Goal: Task Accomplishment & Management: Use online tool/utility

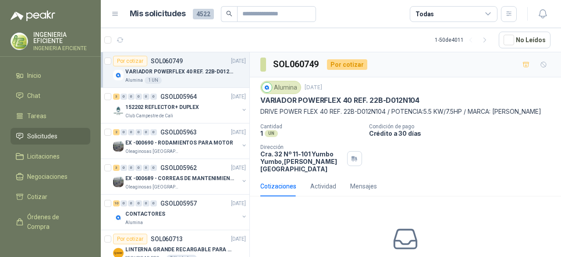
click at [430, 76] on div "SOL060749 Por cotizar" at bounding box center [405, 64] width 311 height 25
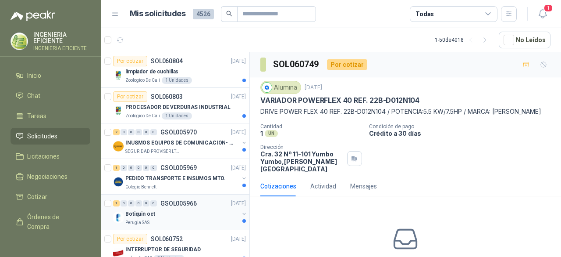
click at [206, 221] on div "Perugia SAS" at bounding box center [182, 222] width 114 height 7
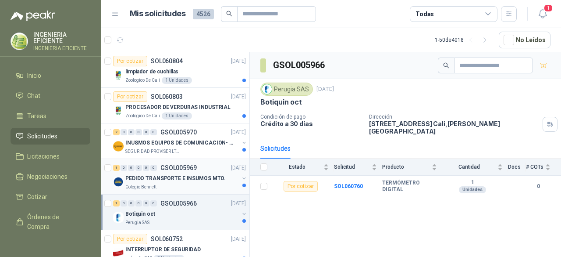
click at [218, 190] on div "1 0 0 0 0 0 GSOL005969 14/10/25 PEDIDO TRANSPORTE E INSUMOS MTO. Colegio Bennett" at bounding box center [175, 177] width 149 height 36
click at [197, 150] on div "SEGURIDAD PROVISER LTDA" at bounding box center [182, 151] width 114 height 7
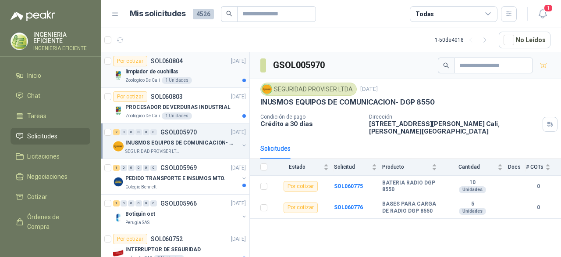
drag, startPoint x: 197, startPoint y: 67, endPoint x: 202, endPoint y: 68, distance: 4.5
click at [197, 67] on div "limpiador de cuchillas" at bounding box center [185, 71] width 121 height 11
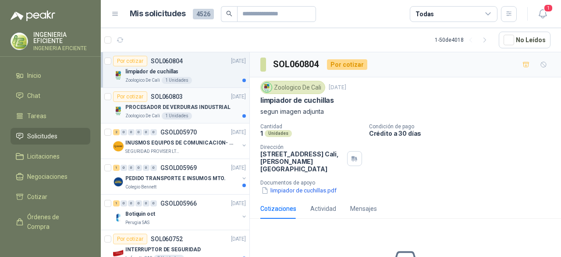
click at [213, 102] on div "PROCESADOR DE VERDURAS INDUSTRIAL" at bounding box center [185, 107] width 121 height 11
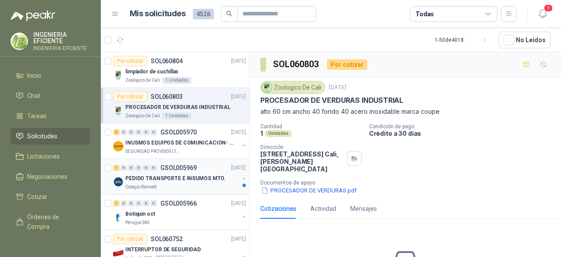
click at [210, 186] on div "Colegio Bennett" at bounding box center [182, 186] width 114 height 7
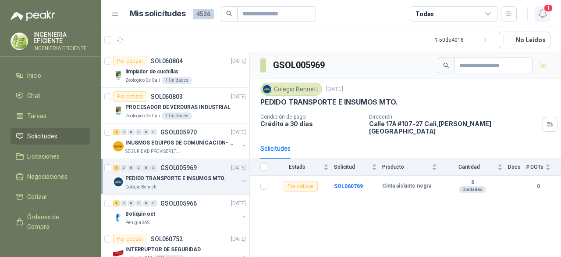
click at [542, 8] on icon "button" at bounding box center [543, 13] width 11 height 11
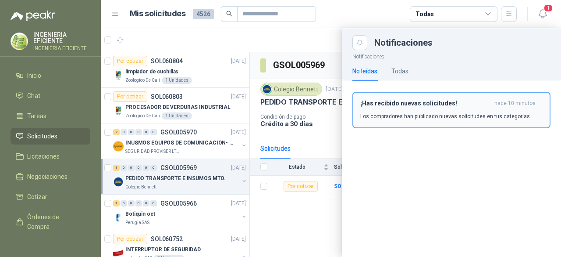
click at [441, 121] on button "¡Has recibido nuevas solicitudes! hace 10 minutos Los compradores han publicado…" at bounding box center [452, 110] width 198 height 36
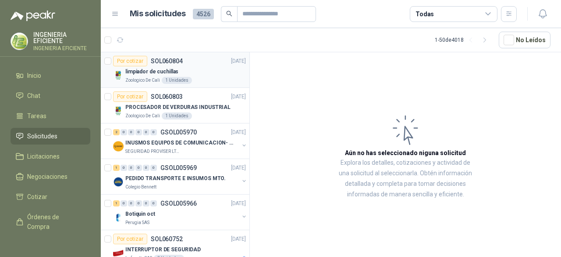
click at [225, 71] on div "limpiador de cuchillas" at bounding box center [185, 71] width 121 height 11
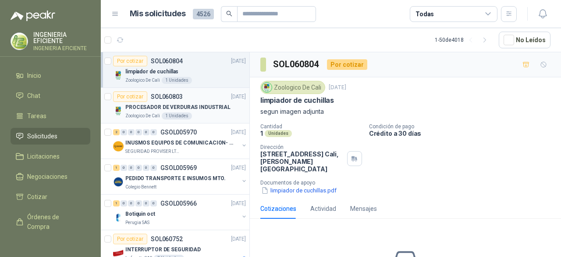
click at [205, 115] on div "Zoologico De Cali 1 Unidades" at bounding box center [185, 115] width 121 height 7
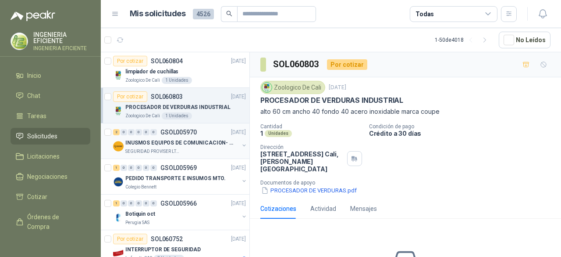
click at [211, 143] on p "INUSMOS EQUIPOS DE COMUNICACION- DGP 8550" at bounding box center [179, 143] width 109 height 8
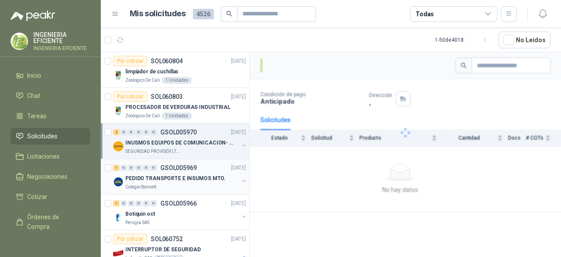
click at [213, 176] on p "PEDIDO TRANSPORTE E INSUMOS MTO." at bounding box center [175, 178] width 100 height 8
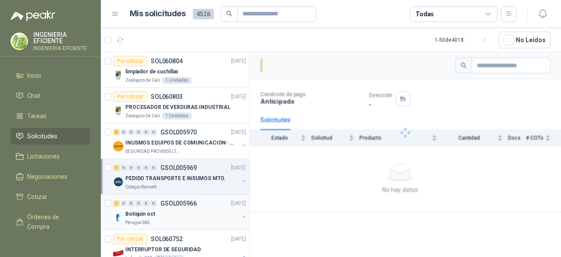
click at [207, 206] on div "1 0 0 0 0 0 GSOL005966 14/10/25" at bounding box center [180, 203] width 135 height 11
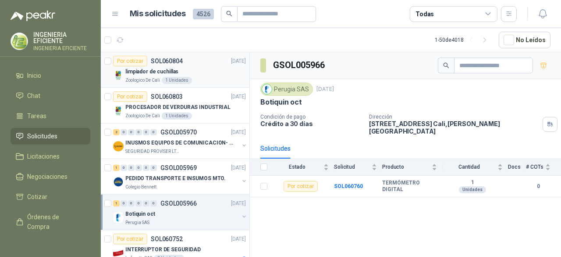
click at [202, 75] on div "limpiador de cuchillas" at bounding box center [185, 71] width 121 height 11
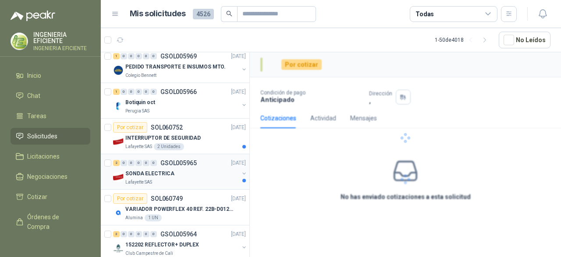
scroll to position [132, 0]
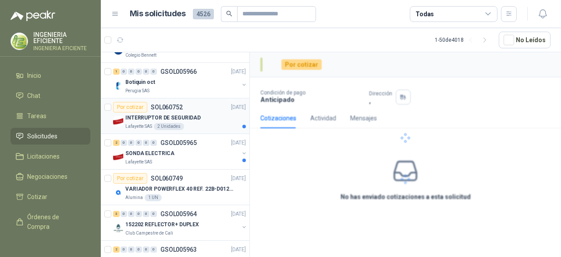
click at [211, 127] on div "Lafayette SAS 2 Unidades" at bounding box center [185, 126] width 121 height 7
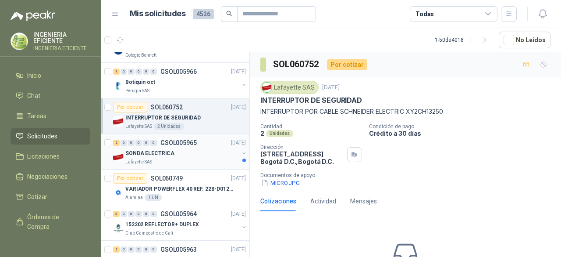
click at [203, 153] on div "SONDA ELECTRICA" at bounding box center [182, 153] width 114 height 11
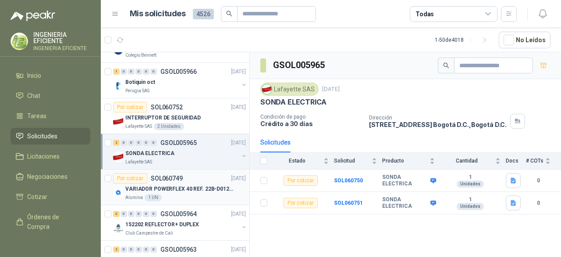
click at [175, 189] on p "VARIADOR POWERFLEX 40 REF. 22B-D012N104" at bounding box center [179, 189] width 109 height 8
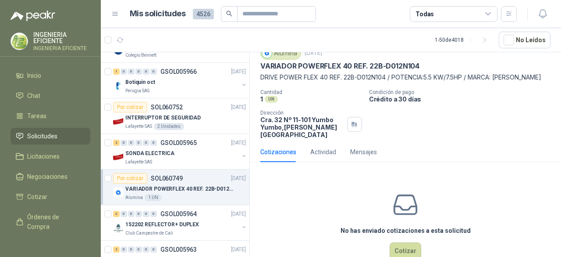
scroll to position [44, 0]
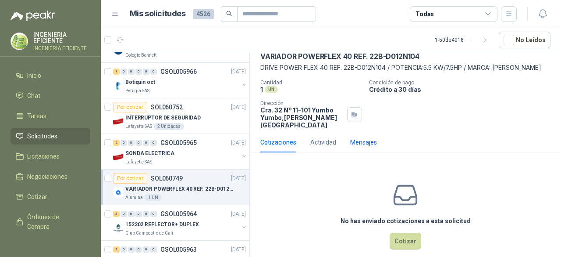
click at [364, 139] on div "Mensajes" at bounding box center [363, 142] width 27 height 10
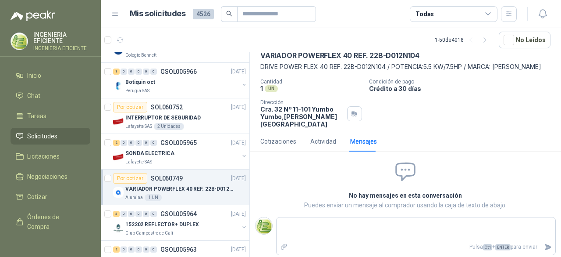
scroll to position [46, 0]
type textarea "*"
type textarea "**"
type textarea "***"
type textarea "****"
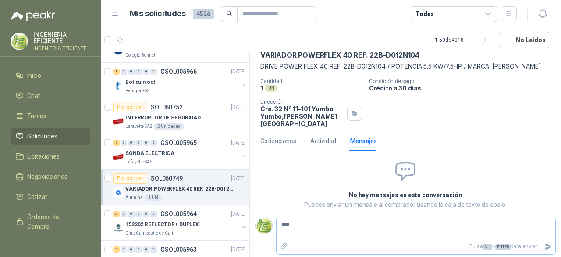
type textarea "****"
type textarea "******"
type textarea "*******"
type textarea "********"
type textarea "*********"
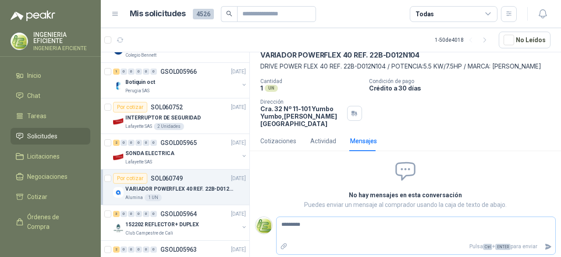
type textarea "********"
type textarea "*******"
type textarea "********"
type textarea "*********"
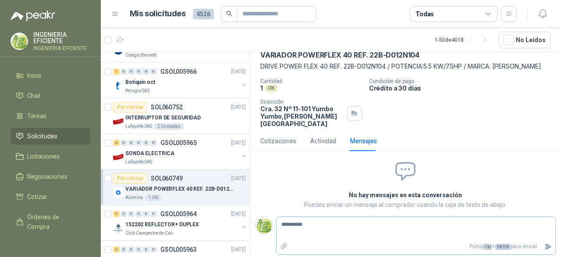
type textarea "**********"
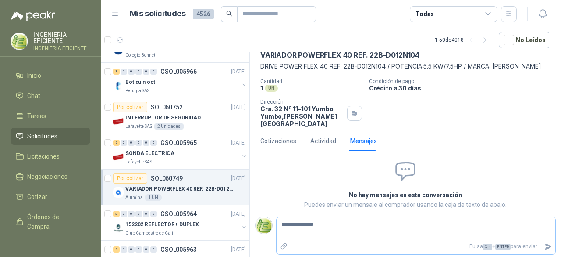
type textarea "**********"
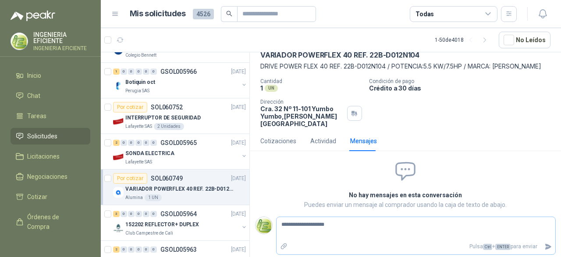
type textarea "**********"
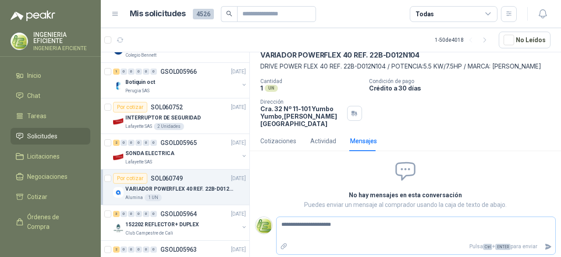
type textarea "**********"
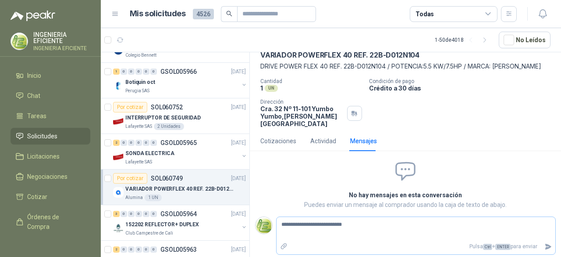
type textarea "**********"
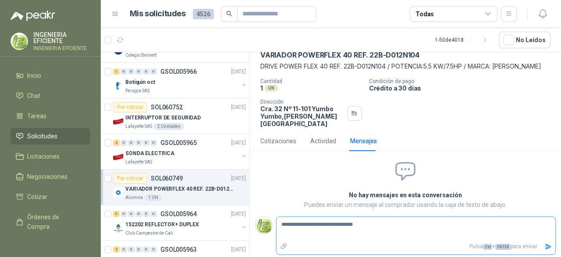
type textarea "**********"
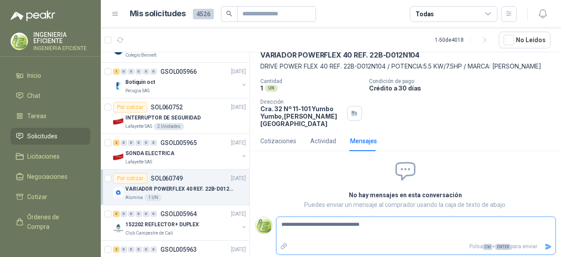
type textarea "**********"
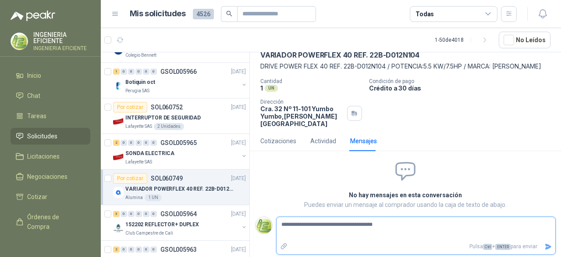
type textarea "**********"
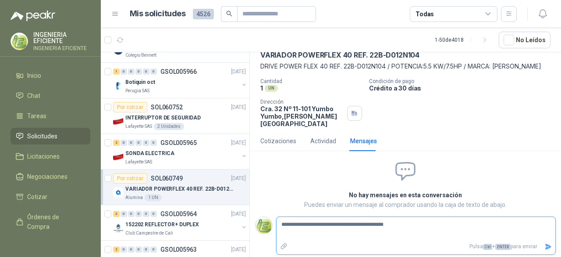
type textarea "**********"
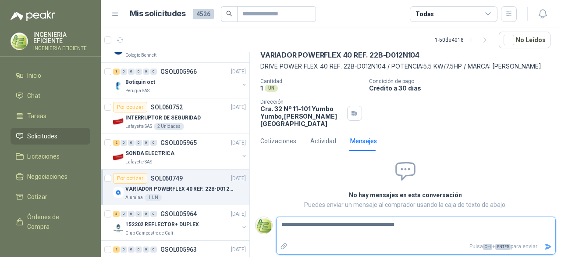
type textarea "**********"
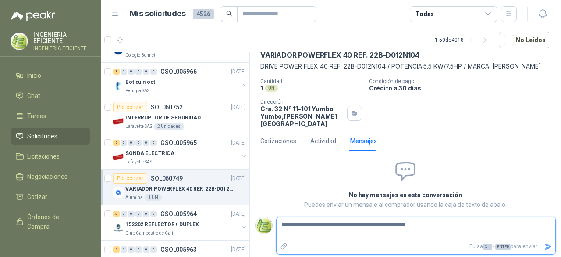
type textarea "**********"
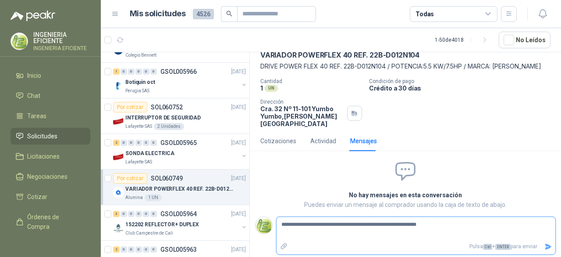
type textarea "**********"
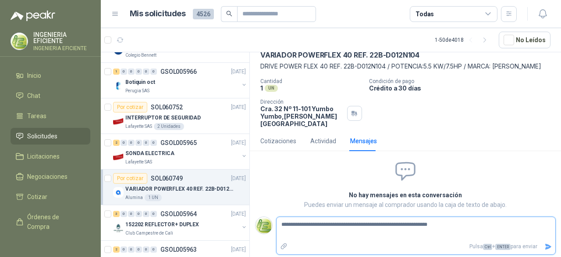
type textarea "**********"
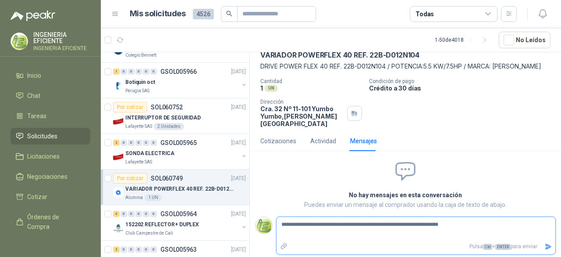
type textarea "**********"
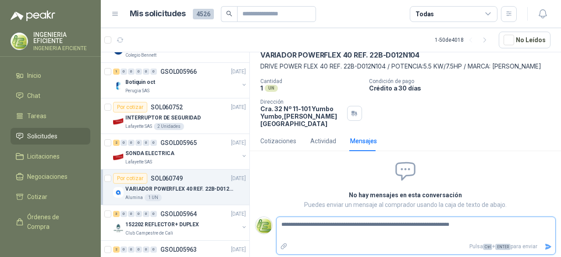
type textarea "**********"
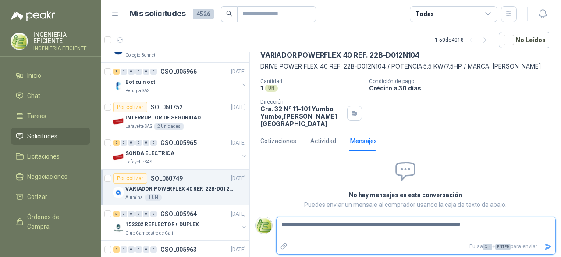
type textarea "**********"
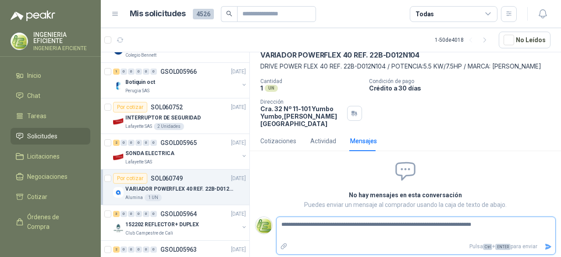
type textarea "**********"
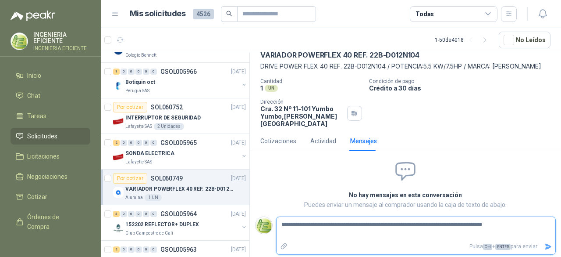
type textarea "**********"
click at [546, 245] on icon "Enviar" at bounding box center [549, 246] width 6 height 6
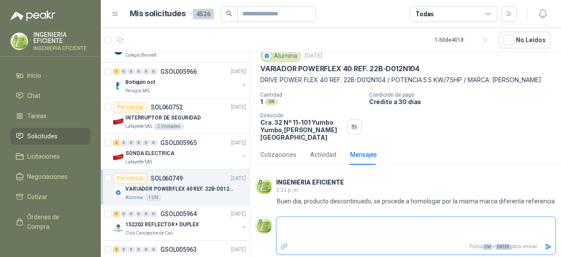
scroll to position [0, 0]
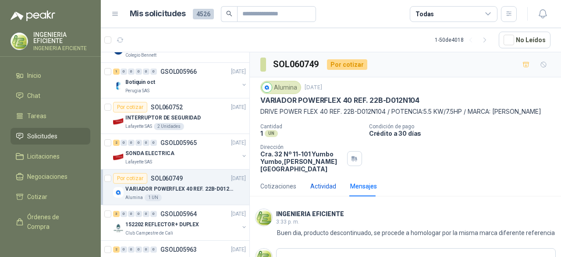
click at [321, 189] on div "Actividad" at bounding box center [323, 186] width 26 height 10
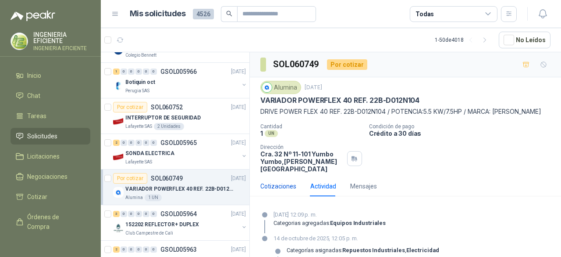
click at [267, 188] on div "Cotizaciones" at bounding box center [278, 186] width 36 height 10
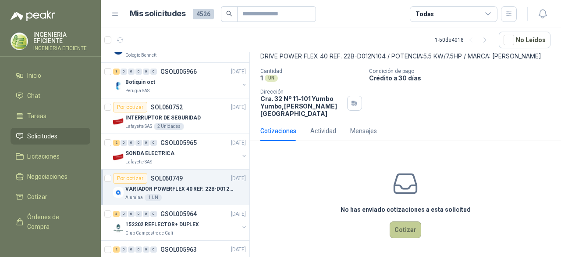
click at [405, 227] on button "Cotizar" at bounding box center [406, 229] width 32 height 17
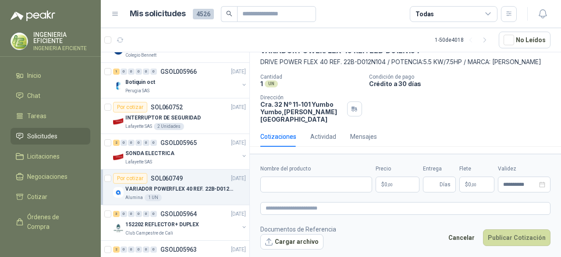
scroll to position [51, 0]
click at [329, 182] on input "Nombre del producto" at bounding box center [316, 184] width 112 height 16
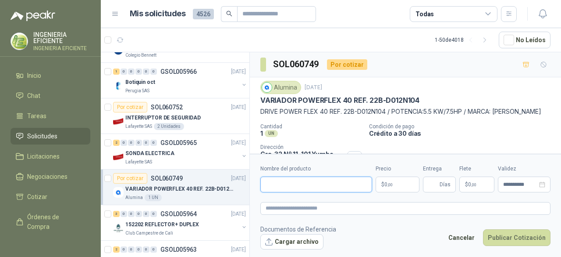
scroll to position [0, 0]
click at [507, 129] on p "Condición de pago" at bounding box center [463, 126] width 189 height 6
click at [278, 185] on input "Nombre del producto" at bounding box center [316, 184] width 112 height 16
paste input "**********"
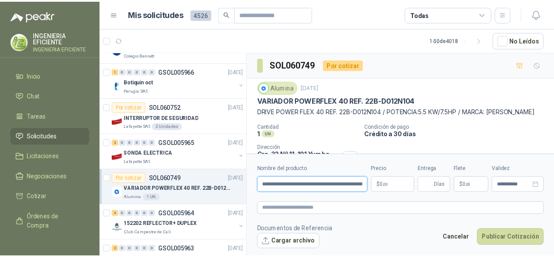
scroll to position [0, 75]
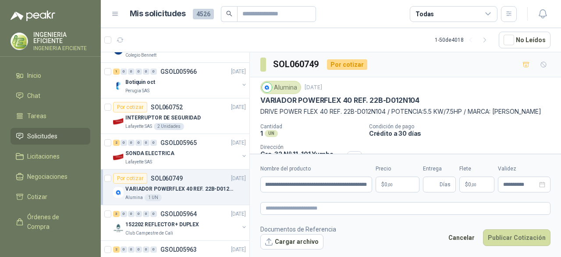
click at [401, 184] on body "INGENIERIA EFICIENTE INGENIERIA EFICIENTE Inicio Chat Tareas Solicitudes Licita…" at bounding box center [280, 128] width 561 height 257
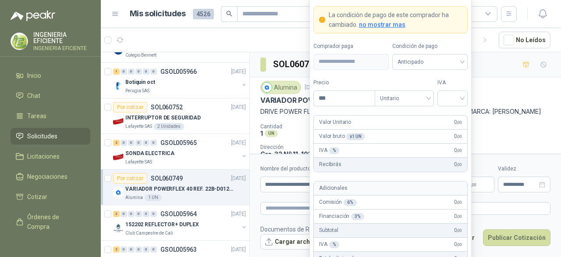
scroll to position [0, 0]
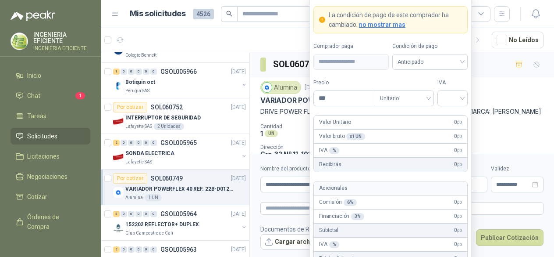
click at [281, 36] on article "1 - 50 de 4018 No Leídos" at bounding box center [327, 40] width 453 height 24
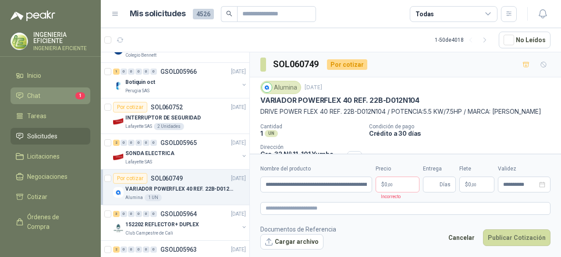
click at [43, 92] on li "Chat 1" at bounding box center [50, 96] width 69 height 10
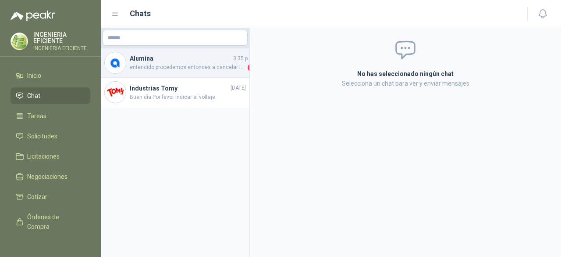
click at [168, 66] on span "entendido procedemos entonces a cancelar la orden de compra" at bounding box center [188, 67] width 116 height 9
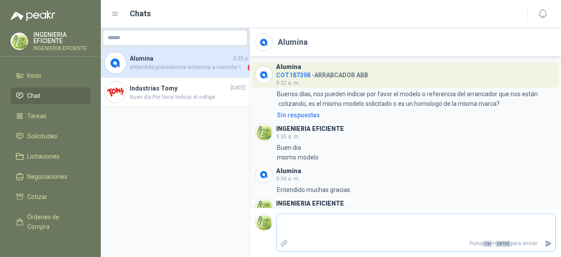
scroll to position [118, 0]
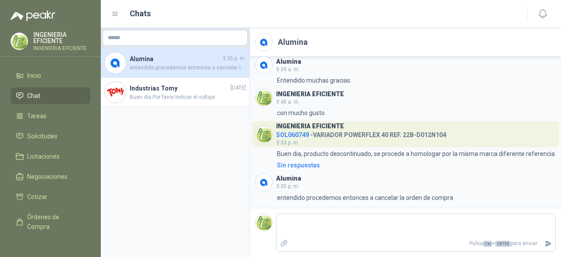
click at [294, 131] on span "SOL060749" at bounding box center [292, 134] width 33 height 7
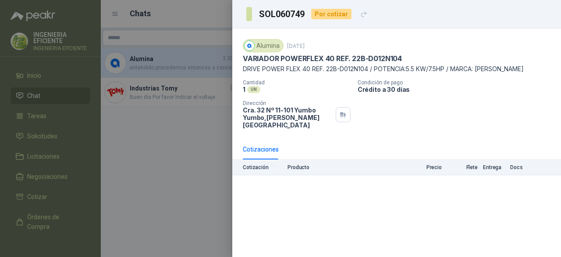
click at [180, 199] on div at bounding box center [280, 128] width 561 height 257
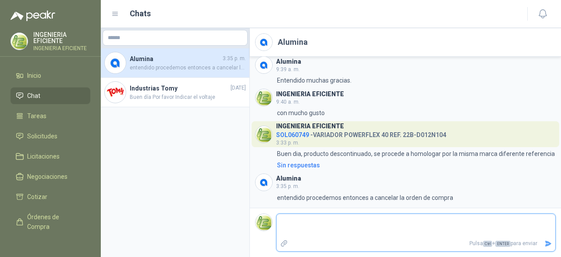
click at [355, 221] on textarea at bounding box center [416, 225] width 279 height 20
click at [367, 221] on textarea "**********" at bounding box center [416, 225] width 279 height 20
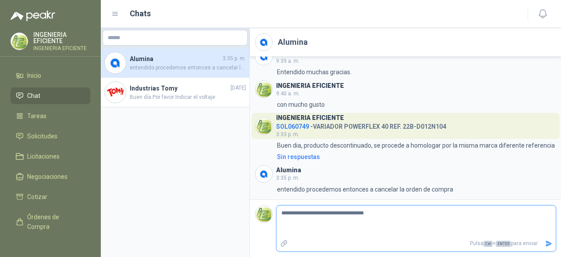
drag, startPoint x: 548, startPoint y: 243, endPoint x: 452, endPoint y: 222, distance: 98.2
click at [549, 243] on icon "Enviar" at bounding box center [548, 242] width 7 height 7
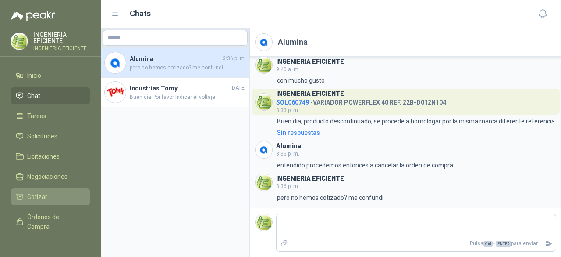
click at [32, 199] on span "Cotizar" at bounding box center [37, 197] width 20 height 10
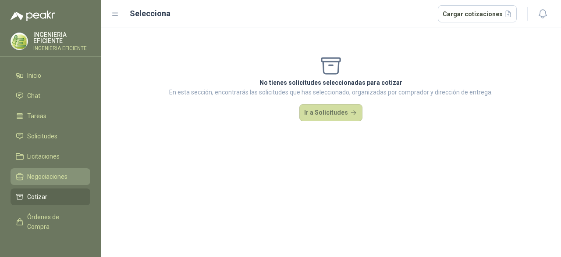
click at [52, 177] on span "Negociaciones" at bounding box center [47, 176] width 40 height 10
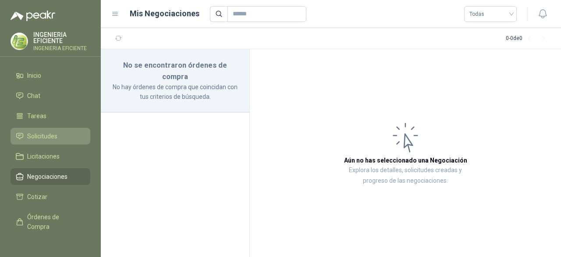
click at [39, 134] on span "Solicitudes" at bounding box center [42, 136] width 30 height 10
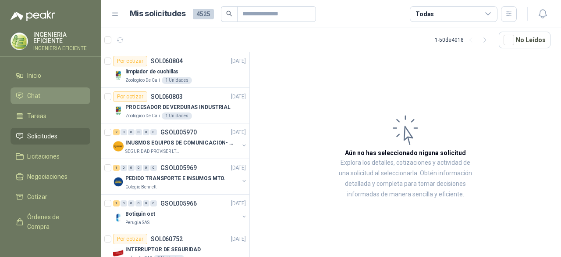
click at [31, 98] on span "Chat" at bounding box center [33, 96] width 13 height 10
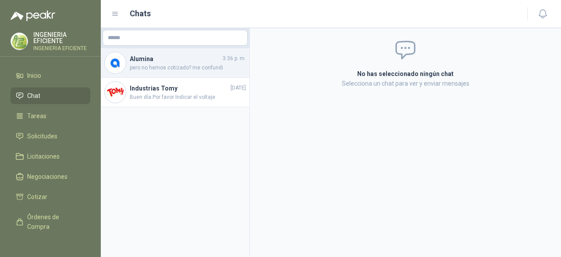
click at [164, 64] on span "pero no hemos cotizado? me confundi" at bounding box center [188, 68] width 116 height 8
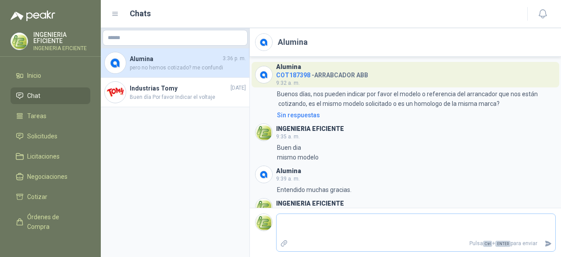
scroll to position [150, 0]
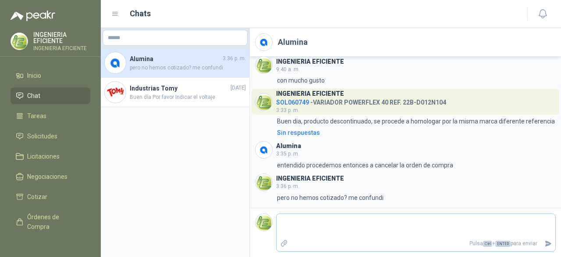
click at [416, 230] on textarea at bounding box center [416, 225] width 279 height 20
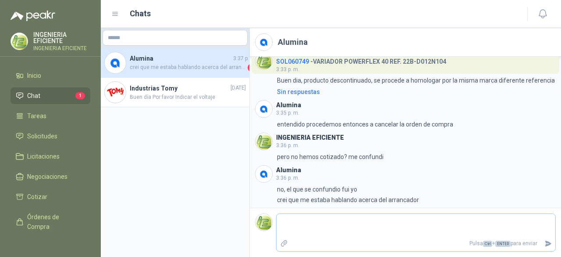
scroll to position [193, 0]
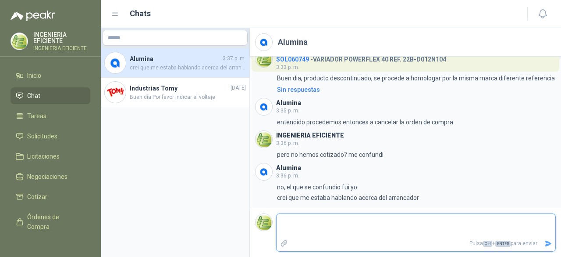
click at [317, 222] on textarea at bounding box center [416, 225] width 279 height 20
click at [550, 243] on icon "Enviar" at bounding box center [549, 243] width 6 height 6
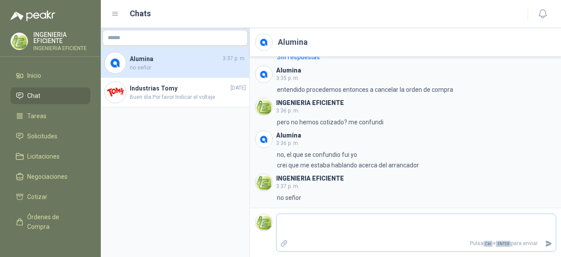
click at [285, 243] on icon "Adjuntar archivos" at bounding box center [284, 243] width 8 height 8
click at [0, 0] on input "file" at bounding box center [0, 0] width 0 height 0
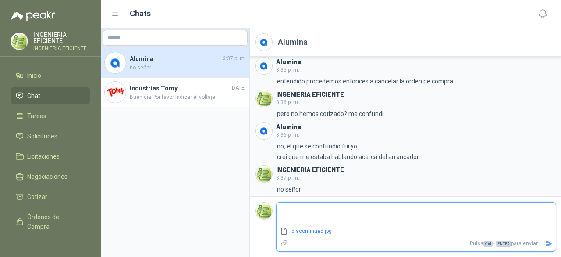
click at [549, 244] on icon "Enviar" at bounding box center [549, 243] width 6 height 6
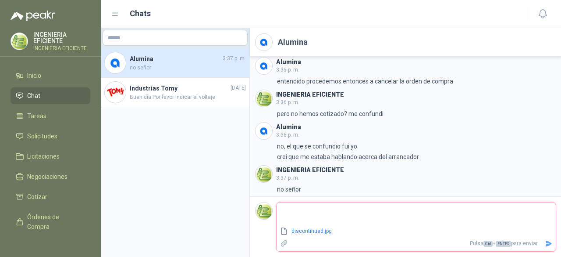
drag, startPoint x: 548, startPoint y: 243, endPoint x: 540, endPoint y: 239, distance: 8.2
click at [548, 243] on icon "Enviar" at bounding box center [549, 243] width 6 height 6
click at [326, 213] on textarea at bounding box center [416, 214] width 279 height 20
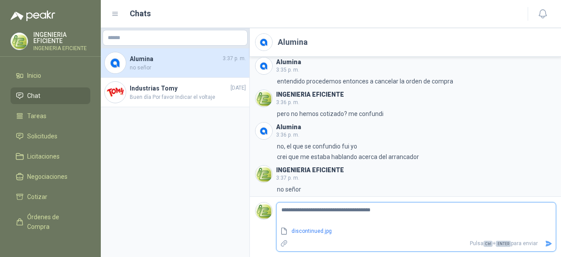
click at [549, 241] on icon "Enviar" at bounding box center [548, 242] width 7 height 7
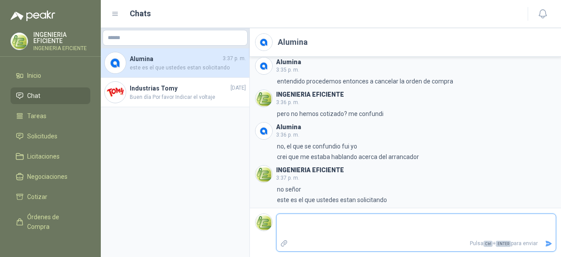
click at [313, 230] on textarea at bounding box center [416, 225] width 279 height 20
click at [545, 245] on icon "Enviar" at bounding box center [548, 242] width 7 height 7
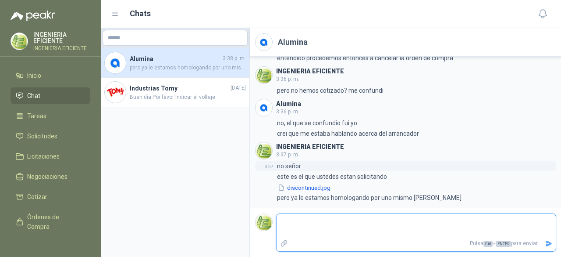
scroll to position [257, 0]
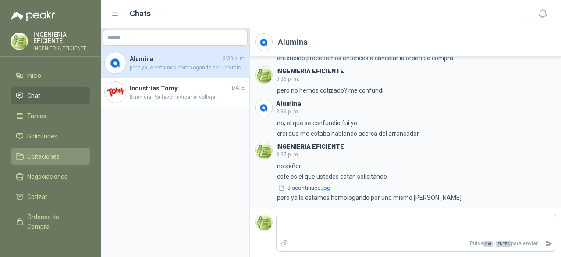
click at [38, 153] on span "Licitaciones" at bounding box center [43, 156] width 32 height 10
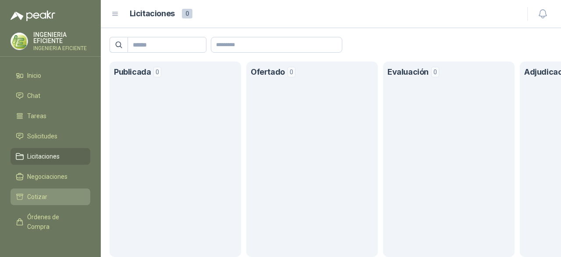
click at [41, 200] on span "Cotizar" at bounding box center [37, 197] width 20 height 10
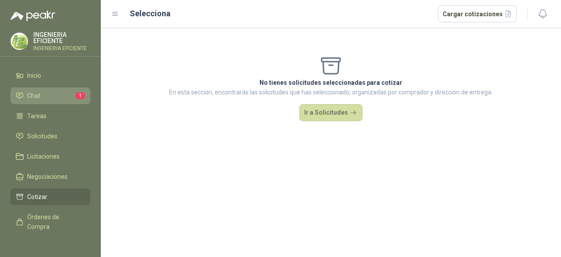
click at [23, 93] on icon at bounding box center [20, 96] width 6 height 6
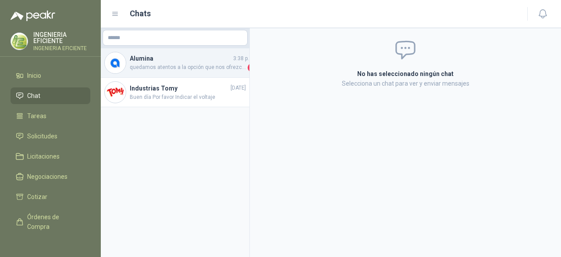
click at [187, 67] on span "quedamos atentos a la opción que nos ofrezcan para homologar el variador para c…" at bounding box center [188, 67] width 116 height 9
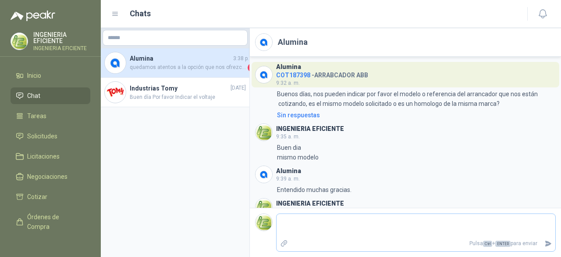
scroll to position [300, 0]
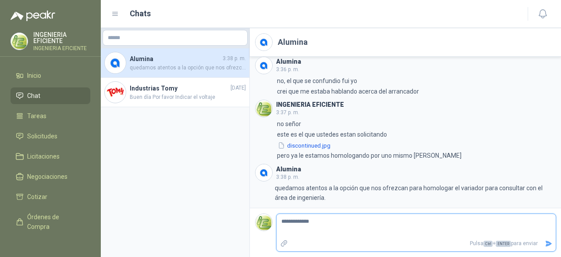
click at [548, 240] on icon "Enviar" at bounding box center [548, 242] width 7 height 7
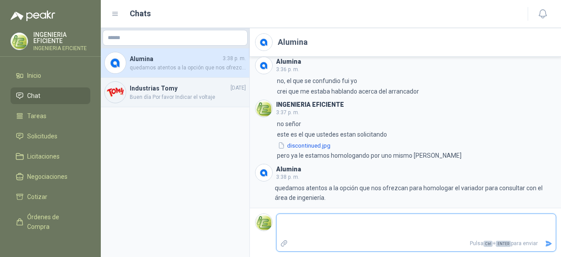
scroll to position [332, 0]
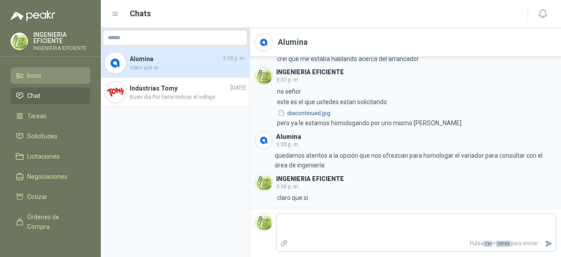
click at [18, 72] on icon at bounding box center [20, 75] width 8 height 8
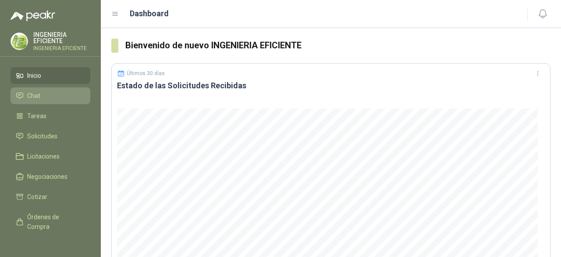
click at [43, 96] on li "Chat" at bounding box center [50, 96] width 69 height 10
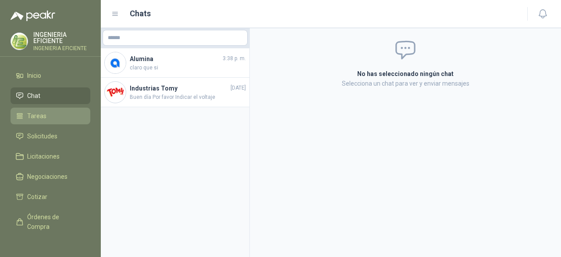
click at [40, 118] on span "Tareas" at bounding box center [36, 116] width 19 height 10
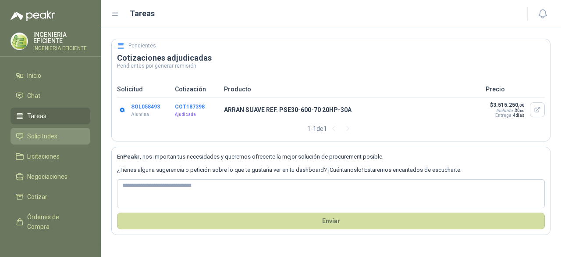
click at [53, 142] on link "Solicitudes" at bounding box center [51, 136] width 80 height 17
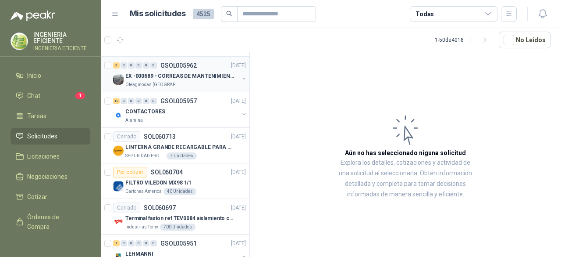
scroll to position [439, 0]
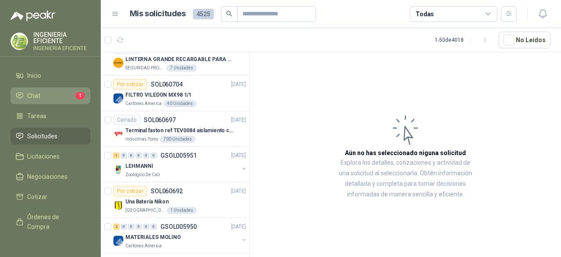
click at [51, 89] on link "Chat 1" at bounding box center [51, 95] width 80 height 17
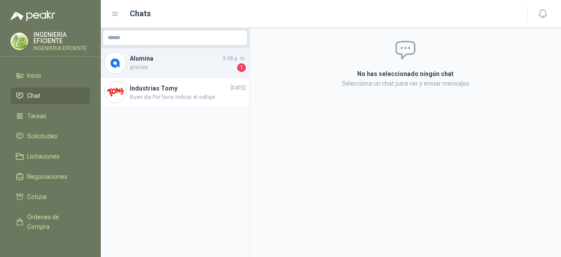
click at [150, 63] on span "gracias" at bounding box center [183, 67] width 106 height 9
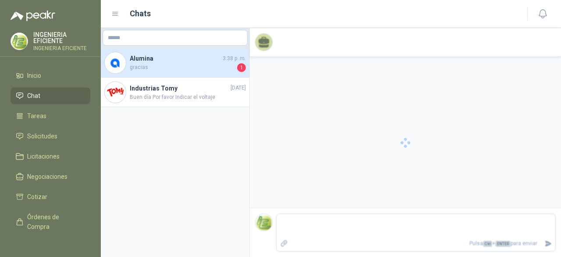
scroll to position [364, 0]
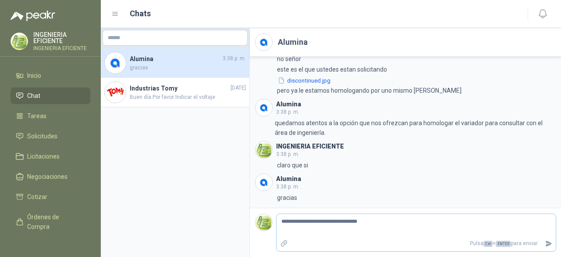
drag, startPoint x: 316, startPoint y: 227, endPoint x: 317, endPoint y: 232, distance: 5.7
click at [314, 250] on p "Pulsa Ctrl + ENTER para enviar" at bounding box center [417, 242] width 250 height 15
click at [310, 221] on textarea "**********" at bounding box center [416, 225] width 279 height 20
click at [551, 244] on icon "Enviar" at bounding box center [548, 242] width 7 height 7
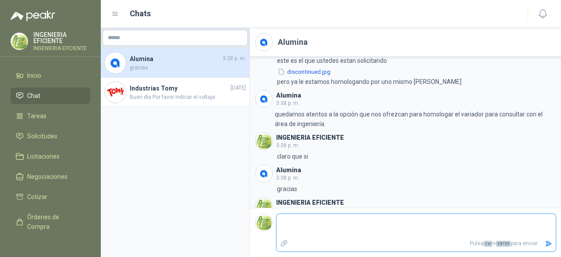
scroll to position [397, 0]
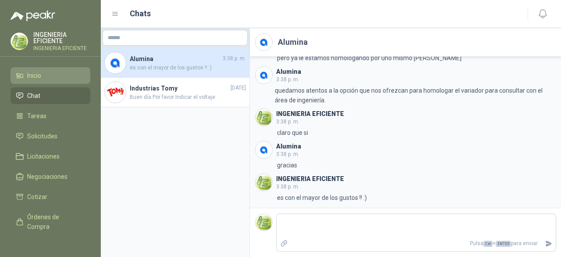
click at [34, 78] on span "Inicio" at bounding box center [34, 76] width 14 height 10
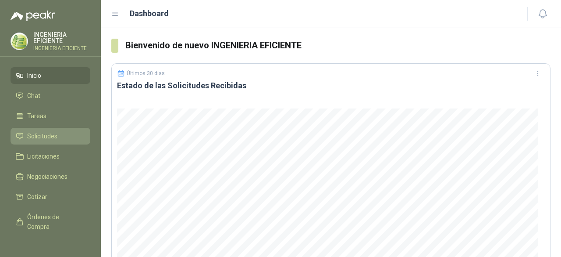
click at [55, 138] on span "Solicitudes" at bounding box center [42, 136] width 30 height 10
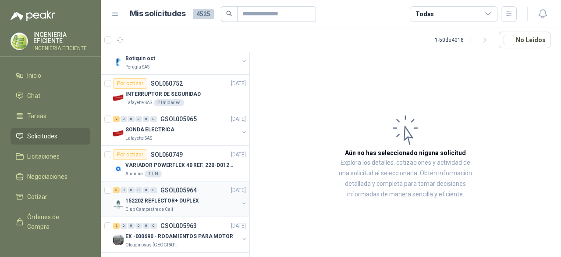
scroll to position [175, 0]
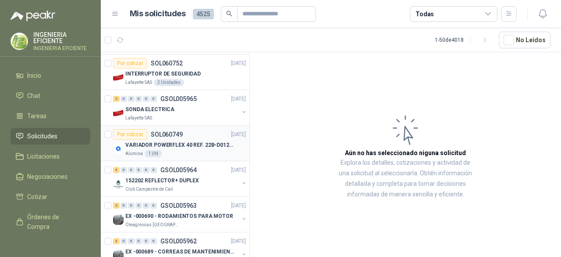
click at [214, 148] on div "VARIADOR POWERFLEX 40 REF. 22B-D012N104" at bounding box center [185, 144] width 121 height 11
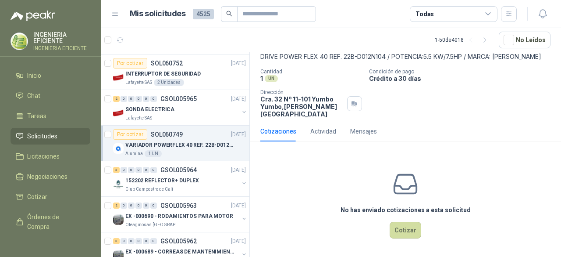
scroll to position [57, 0]
click at [362, 131] on div "Mensajes" at bounding box center [363, 131] width 27 height 10
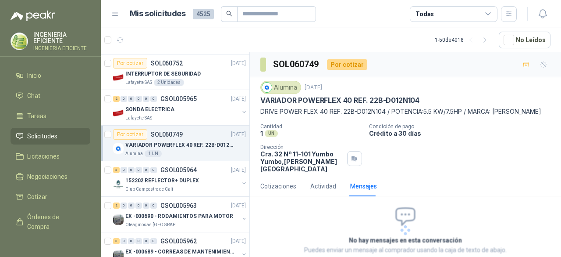
scroll to position [38, 0]
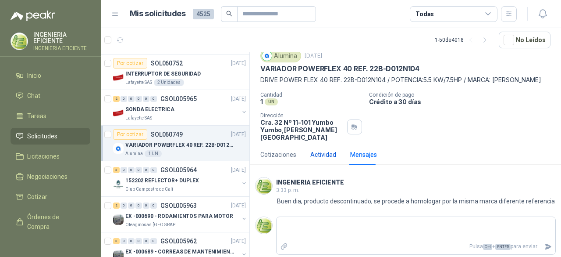
click at [315, 150] on div "Actividad" at bounding box center [323, 155] width 26 height 10
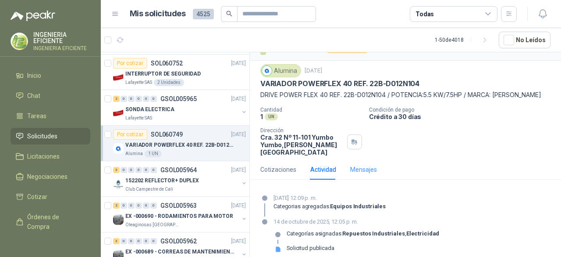
scroll to position [25, 0]
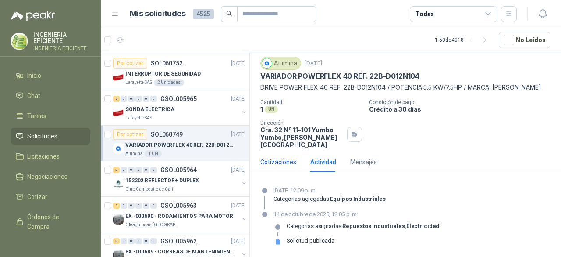
click at [275, 162] on div "Cotizaciones" at bounding box center [278, 162] width 36 height 10
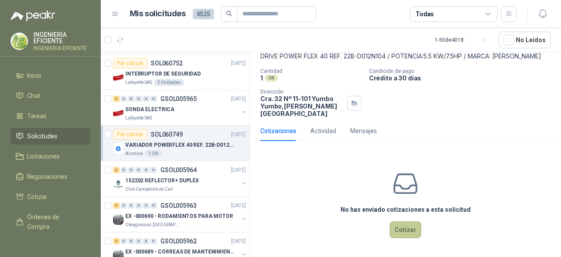
click at [400, 222] on button "Cotizar" at bounding box center [406, 229] width 32 height 17
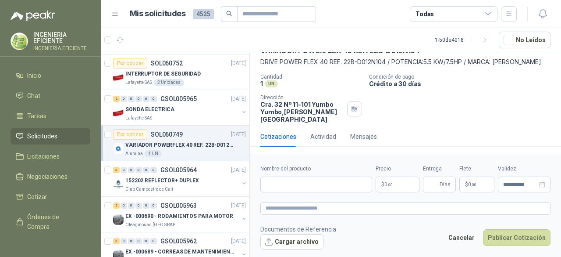
scroll to position [51, 0]
click at [302, 185] on input "Nombre del producto" at bounding box center [316, 184] width 112 height 16
paste input "**********"
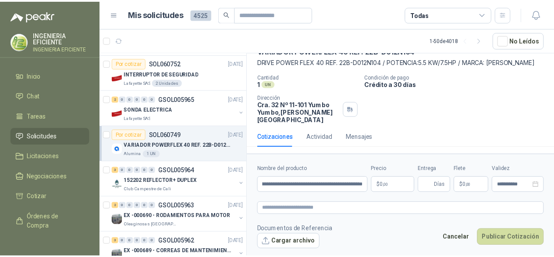
scroll to position [0, 0]
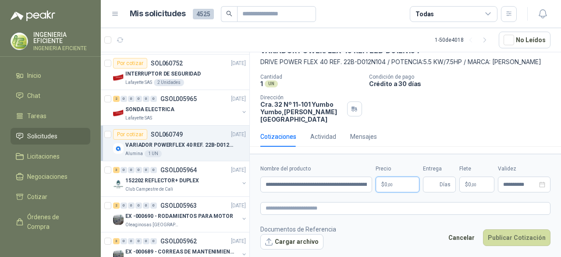
click at [389, 185] on span ",00" at bounding box center [390, 184] width 5 height 5
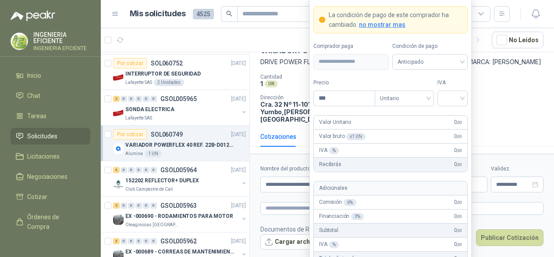
click at [500, 66] on p "DRIVE POWER FLEX 40 REF. 22B-D012N104 / POTENCIA:5.5 KW/7.5HP / MARCA: [PERSON_…" at bounding box center [401, 62] width 283 height 10
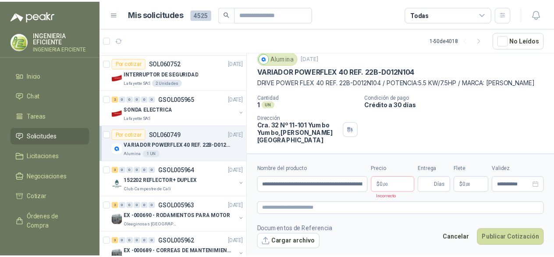
scroll to position [51, 0]
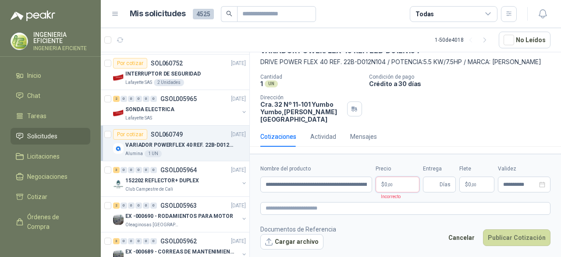
click at [389, 184] on body "INGENIERIA EFICIENTE INGENIERIA EFICIENTE Inicio Chat Tareas Solicitudes Licita…" at bounding box center [280, 128] width 561 height 257
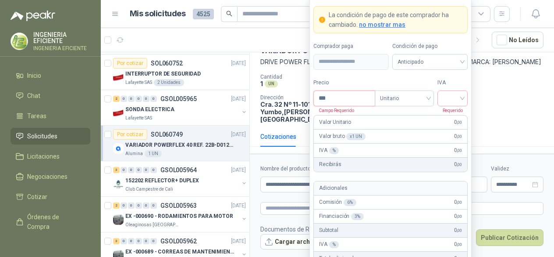
click at [333, 93] on input "***" at bounding box center [344, 98] width 61 height 15
click at [466, 98] on div at bounding box center [453, 98] width 30 height 16
drag, startPoint x: 443, startPoint y: 115, endPoint x: 475, endPoint y: 124, distance: 33.2
click at [443, 116] on div "19%" at bounding box center [452, 118] width 27 height 14
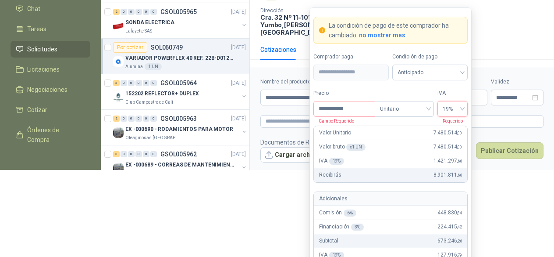
scroll to position [103, 0]
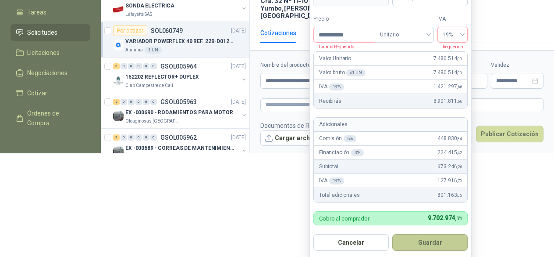
click at [436, 242] on button "Guardar" at bounding box center [429, 242] width 75 height 17
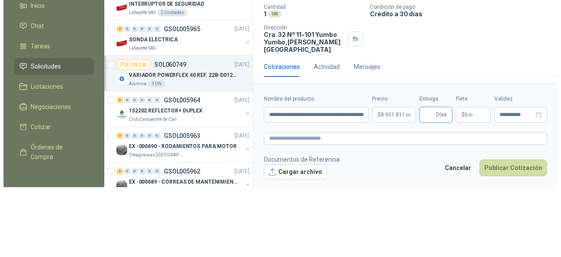
scroll to position [0, 0]
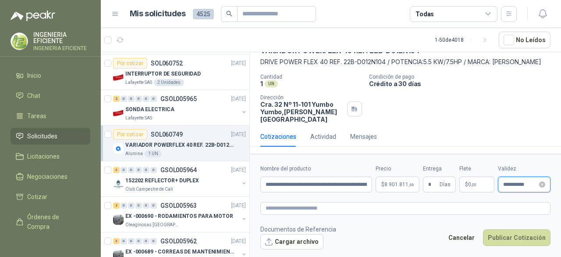
click at [515, 185] on input "**********" at bounding box center [520, 185] width 34 height 6
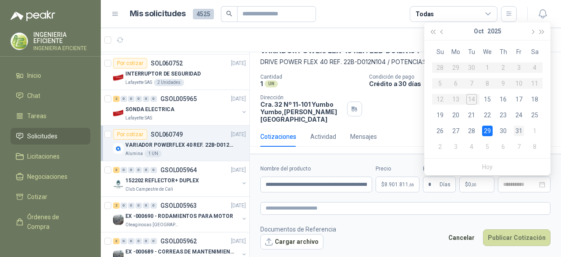
click at [524, 129] on div "31" at bounding box center [519, 130] width 11 height 11
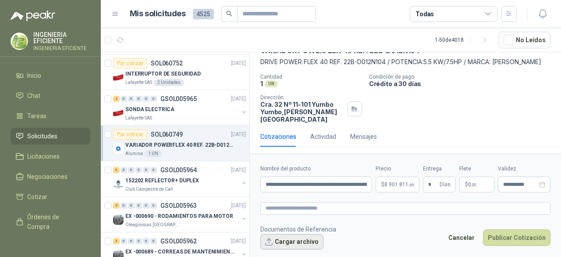
click at [277, 242] on button "Cargar archivo" at bounding box center [291, 242] width 63 height 16
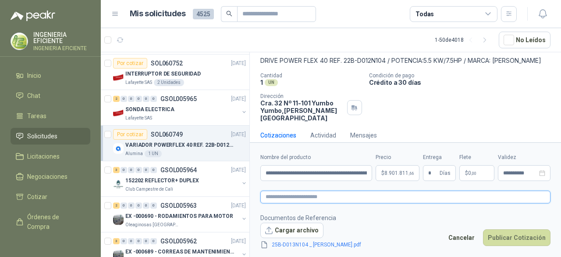
click at [299, 192] on textarea at bounding box center [405, 196] width 290 height 12
paste textarea "**********"
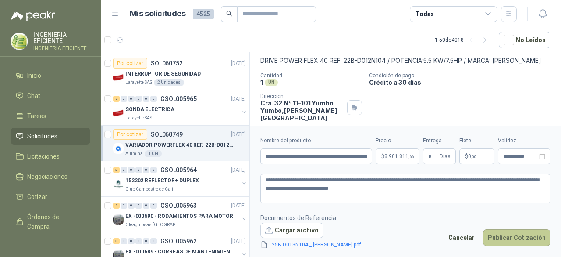
click at [507, 239] on button "Publicar Cotización" at bounding box center [517, 237] width 68 height 17
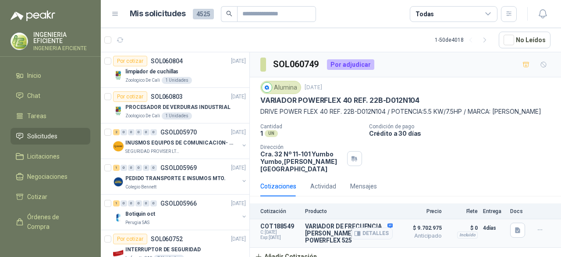
click at [389, 222] on div "Detalles" at bounding box center [372, 232] width 41 height 21
click at [392, 222] on div "Detalles" at bounding box center [372, 232] width 41 height 21
click at [390, 222] on div "Detalles" at bounding box center [372, 232] width 41 height 21
click at [165, 77] on div "1 Unidades" at bounding box center [177, 80] width 30 height 7
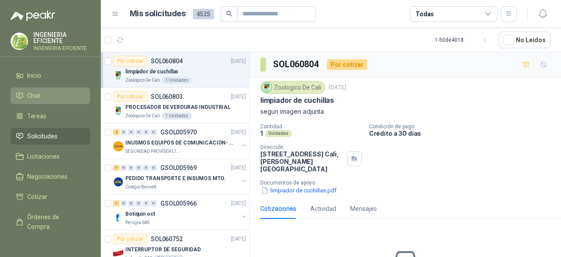
click at [42, 98] on li "Chat" at bounding box center [50, 96] width 69 height 10
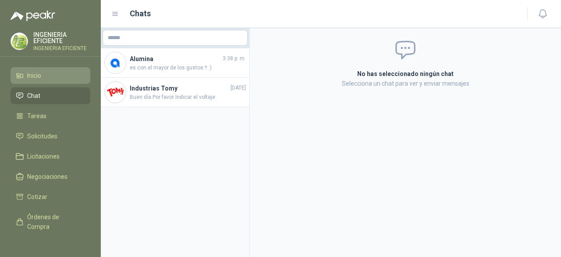
click at [49, 76] on li "Inicio" at bounding box center [50, 76] width 69 height 10
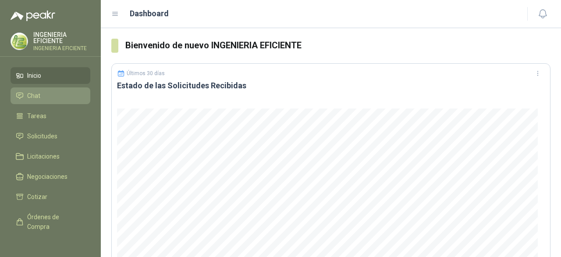
click at [48, 97] on li "Chat" at bounding box center [50, 96] width 69 height 10
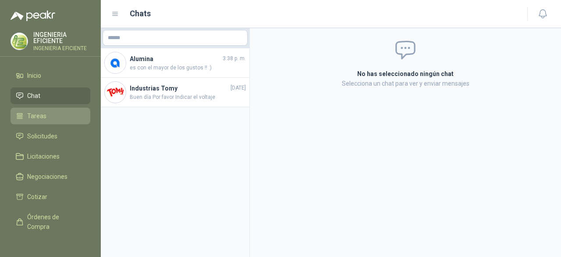
click at [47, 113] on li "Tareas" at bounding box center [50, 116] width 69 height 10
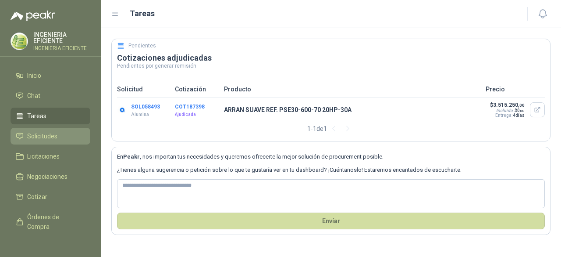
click at [58, 136] on li "Solicitudes" at bounding box center [50, 136] width 69 height 10
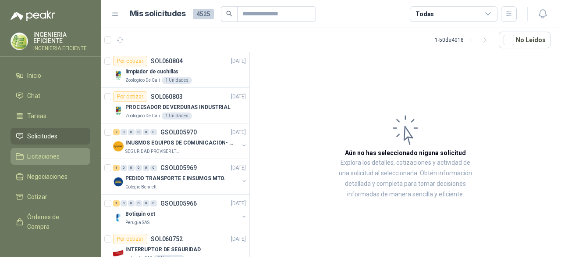
click at [50, 156] on span "Licitaciones" at bounding box center [43, 156] width 32 height 10
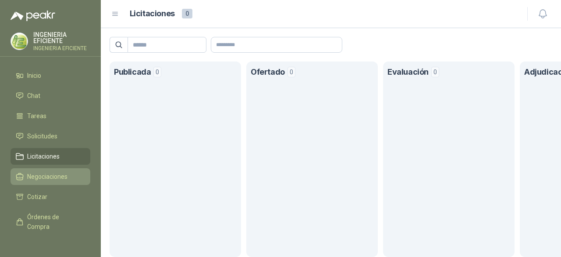
click at [56, 175] on span "Negociaciones" at bounding box center [47, 176] width 40 height 10
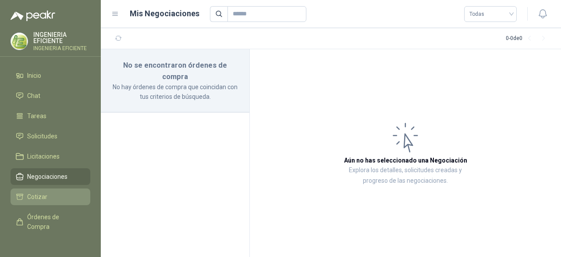
click at [46, 199] on li "Cotizar" at bounding box center [50, 197] width 69 height 10
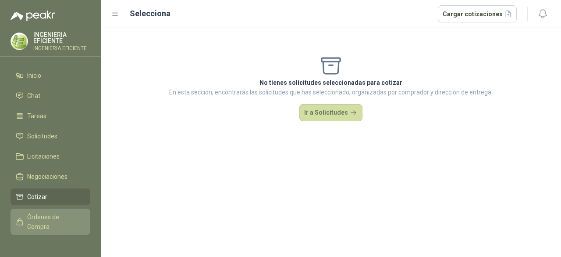
click at [47, 218] on span "Órdenes de Compra" at bounding box center [54, 221] width 55 height 19
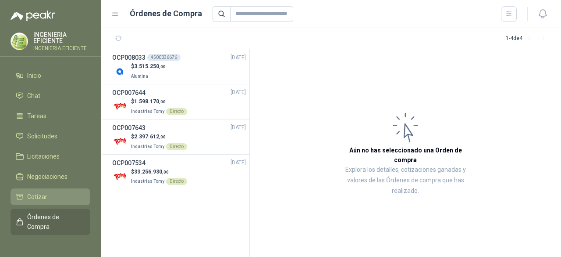
click at [50, 190] on link "Cotizar" at bounding box center [51, 196] width 80 height 17
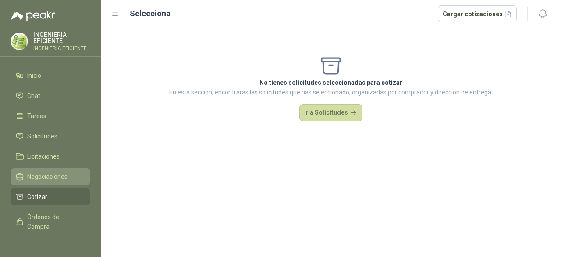
click at [58, 176] on span "Negociaciones" at bounding box center [47, 176] width 40 height 10
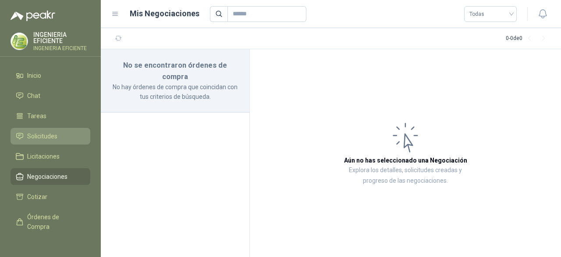
click at [57, 132] on span "Solicitudes" at bounding box center [42, 136] width 30 height 10
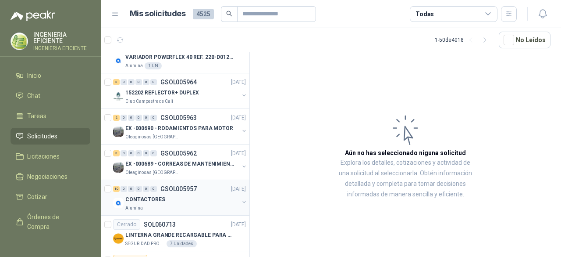
scroll to position [307, 0]
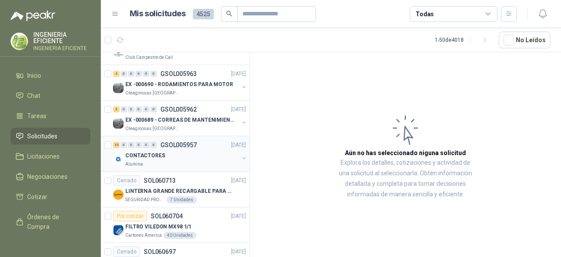
click at [194, 160] on div "Alumina" at bounding box center [182, 163] width 114 height 7
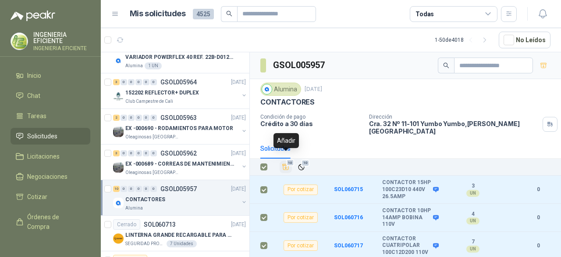
click at [289, 163] on icon "Añadir" at bounding box center [286, 167] width 8 height 8
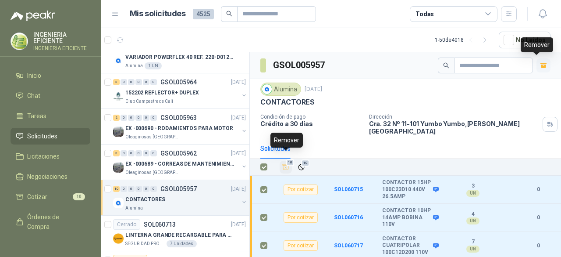
click at [541, 67] on icon "button" at bounding box center [543, 66] width 5 height 4
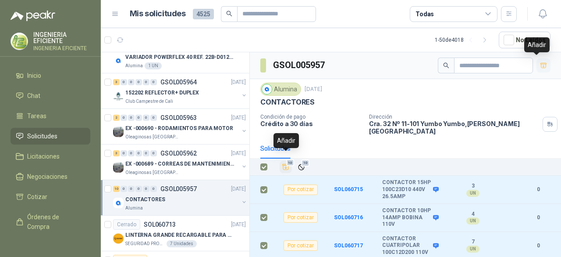
click at [540, 67] on icon "button" at bounding box center [543, 65] width 7 height 7
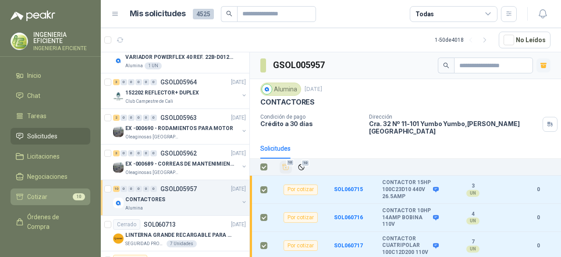
click at [60, 196] on li "Cotizar 10" at bounding box center [50, 197] width 69 height 10
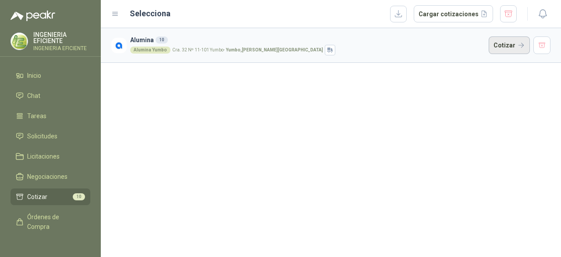
click at [504, 49] on button "Cotizar" at bounding box center [509, 45] width 41 height 18
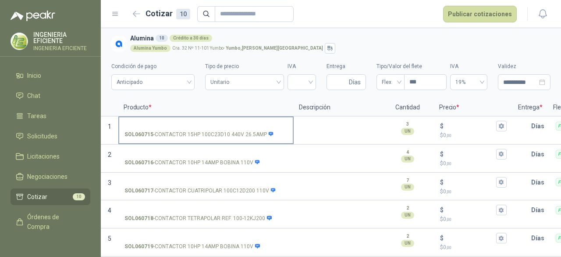
click at [171, 130] on p "SOL060715 - CONTACTOR 15HP 100C23D10 440V 26.5AMP" at bounding box center [200, 134] width 150 height 8
click at [171, 129] on input "SOL060715 - CONTACTOR 15HP 100C23D10 440V 26.5AMP" at bounding box center [206, 126] width 163 height 7
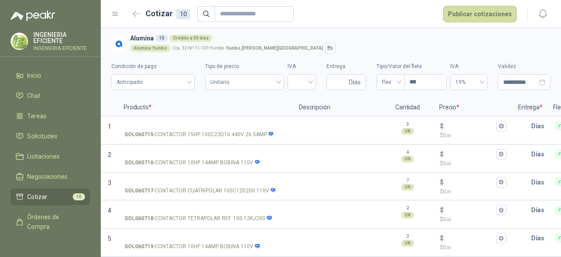
click at [232, 104] on p "Producto *" at bounding box center [205, 108] width 175 height 18
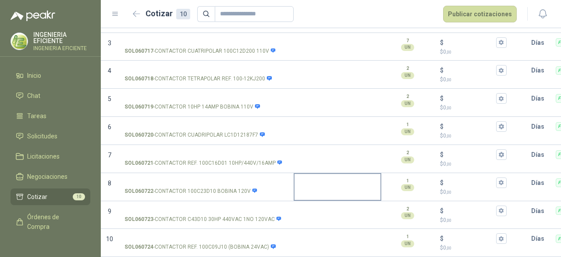
scroll to position [145, 0]
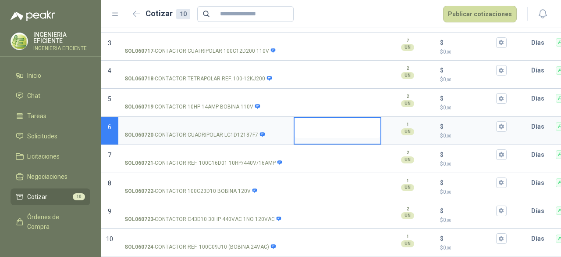
click at [312, 125] on textarea at bounding box center [338, 128] width 86 height 20
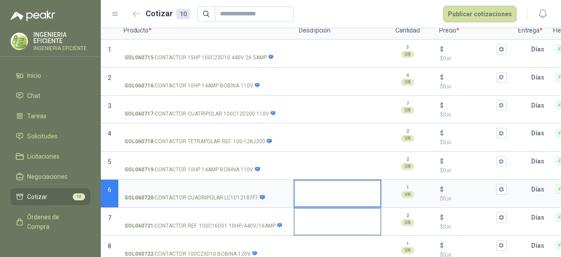
scroll to position [0, 0]
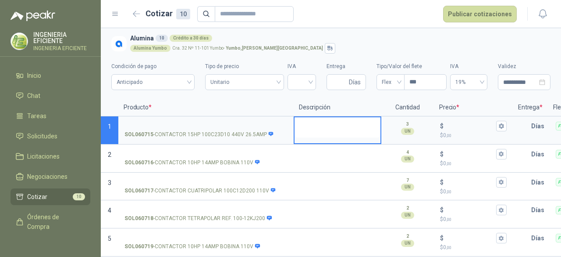
click at [307, 136] on textarea at bounding box center [338, 127] width 86 height 20
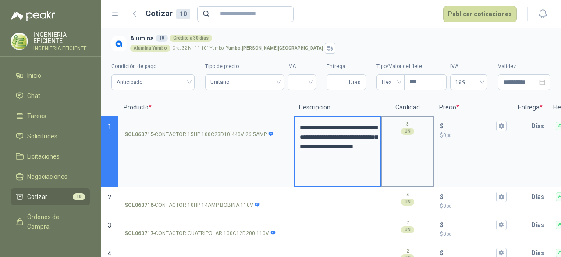
click at [414, 150] on div "3 UN" at bounding box center [408, 151] width 53 height 71
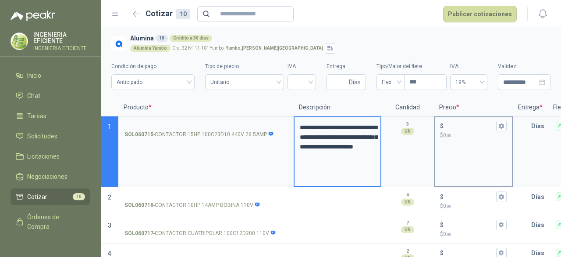
click at [461, 143] on div "$ $ 0 ,00" at bounding box center [473, 130] width 77 height 26
click at [461, 129] on input "$ $ 0 ,00" at bounding box center [470, 125] width 49 height 7
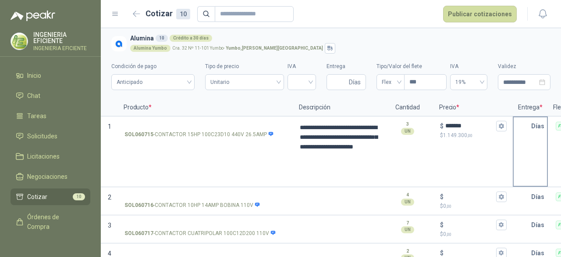
click at [526, 139] on div "Días" at bounding box center [530, 151] width 35 height 71
drag, startPoint x: 201, startPoint y: 112, endPoint x: 140, endPoint y: 113, distance: 61.0
click at [140, 113] on p "Producto *" at bounding box center [205, 108] width 175 height 18
click at [537, 143] on div "Días" at bounding box center [530, 151] width 35 height 71
click at [532, 141] on div "Días" at bounding box center [530, 151] width 35 height 71
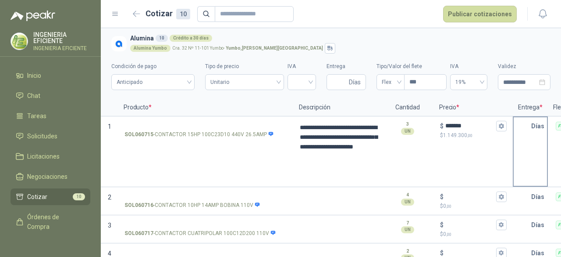
click at [528, 143] on div "Días" at bounding box center [530, 151] width 35 height 71
click at [529, 135] on input "text" at bounding box center [523, 126] width 18 height 18
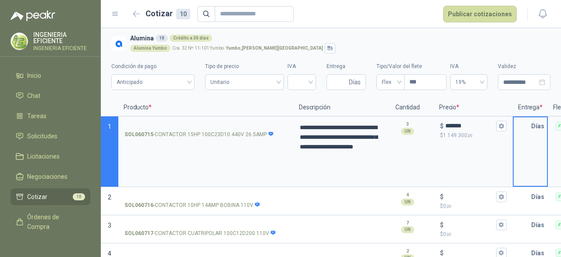
click at [528, 128] on input "text" at bounding box center [523, 126] width 18 height 18
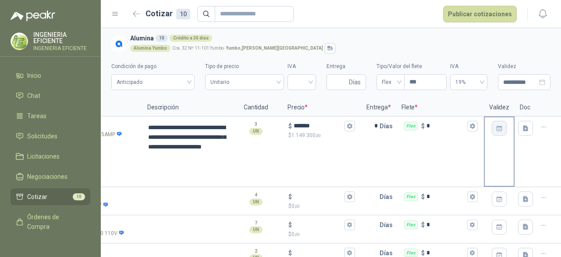
click at [498, 129] on icon "button" at bounding box center [500, 129] width 4 height 2
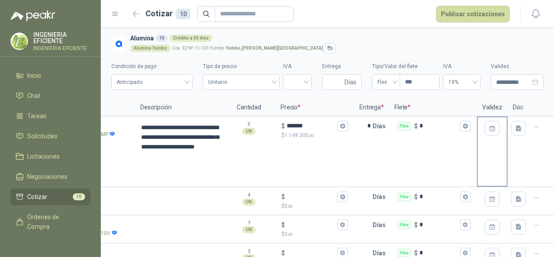
click at [87, 27] on menu "INGENIERIA EFICIENTE INGENIERIA EFICIENTE Inicio Chat Tareas Solicitudes Licita…" at bounding box center [50, 128] width 101 height 257
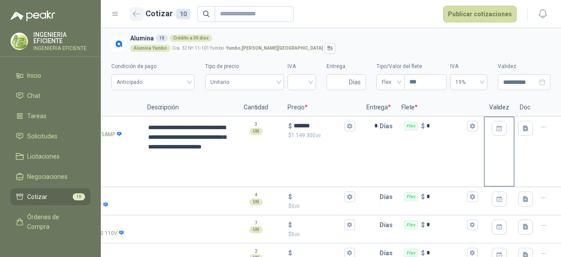
click at [138, 12] on icon "button" at bounding box center [136, 14] width 7 height 7
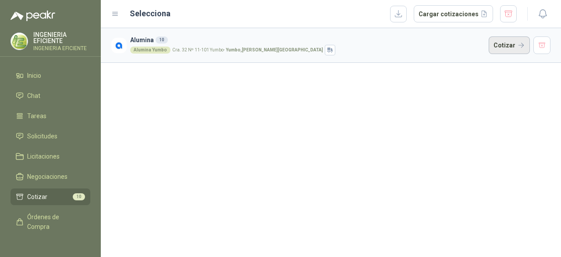
click at [503, 48] on button "Cotizar" at bounding box center [509, 45] width 41 height 18
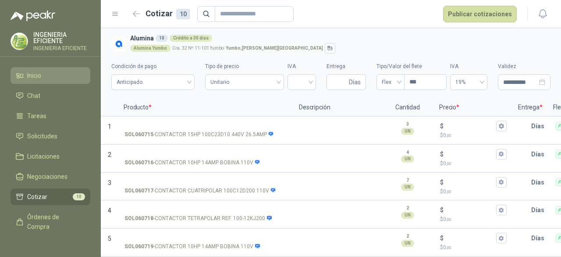
click at [45, 72] on li "Inicio" at bounding box center [50, 76] width 69 height 10
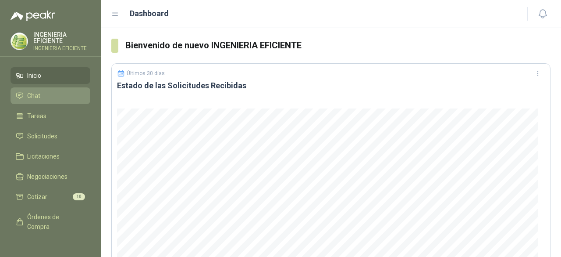
click at [42, 93] on li "Chat" at bounding box center [50, 96] width 69 height 10
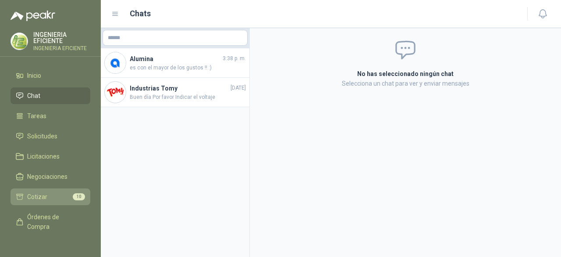
click at [46, 192] on span "Cotizar" at bounding box center [37, 197] width 20 height 10
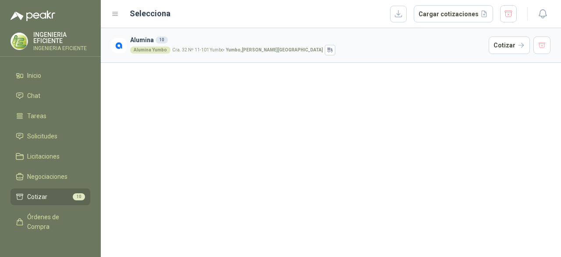
click at [210, 42] on h3 "Alumina 10" at bounding box center [307, 40] width 355 height 10
click at [471, 18] on button "Cargar cotizaciones" at bounding box center [453, 14] width 79 height 18
click at [407, 17] on button "button" at bounding box center [398, 14] width 17 height 17
click at [323, 103] on div "Alumina 10 Alumina Yumbo Cra. 32 Nº 11-101 Yumbo - [GEOGRAPHIC_DATA] , [PERSON_…" at bounding box center [331, 142] width 460 height 228
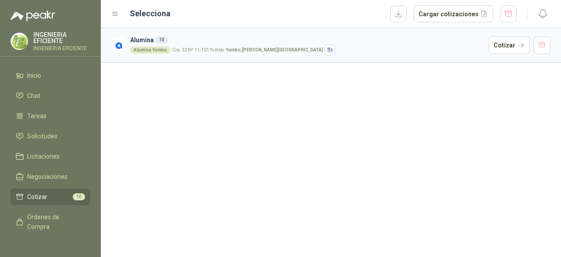
click at [272, 58] on article "Alumina 10 Alumina Yumbo Cra. 32 Nº 11-101 Yumbo - [GEOGRAPHIC_DATA] , [PERSON_…" at bounding box center [331, 45] width 460 height 35
click at [28, 190] on link "Cotizar 10" at bounding box center [51, 196] width 80 height 17
click at [32, 190] on link "Cotizar 10" at bounding box center [51, 196] width 80 height 17
click at [168, 48] on div "Alumina Yumbo" at bounding box center [150, 49] width 40 height 7
click at [38, 178] on span "Negociaciones" at bounding box center [47, 176] width 40 height 10
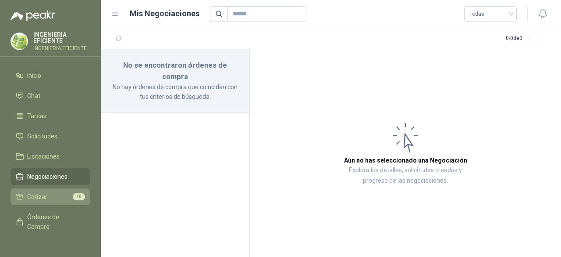
click at [54, 196] on li "Cotizar 10" at bounding box center [50, 197] width 69 height 10
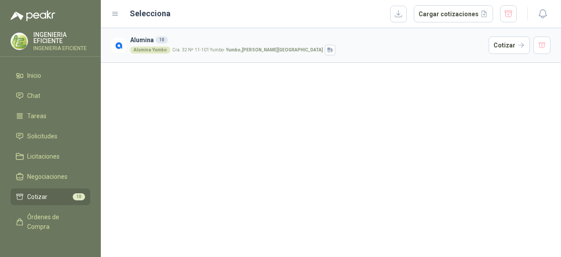
click at [187, 54] on div "Alumina Yumbo Cra. 32 Nº 11-101 Yumbo - [GEOGRAPHIC_DATA] , [PERSON_NAME][GEOGR…" at bounding box center [307, 50] width 355 height 11
click at [431, 13] on button "Cargar cotizaciones" at bounding box center [453, 14] width 79 height 18
click at [376, 170] on div "Alumina 10 Alumina Yumbo Cra. 32 Nº 11-101 Yumbo - [GEOGRAPHIC_DATA] , [PERSON_…" at bounding box center [331, 142] width 460 height 228
click at [231, 126] on div "Alumina 10 Alumina Yumbo Cra. 32 Nº 11-101 Yumbo - [GEOGRAPHIC_DATA] , [PERSON_…" at bounding box center [331, 142] width 460 height 228
click at [385, 46] on div "Alumina Yumbo Cra. 32 Nº 11-101 Yumbo - [GEOGRAPHIC_DATA] , [PERSON_NAME][GEOGR…" at bounding box center [307, 50] width 355 height 11
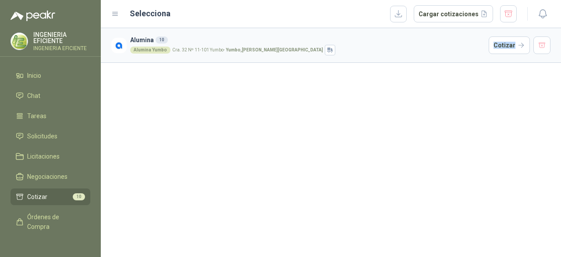
click at [385, 46] on div "Alumina Yumbo Cra. 32 Nº 11-101 Yumbo - [GEOGRAPHIC_DATA] , [PERSON_NAME][GEOGR…" at bounding box center [307, 50] width 355 height 11
click at [515, 46] on button "Cotizar" at bounding box center [509, 45] width 41 height 18
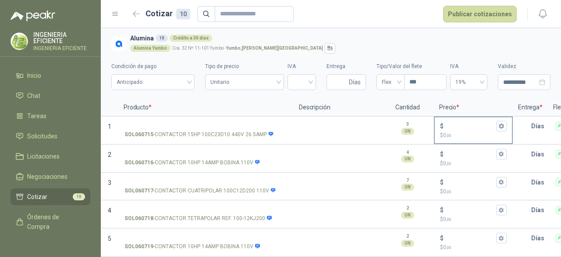
click at [484, 130] on div "$" at bounding box center [473, 126] width 67 height 11
click at [484, 129] on input "$ $ 0 ,00" at bounding box center [470, 125] width 49 height 7
click at [109, 128] on icon "Abrir detalle" at bounding box center [109, 126] width 11 height 11
click at [108, 128] on icon "Abrir detalle" at bounding box center [109, 126] width 11 height 11
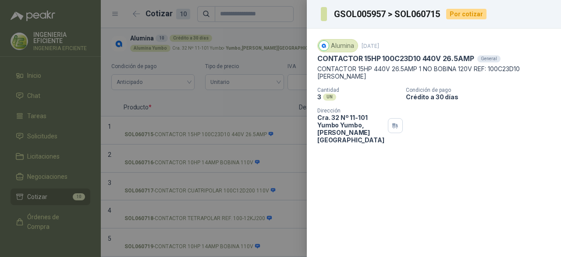
click at [164, 146] on div at bounding box center [280, 128] width 561 height 257
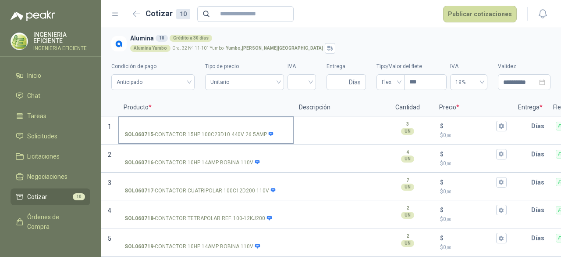
click at [161, 135] on p "SOL060715 - CONTACTOR 15HP 100C23D10 440V 26.5AMP" at bounding box center [200, 134] width 150 height 8
click at [161, 129] on input "SOL060715 - CONTACTOR 15HP 100C23D10 440V 26.5AMP" at bounding box center [206, 126] width 163 height 7
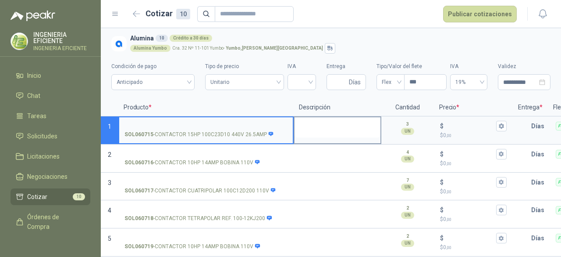
click at [329, 125] on textarea at bounding box center [338, 127] width 86 height 20
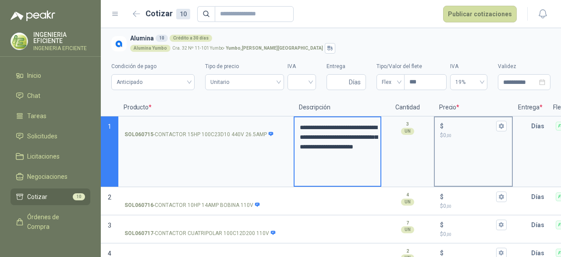
click at [466, 143] on div "$ $ 0 ,00" at bounding box center [473, 130] width 77 height 26
click at [466, 129] on input "$ $ 0 ,00" at bounding box center [470, 125] width 49 height 7
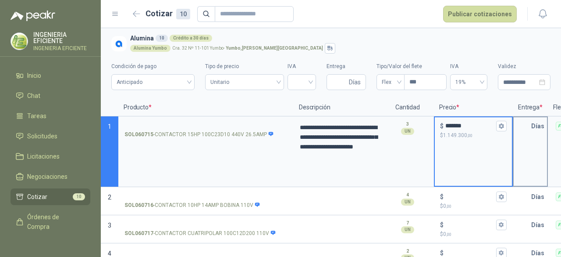
click at [519, 129] on input "text" at bounding box center [523, 126] width 18 height 18
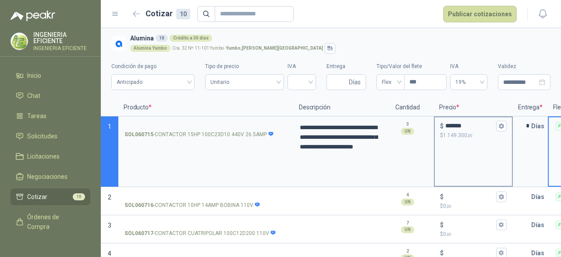
scroll to position [0, 159]
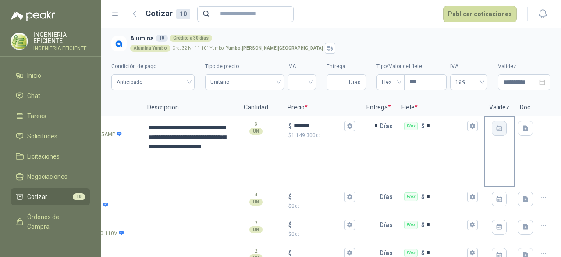
click at [496, 129] on icon "button" at bounding box center [499, 128] width 7 height 7
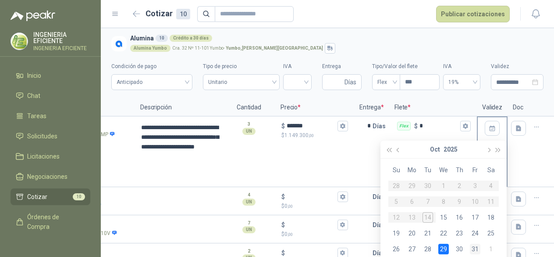
click at [477, 249] on div "31" at bounding box center [475, 248] width 11 height 11
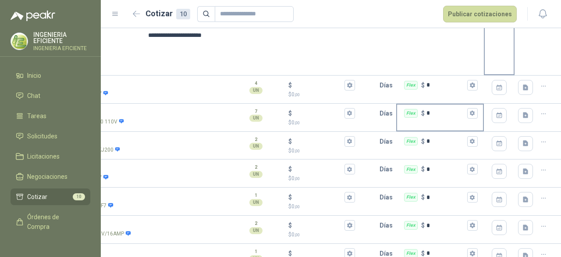
scroll to position [0, 0]
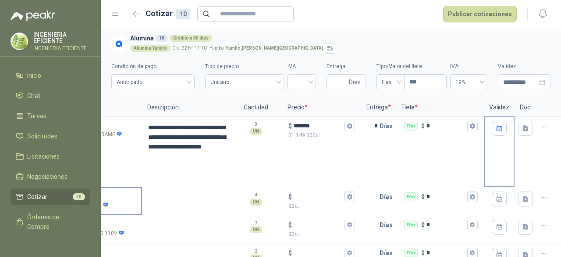
click at [118, 206] on div "SOL060716 - CONTACTOR 10HP 14AMP BOBINA 110V" at bounding box center [54, 205] width 163 height 8
click at [118, 200] on input "SOL060716 - CONTACTOR 10HP 14AMP BOBINA 110V" at bounding box center [54, 196] width 163 height 7
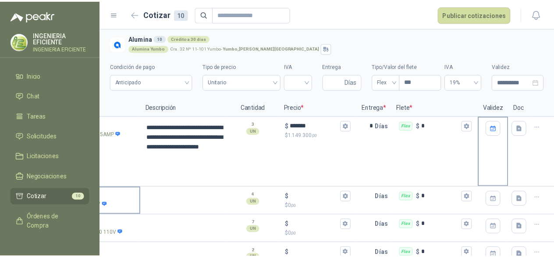
scroll to position [0, 24]
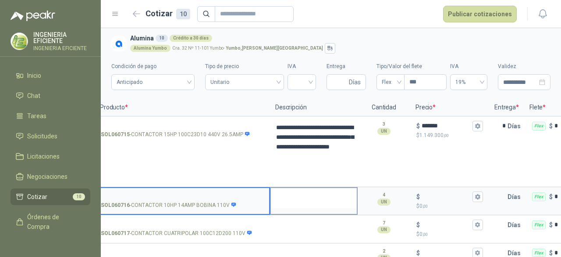
click at [311, 199] on textarea at bounding box center [314, 198] width 86 height 20
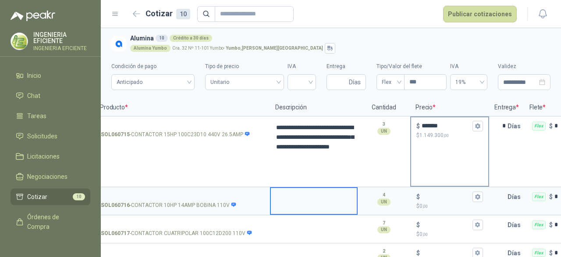
click at [435, 132] on span "1.149.300 ,00" at bounding box center [434, 135] width 29 height 6
click at [435, 129] on input "*******" at bounding box center [446, 125] width 49 height 7
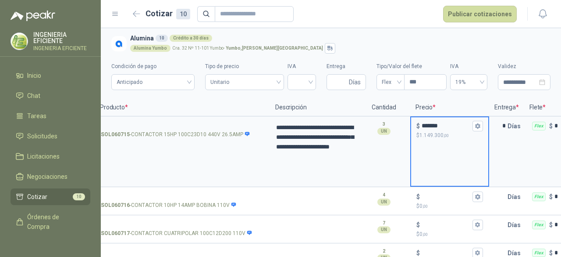
click at [472, 127] on div "$ *******" at bounding box center [450, 126] width 67 height 11
click at [471, 127] on input "*******" at bounding box center [446, 125] width 49 height 7
click at [475, 126] on icon "button" at bounding box center [478, 126] width 6 height 6
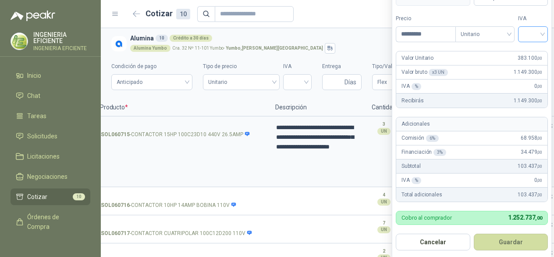
click at [540, 29] on input "search" at bounding box center [533, 33] width 19 height 13
click at [542, 49] on div "19%" at bounding box center [535, 53] width 16 height 10
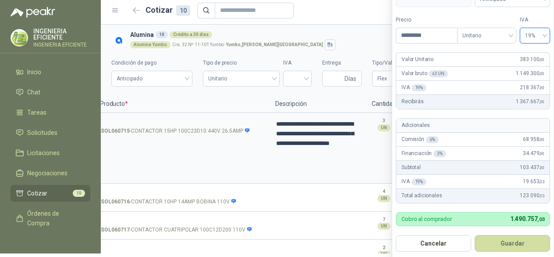
scroll to position [5, 0]
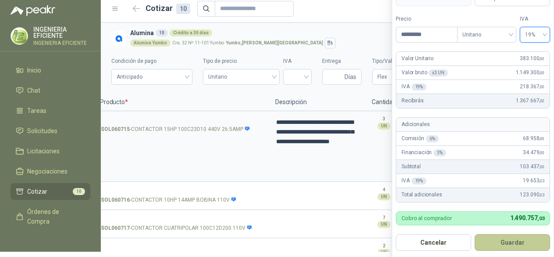
click at [500, 241] on button "Guardar" at bounding box center [512, 242] width 75 height 17
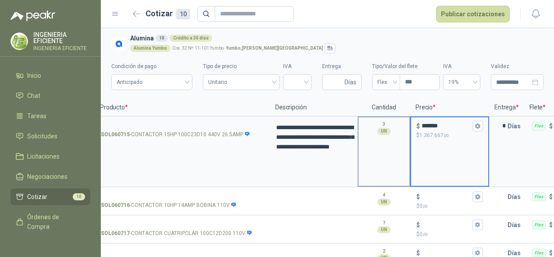
scroll to position [0, 0]
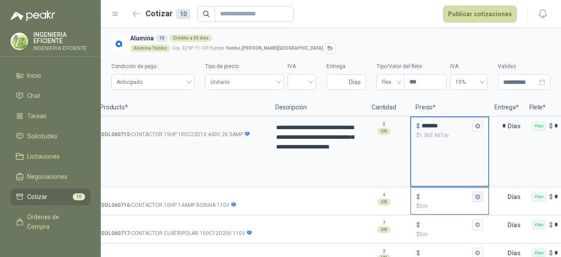
click at [479, 195] on icon "button" at bounding box center [477, 196] width 5 height 5
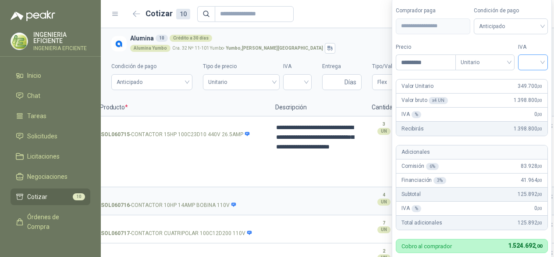
click at [543, 64] on input "search" at bounding box center [533, 61] width 19 height 13
click at [537, 84] on div "19%" at bounding box center [535, 82] width 16 height 10
click at [507, 34] on span at bounding box center [512, 26] width 65 height 15
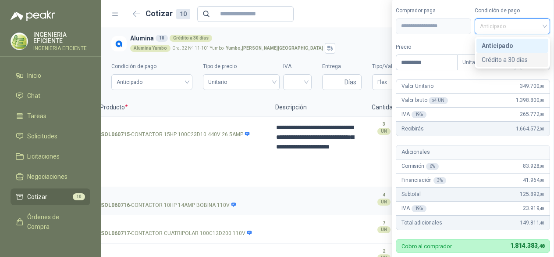
click at [508, 56] on div "Crédito a 30 días" at bounding box center [512, 60] width 61 height 10
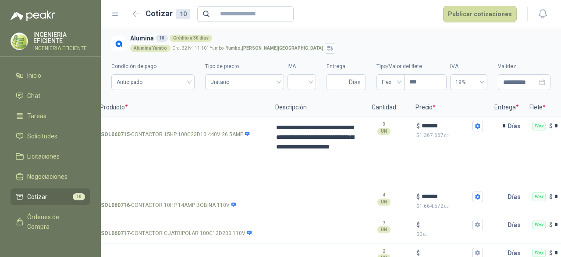
drag, startPoint x: 559, startPoint y: 126, endPoint x: 560, endPoint y: 150, distance: 24.2
click at [560, 150] on html "**********" at bounding box center [280, 128] width 561 height 257
click at [438, 197] on input "*******" at bounding box center [446, 196] width 49 height 7
click at [439, 196] on input "*******" at bounding box center [446, 196] width 49 height 7
click at [479, 197] on icon "button" at bounding box center [477, 196] width 5 height 5
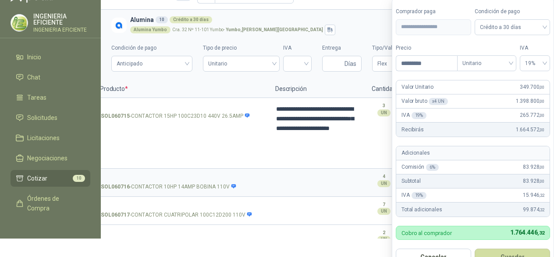
scroll to position [19, 0]
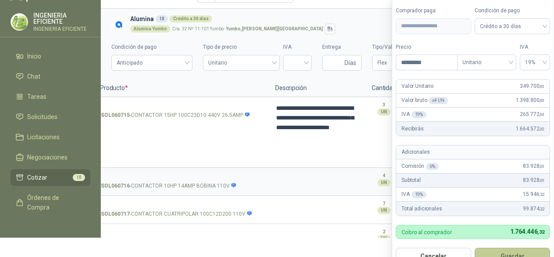
click at [497, 253] on button "Guardar" at bounding box center [512, 255] width 75 height 17
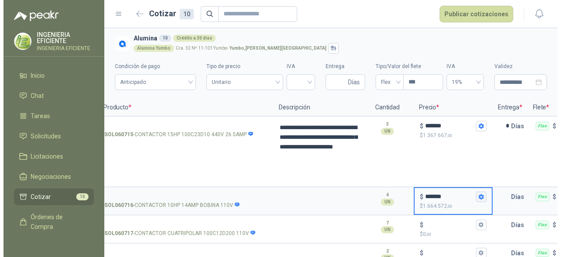
scroll to position [0, 0]
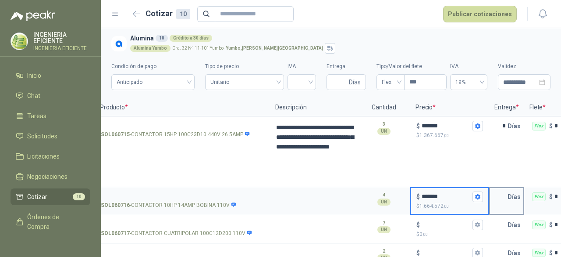
click at [503, 197] on input "text" at bounding box center [499, 197] width 18 height 18
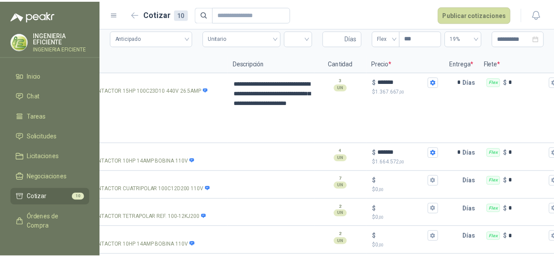
scroll to position [0, 159]
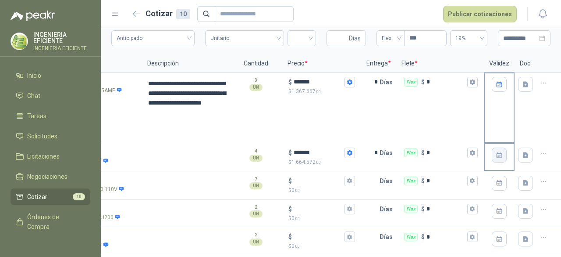
click at [496, 151] on icon "button" at bounding box center [499, 154] width 7 height 7
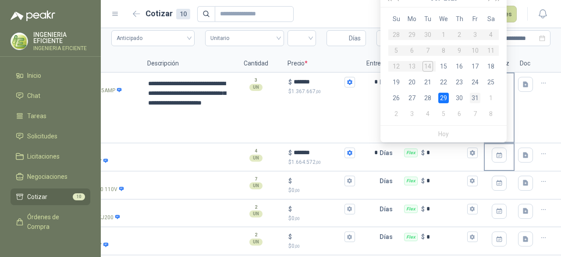
click at [474, 96] on div "31" at bounding box center [475, 98] width 11 height 11
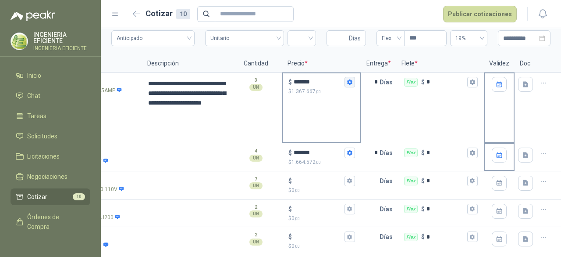
click at [347, 79] on icon "button" at bounding box center [350, 82] width 6 height 6
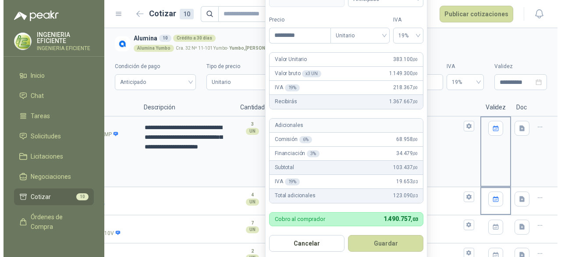
scroll to position [0, 0]
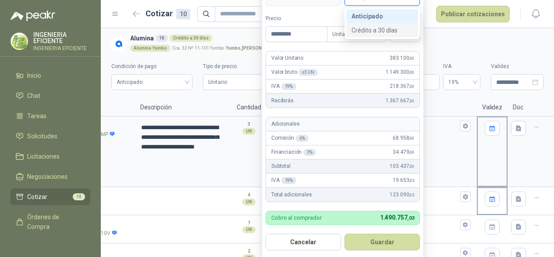
click at [380, 31] on div "Crédito a 30 días" at bounding box center [382, 30] width 61 height 10
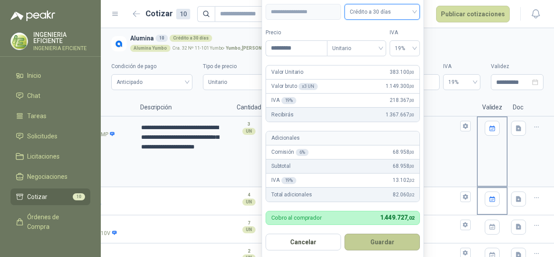
click at [372, 238] on button "Guardar" at bounding box center [382, 241] width 75 height 17
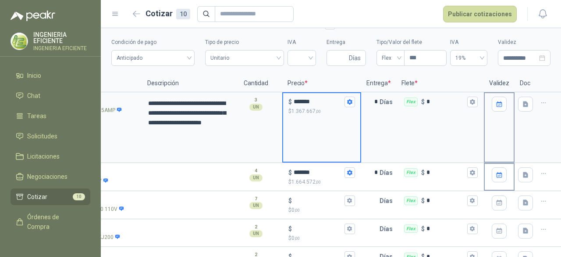
scroll to position [44, 0]
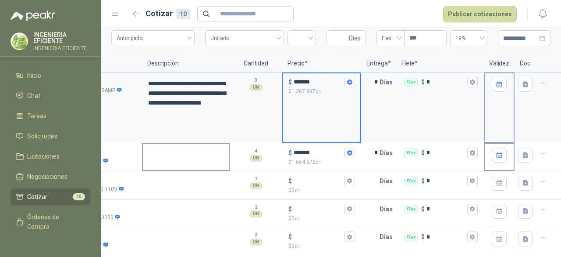
click at [160, 158] on textarea at bounding box center [186, 154] width 86 height 20
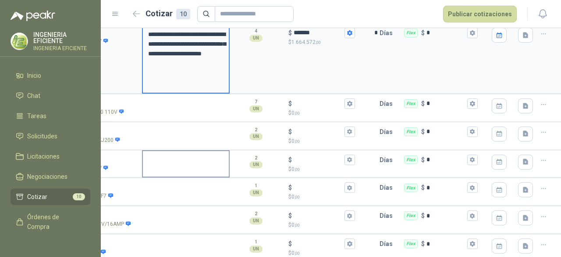
scroll to position [175, 0]
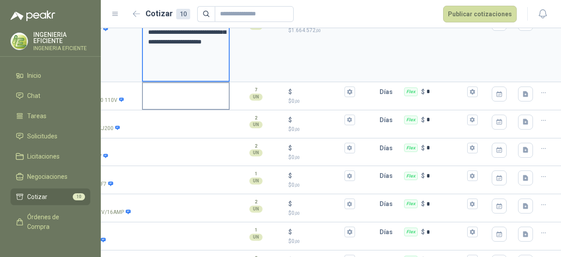
click at [164, 102] on textarea at bounding box center [186, 93] width 86 height 20
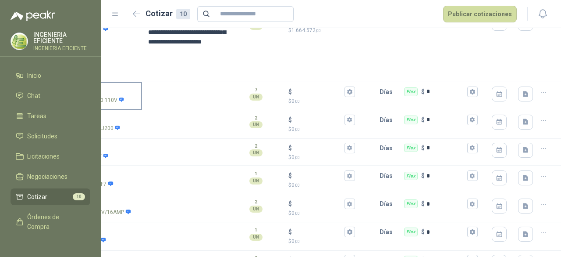
click at [109, 86] on label "SOL060717 - CONTACTOR CUATRIPOLAR 100C12D200 110V" at bounding box center [55, 95] width 174 height 25
click at [109, 89] on input "SOL060717 - CONTACTOR CUATRIPOLAR 100C12D200 110V" at bounding box center [54, 92] width 163 height 7
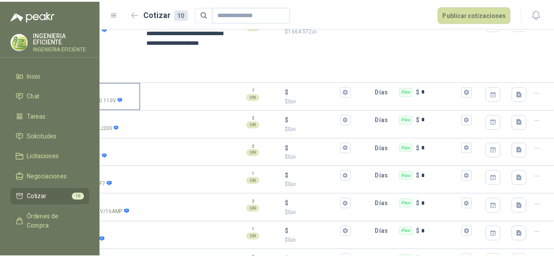
scroll to position [0, 24]
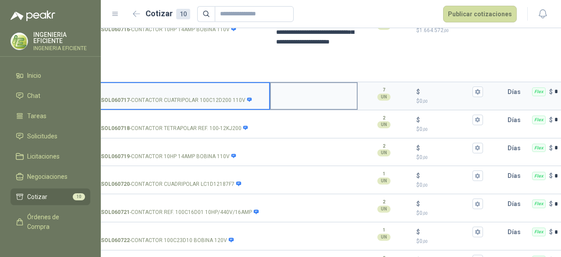
click at [301, 104] on div at bounding box center [314, 96] width 88 height 28
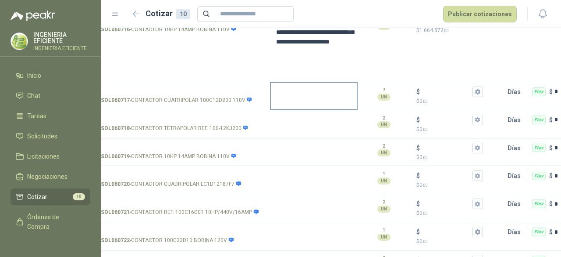
click at [294, 95] on textarea at bounding box center [314, 93] width 86 height 20
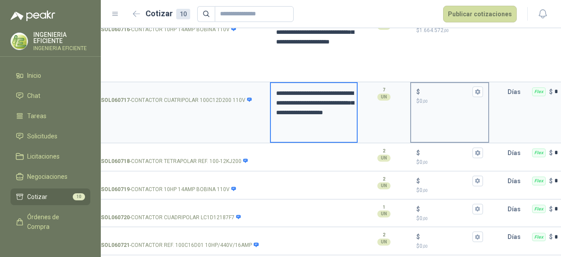
click at [438, 103] on p "$ 0 ,00" at bounding box center [450, 101] width 67 height 8
click at [438, 95] on input "$ $ 0 ,00" at bounding box center [446, 91] width 49 height 7
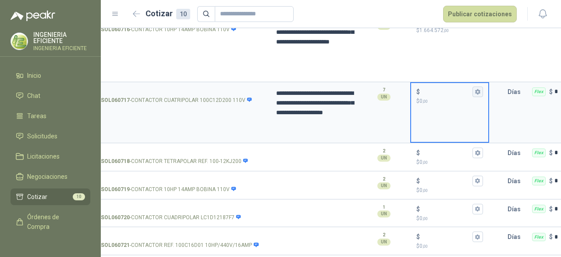
click at [479, 92] on icon "button" at bounding box center [477, 91] width 5 height 5
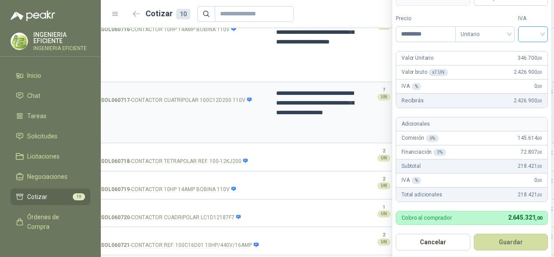
click at [538, 30] on input "search" at bounding box center [533, 33] width 19 height 13
click at [544, 51] on div "19%" at bounding box center [535, 53] width 27 height 14
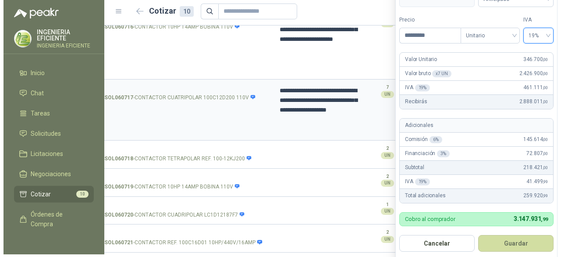
scroll to position [0, 0]
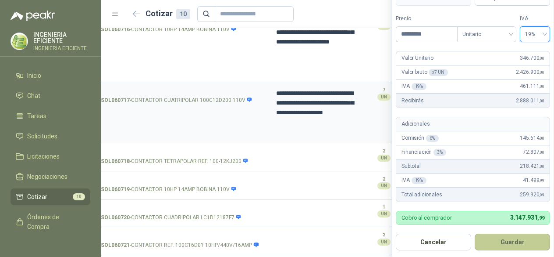
click at [493, 240] on button "Guardar" at bounding box center [512, 241] width 75 height 17
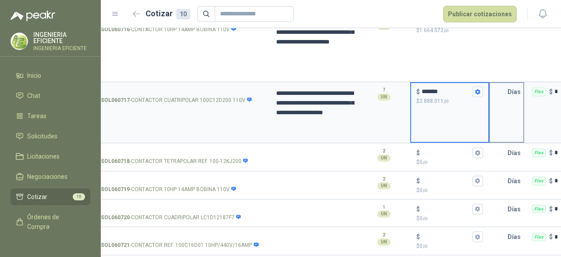
click at [506, 98] on input "text" at bounding box center [499, 92] width 18 height 18
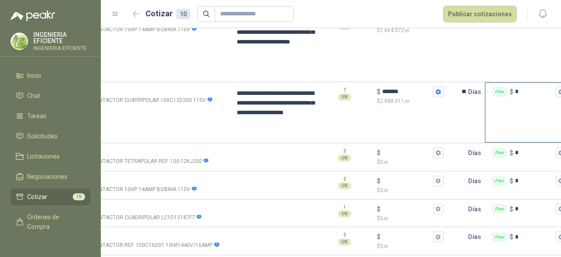
scroll to position [0, 159]
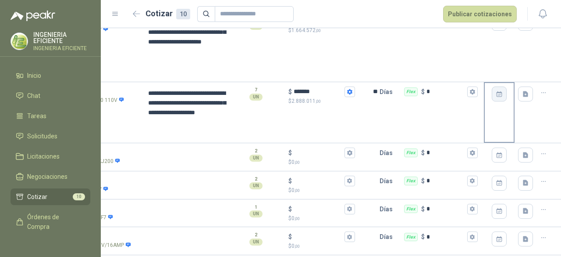
click at [494, 87] on button "button" at bounding box center [499, 93] width 15 height 15
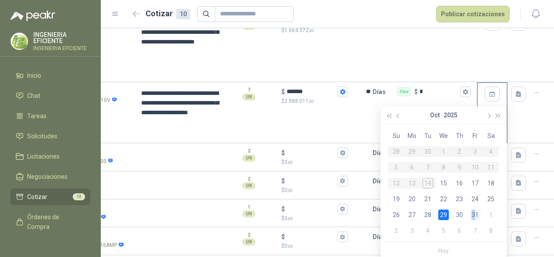
drag, startPoint x: 474, startPoint y: 214, endPoint x: 475, endPoint y: 208, distance: 6.8
click at [474, 214] on div "31" at bounding box center [475, 214] width 11 height 11
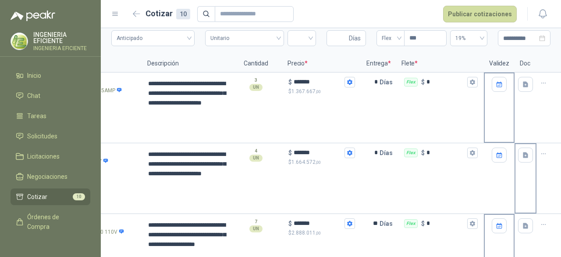
scroll to position [132, 0]
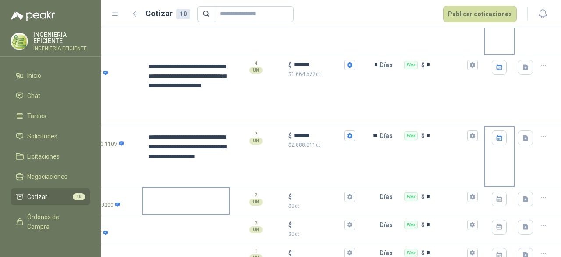
click at [187, 199] on textarea at bounding box center [186, 198] width 86 height 20
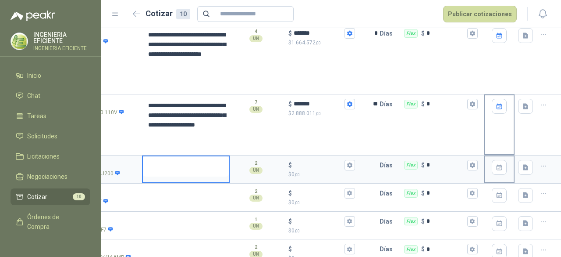
scroll to position [175, 0]
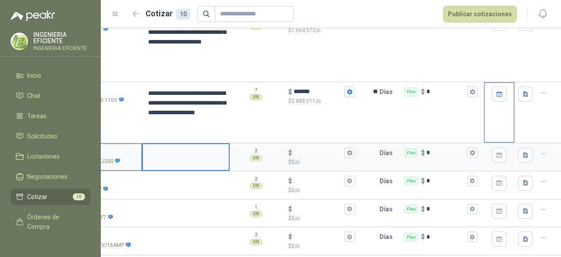
click at [106, 153] on input "SOL060718 - CONTACTOR TETRAPOLAR REF. 100-12KJ200" at bounding box center [54, 153] width 163 height 7
click at [106, 151] on input "SOL060718 - CONTACTOR TETRAPOLAR REF. 100-12KJ200" at bounding box center [54, 153] width 163 height 7
click at [116, 161] on div "SOL060718 - CONTACTOR TETRAPOLAR REF. 100-12KJ200" at bounding box center [54, 161] width 163 height 8
click at [116, 156] on input "SOL060718 - CONTACTOR TETRAPOLAR REF. 100-12KJ200" at bounding box center [54, 153] width 163 height 7
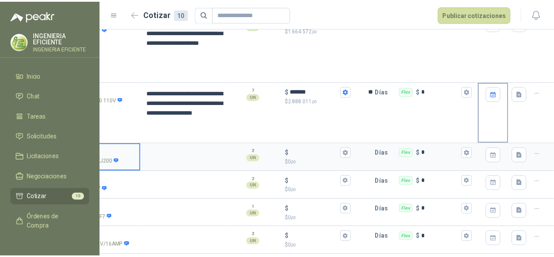
scroll to position [0, 24]
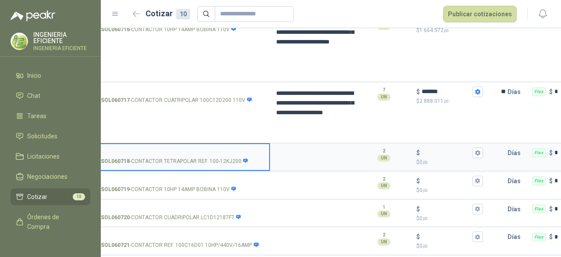
click at [127, 150] on input "SOL060718 - CONTACTOR TETRAPOLAR REF. 100-12KJ200" at bounding box center [182, 153] width 163 height 7
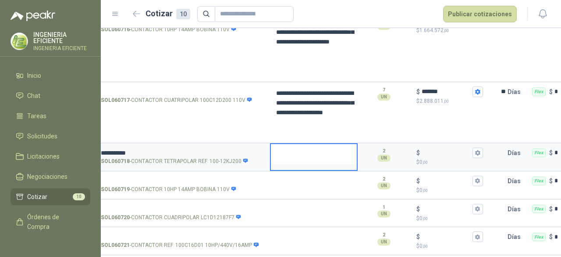
click at [279, 150] on textarea at bounding box center [314, 154] width 86 height 20
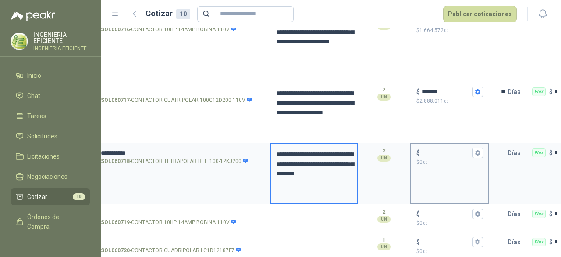
click at [446, 163] on p "$ 0 ,00" at bounding box center [450, 162] width 67 height 8
click at [446, 156] on input "$ $ 0 ,00" at bounding box center [446, 152] width 49 height 7
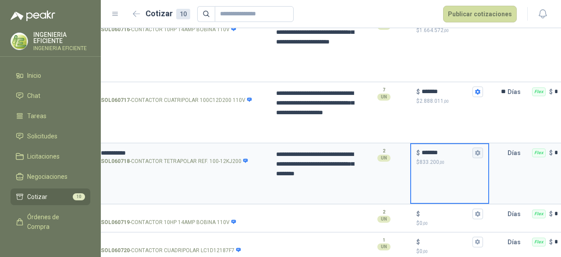
click at [478, 153] on icon "button" at bounding box center [477, 152] width 5 height 5
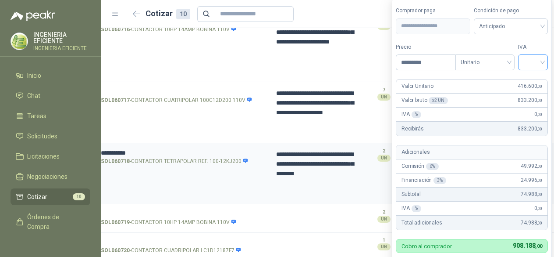
click at [539, 63] on input "search" at bounding box center [533, 61] width 19 height 13
click at [537, 83] on div "19%" at bounding box center [535, 82] width 16 height 10
click at [515, 29] on span "Anticipado" at bounding box center [512, 26] width 65 height 13
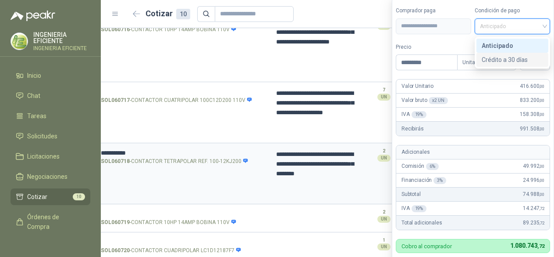
click at [509, 59] on div "Crédito a 30 días" at bounding box center [512, 60] width 61 height 10
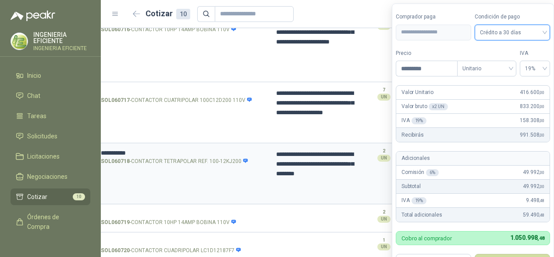
scroll to position [21, 0]
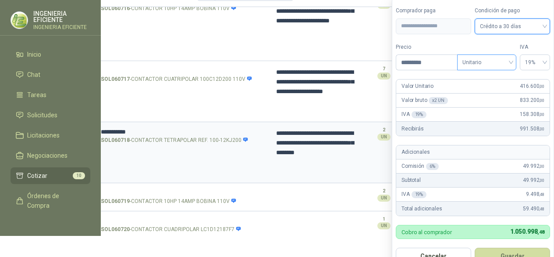
click at [481, 64] on span "Unitario" at bounding box center [487, 62] width 49 height 13
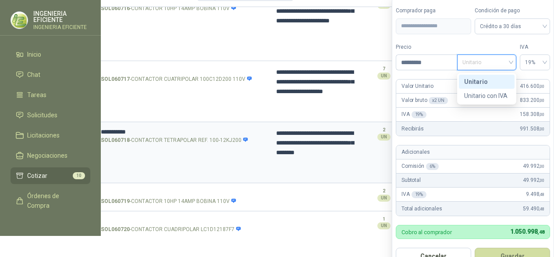
click at [474, 77] on div "Unitario" at bounding box center [486, 82] width 45 height 10
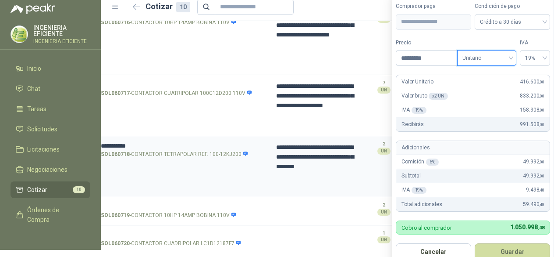
scroll to position [0, 0]
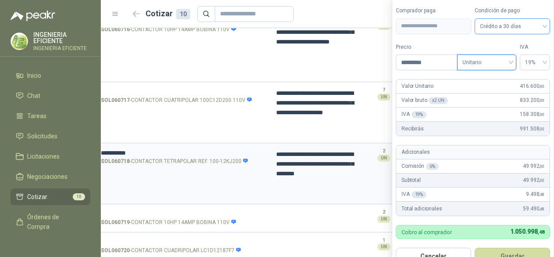
click at [538, 25] on span "Crédito a 30 días" at bounding box center [512, 26] width 65 height 13
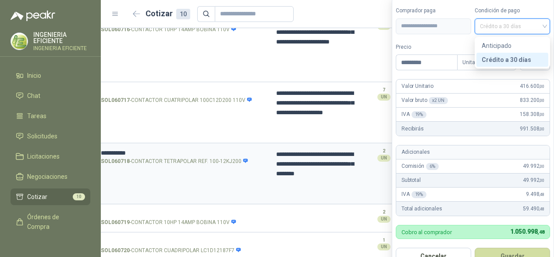
click at [538, 25] on span "Crédito a 30 días" at bounding box center [512, 26] width 65 height 13
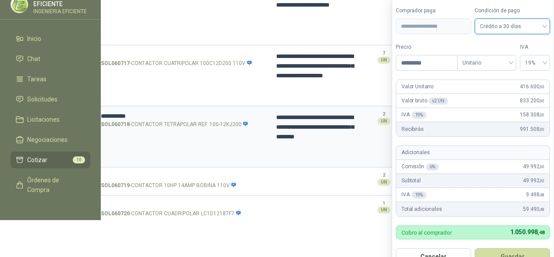
scroll to position [50, 0]
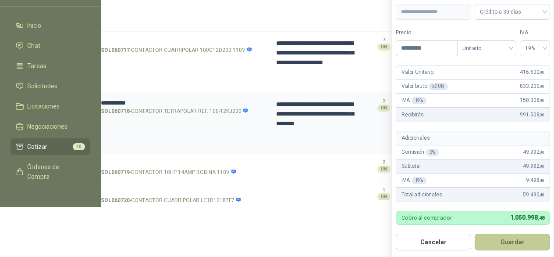
click at [533, 238] on button "Guardar" at bounding box center [512, 241] width 75 height 17
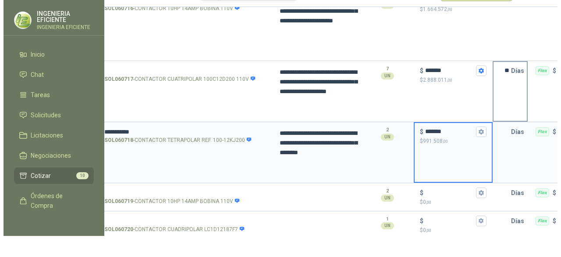
scroll to position [0, 0]
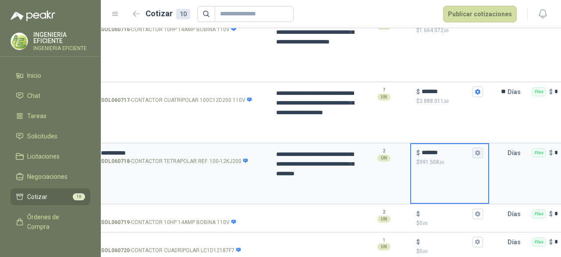
click at [479, 152] on icon "button" at bounding box center [477, 152] width 5 height 5
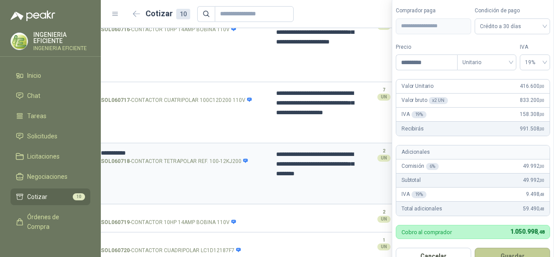
click at [520, 254] on button "Guardar" at bounding box center [512, 255] width 75 height 17
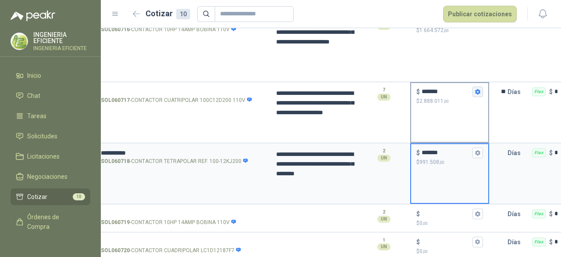
click at [481, 91] on button "$ ******* $ 2.888.011 ,00" at bounding box center [478, 91] width 11 height 11
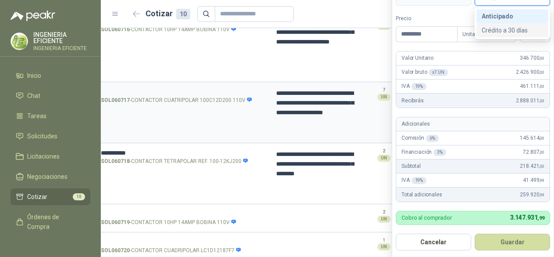
click at [515, 29] on div "Crédito a 30 días" at bounding box center [512, 30] width 61 height 10
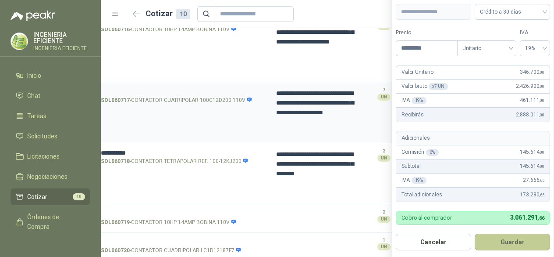
click at [508, 248] on button "Guardar" at bounding box center [512, 241] width 75 height 17
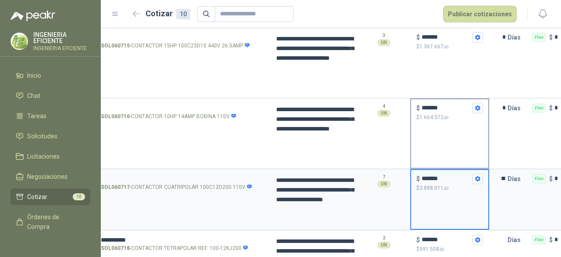
scroll to position [88, 0]
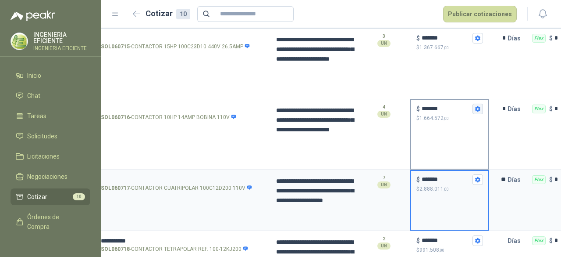
click at [479, 107] on icon "button" at bounding box center [478, 109] width 6 height 6
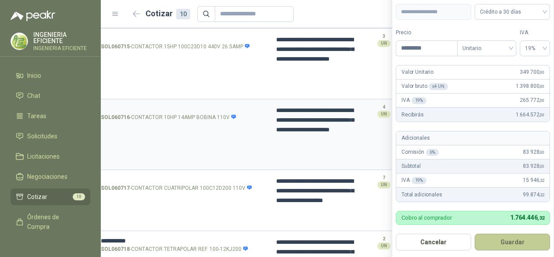
click at [494, 244] on button "Guardar" at bounding box center [512, 241] width 75 height 17
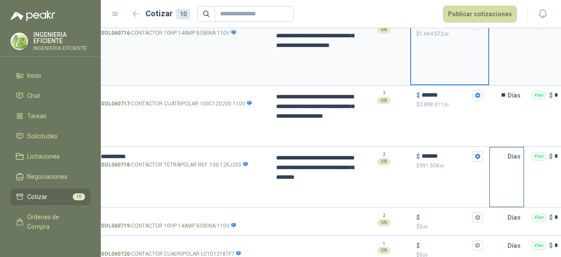
scroll to position [175, 0]
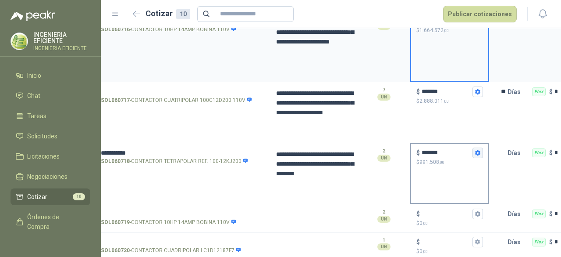
click at [480, 153] on icon "button" at bounding box center [477, 152] width 5 height 5
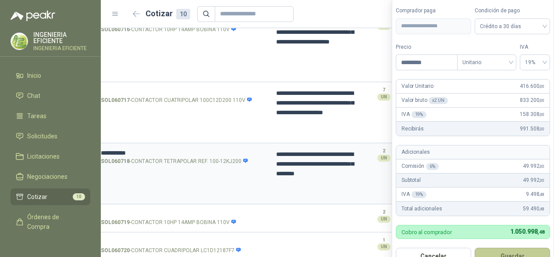
click at [515, 251] on button "Guardar" at bounding box center [512, 255] width 75 height 17
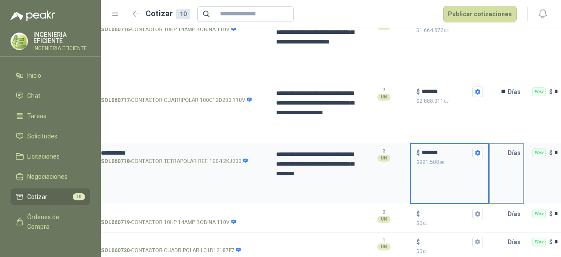
click at [507, 156] on input "text" at bounding box center [499, 153] width 18 height 18
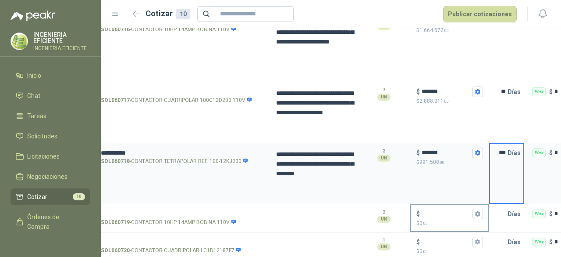
scroll to position [0, 1]
click at [511, 194] on div "*** Días" at bounding box center [506, 173] width 35 height 61
click at [503, 150] on input "***" at bounding box center [499, 153] width 18 height 18
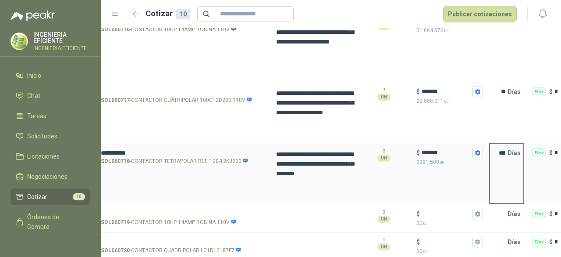
drag, startPoint x: 495, startPoint y: 152, endPoint x: 524, endPoint y: 154, distance: 29.4
click at [524, 154] on div "*** Días" at bounding box center [506, 173] width 35 height 61
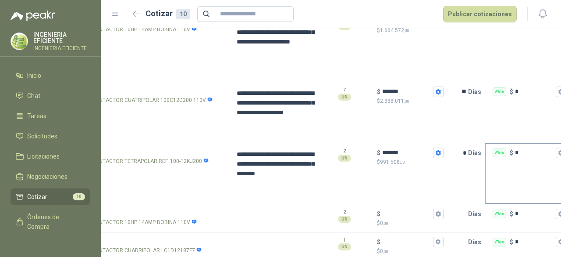
scroll to position [0, 159]
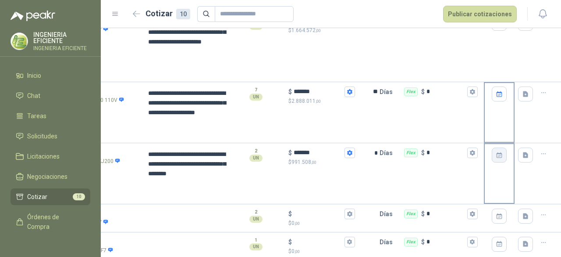
click at [498, 154] on icon "button" at bounding box center [500, 155] width 4 height 2
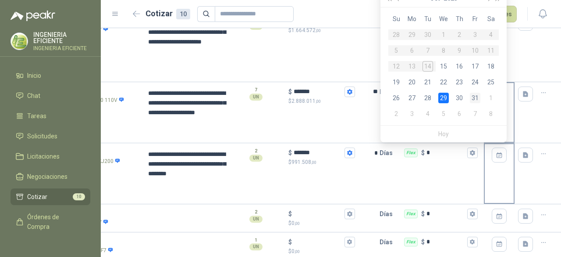
click at [471, 97] on div "31" at bounding box center [475, 98] width 11 height 11
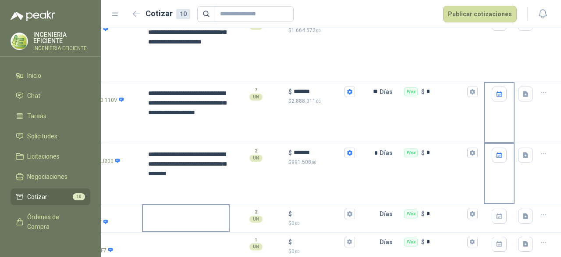
click at [180, 222] on textarea at bounding box center [186, 215] width 86 height 20
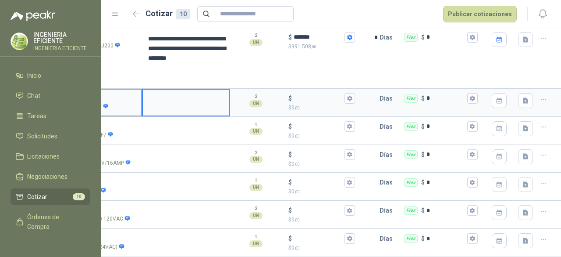
click at [105, 95] on input "SOL060719 - CONTACTOR 10HP 14AMP BOBINA 110V" at bounding box center [54, 98] width 163 height 7
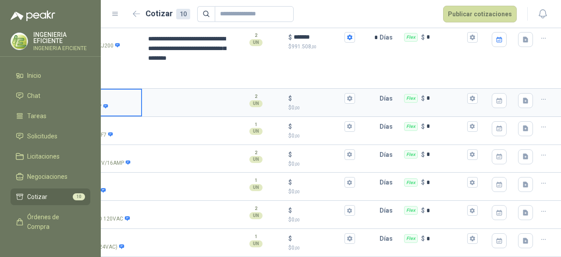
click at [101, 95] on input "SOL060719 - CONTACTOR 10HP 14AMP BOBINA 110V" at bounding box center [54, 98] width 163 height 7
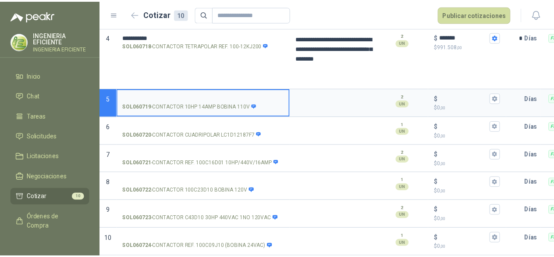
scroll to position [0, 0]
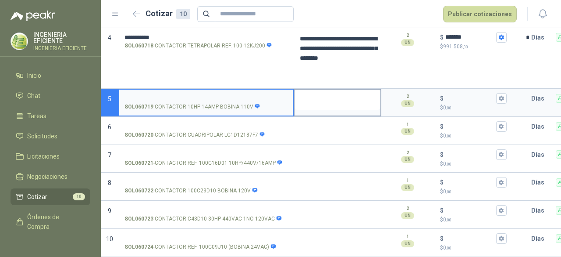
click at [305, 92] on textarea at bounding box center [338, 99] width 86 height 20
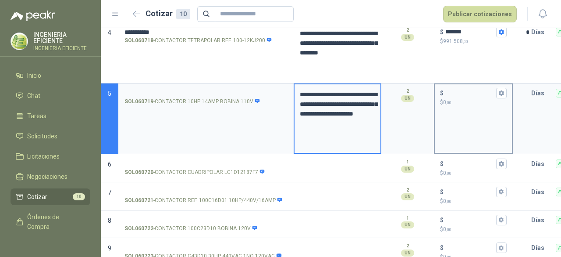
click at [445, 93] on div "$" at bounding box center [473, 93] width 67 height 11
click at [446, 93] on input "$ $ 0 ,00" at bounding box center [470, 92] width 49 height 7
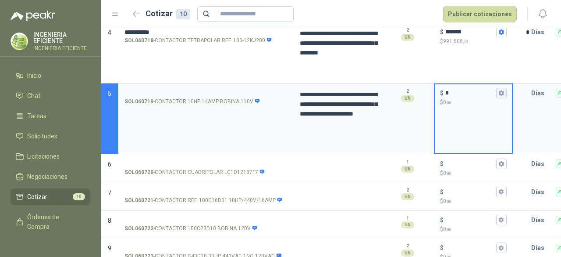
click at [503, 93] on icon "button" at bounding box center [501, 92] width 5 height 5
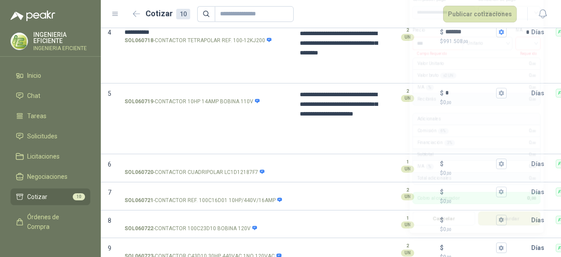
drag, startPoint x: 559, startPoint y: 21, endPoint x: 559, endPoint y: 9, distance: 12.3
click at [559, 9] on html "**********" at bounding box center [280, 128] width 561 height 257
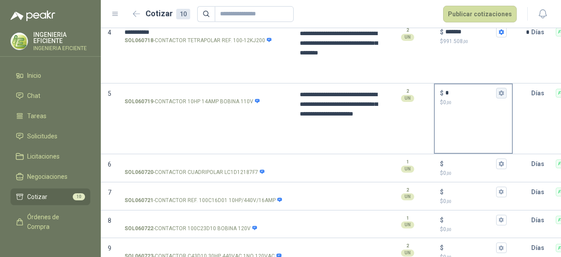
click at [502, 93] on icon "button" at bounding box center [502, 93] width 6 height 6
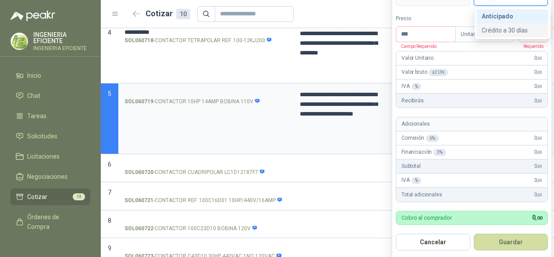
click at [504, 28] on div "Crédito a 30 días" at bounding box center [512, 30] width 61 height 10
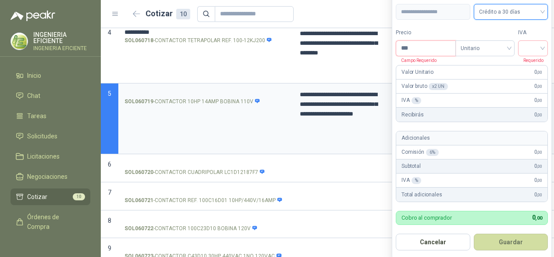
click at [426, 44] on input "***" at bounding box center [425, 48] width 59 height 15
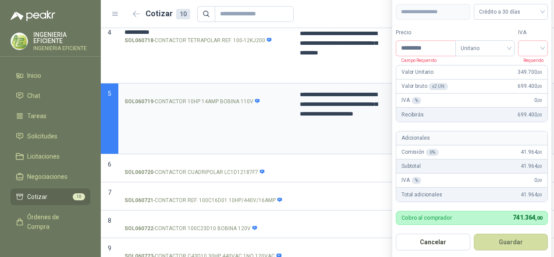
click at [520, 49] on div "Precio ********* Campo Requerido Tipo Unitario IVA Requerido" at bounding box center [472, 43] width 152 height 28
click at [524, 49] on div at bounding box center [533, 48] width 30 height 16
click at [543, 65] on div "19%" at bounding box center [535, 67] width 16 height 10
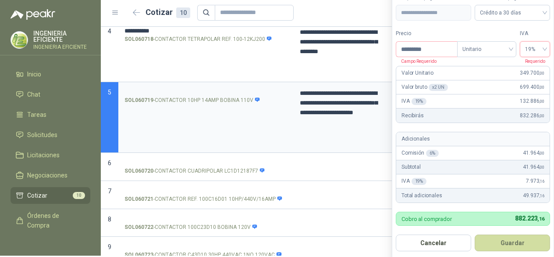
scroll to position [3, 0]
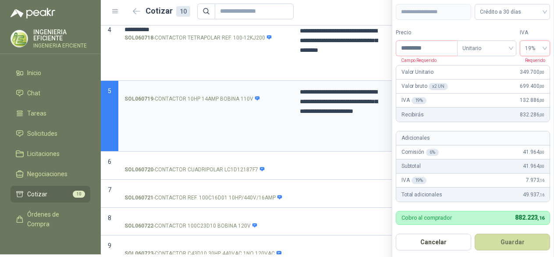
click at [511, 241] on button "Guardar" at bounding box center [512, 241] width 75 height 17
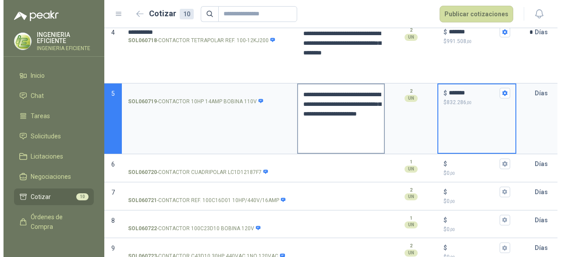
scroll to position [0, 0]
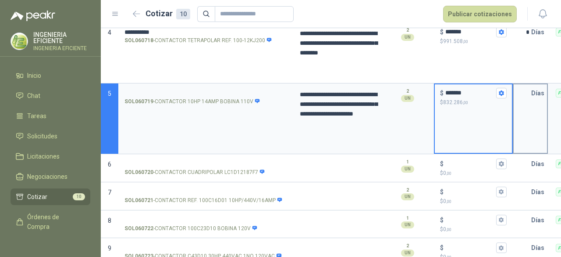
click at [525, 93] on input "text" at bounding box center [523, 93] width 18 height 18
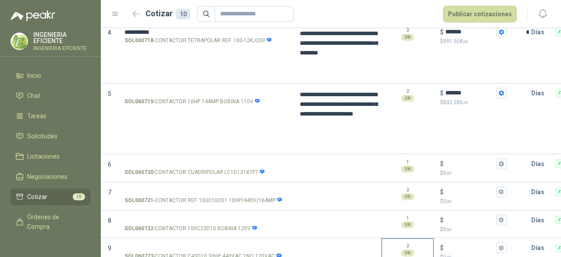
click at [415, 256] on div "2 UN" at bounding box center [407, 249] width 51 height 21
click at [522, 96] on input "text" at bounding box center [523, 93] width 18 height 18
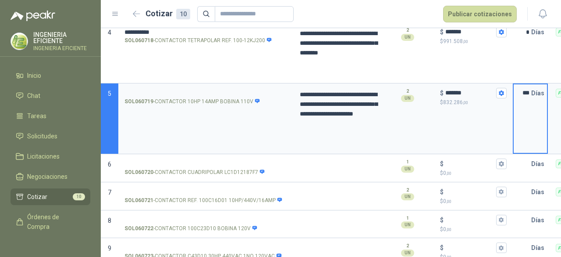
scroll to position [0, 1]
click at [496, 127] on div "$ ******* $ 832.286 ,00" at bounding box center [473, 118] width 79 height 71
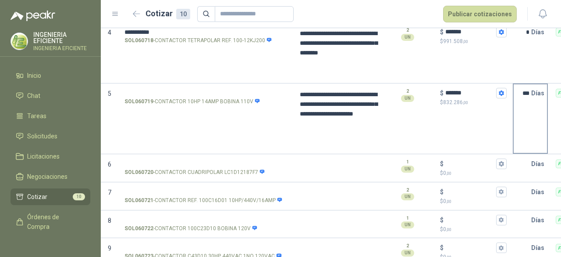
click at [533, 95] on p "Días" at bounding box center [539, 93] width 17 height 18
click at [531, 93] on p "Días" at bounding box center [539, 93] width 17 height 18
click at [529, 92] on input "***" at bounding box center [523, 93] width 18 height 18
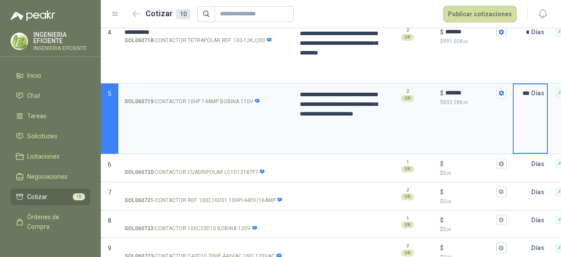
click at [527, 92] on input "***" at bounding box center [523, 93] width 18 height 18
drag, startPoint x: 521, startPoint y: 92, endPoint x: 541, endPoint y: 92, distance: 20.2
click at [541, 92] on div "*** Días" at bounding box center [530, 93] width 33 height 18
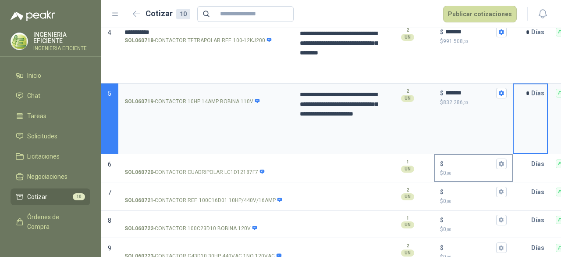
click at [481, 155] on div "$ $ 0 ,00" at bounding box center [473, 168] width 77 height 26
click at [481, 160] on input "$ $ 0 ,00" at bounding box center [470, 163] width 49 height 7
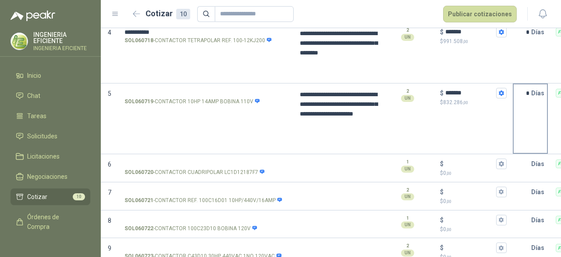
click at [526, 133] on div "* Días" at bounding box center [530, 118] width 35 height 71
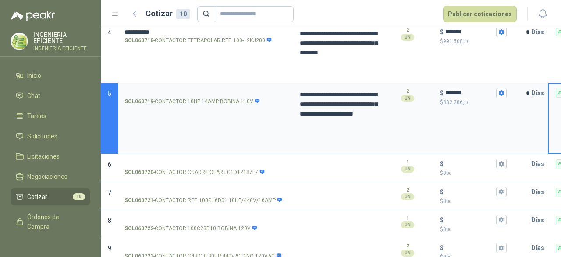
scroll to position [0, 159]
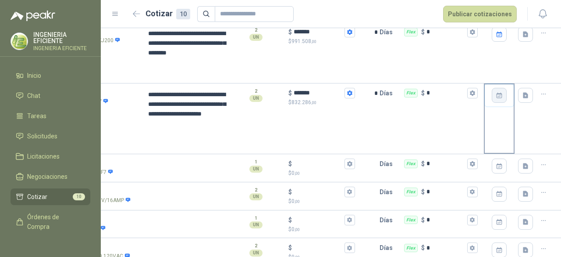
click at [496, 93] on icon "button" at bounding box center [499, 95] width 7 height 7
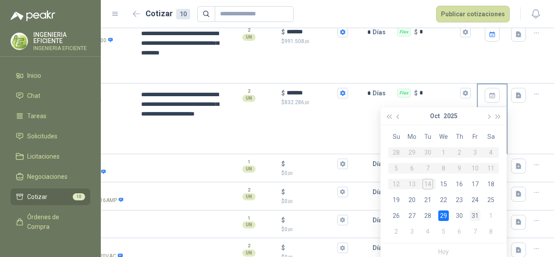
click at [476, 214] on div "31" at bounding box center [475, 215] width 11 height 11
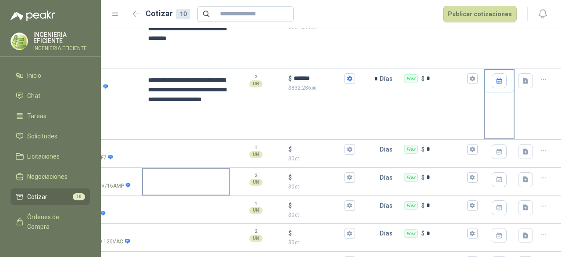
scroll to position [308, 0]
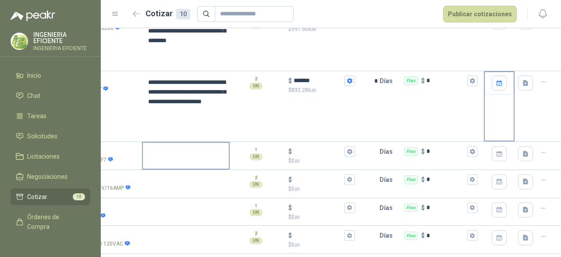
click at [173, 156] on textarea at bounding box center [186, 153] width 86 height 20
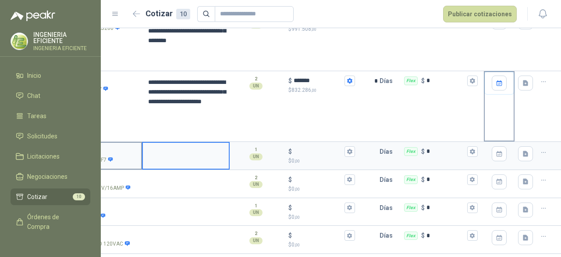
click at [114, 153] on input "SOL060720 - CONTACTOR CUADRIPOLAR LC1D12187F7" at bounding box center [54, 151] width 163 height 7
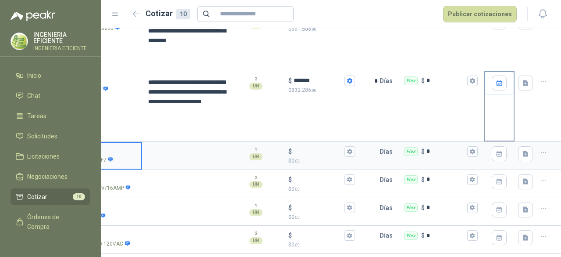
click at [104, 150] on input "SOL060720 - CONTACTOR CUADRIPOLAR LC1D12187F7" at bounding box center [54, 151] width 163 height 7
click at [107, 143] on label "SOL060720 - CONTACTOR CUADRIPOLAR LC1D12187F7" at bounding box center [55, 155] width 174 height 25
click at [107, 148] on input "SOL060720 - CONTACTOR CUADRIPOLAR LC1D12187F7" at bounding box center [54, 151] width 163 height 7
click at [104, 147] on label "SOL060720 - CONTACTOR CUADRIPOLAR LC1D12187F7" at bounding box center [55, 155] width 174 height 25
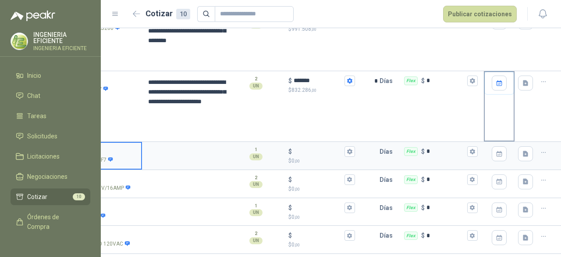
click at [104, 148] on input "SOL060720 - CONTACTOR CUADRIPOLAR LC1D12187F7" at bounding box center [54, 151] width 163 height 7
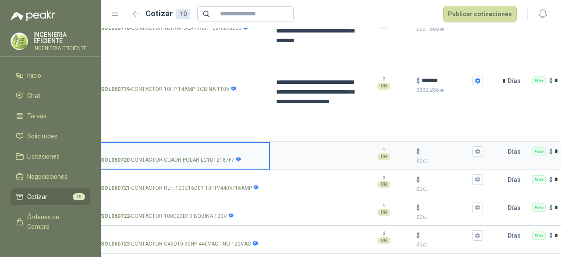
click at [103, 149] on input "SOL060720 - CONTACTOR CUADRIPOLAR LC1D12187F7" at bounding box center [182, 151] width 163 height 7
click at [218, 177] on input "SOL060721 - CONTACTOR REF. 100C16D01 10HP/440V/16AMP" at bounding box center [182, 179] width 163 height 7
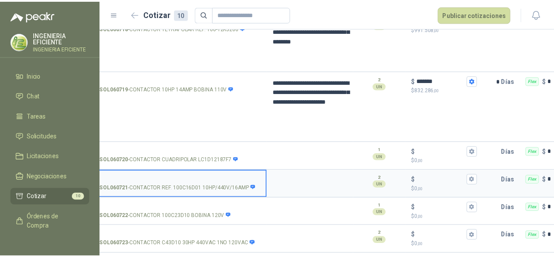
scroll to position [339, 0]
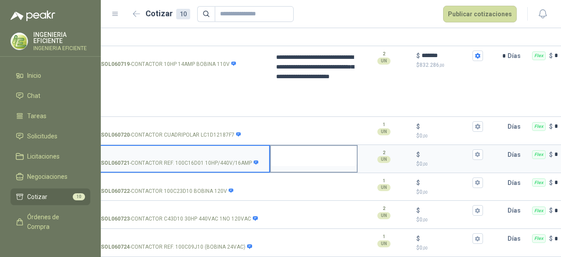
click at [316, 151] on textarea at bounding box center [314, 156] width 86 height 20
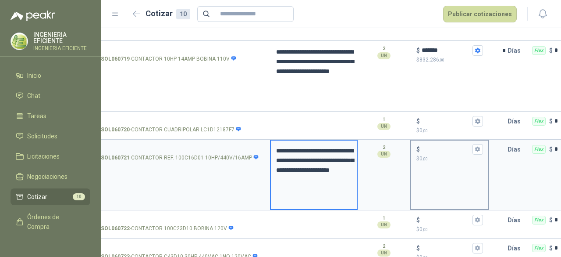
click at [461, 165] on div "$ $ 0 ,00" at bounding box center [449, 174] width 79 height 71
click at [481, 148] on button "$ $ 0 ,00" at bounding box center [478, 149] width 11 height 11
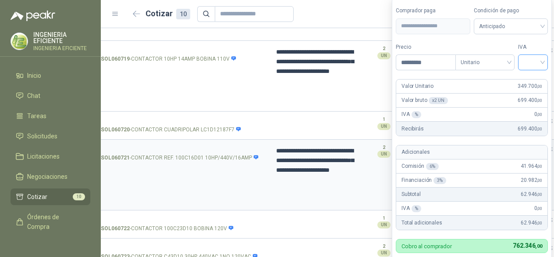
click at [538, 64] on input "search" at bounding box center [533, 61] width 19 height 13
click at [535, 82] on div "19%" at bounding box center [535, 82] width 16 height 10
click at [539, 27] on span "Anticipado" at bounding box center [512, 26] width 65 height 13
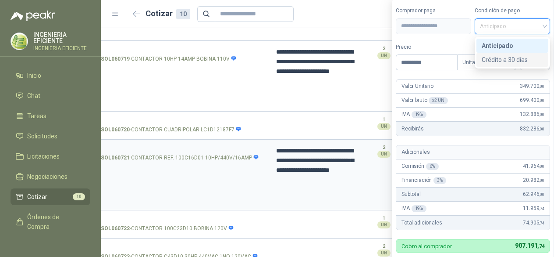
click at [509, 58] on div "Crédito a 30 días" at bounding box center [512, 60] width 61 height 10
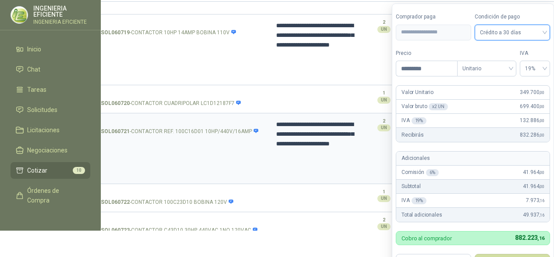
scroll to position [32, 0]
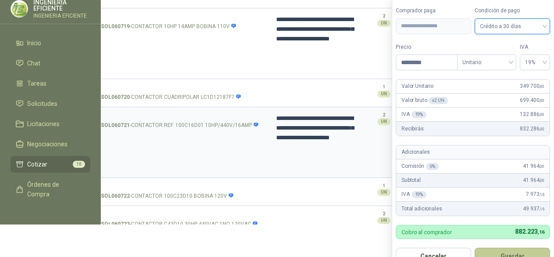
click at [539, 253] on button "Guardar" at bounding box center [512, 255] width 75 height 17
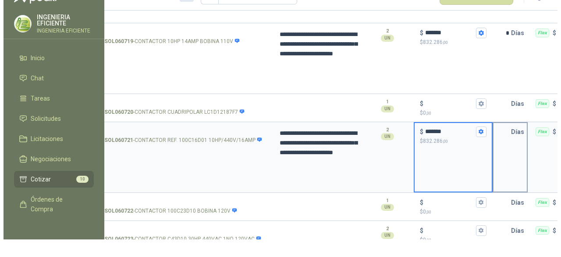
scroll to position [0, 0]
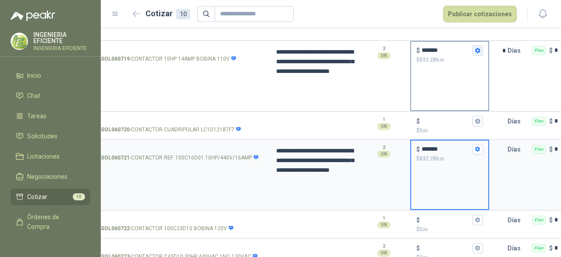
click at [480, 50] on icon "button" at bounding box center [477, 50] width 5 height 5
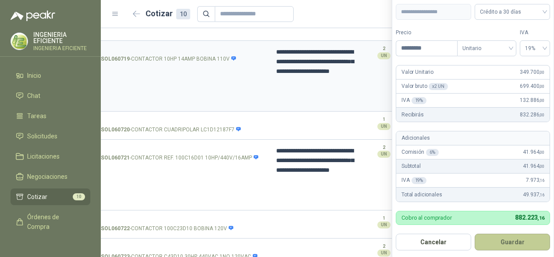
click at [510, 244] on button "Guardar" at bounding box center [512, 241] width 75 height 17
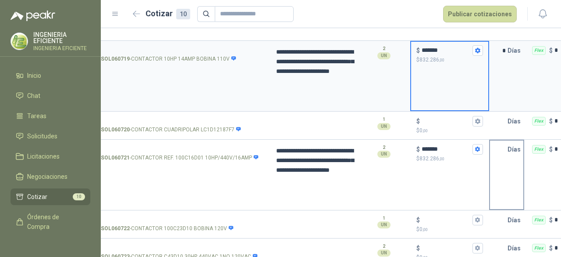
click at [508, 149] on p "Días" at bounding box center [516, 149] width 17 height 18
click at [506, 151] on input "text" at bounding box center [499, 149] width 18 height 18
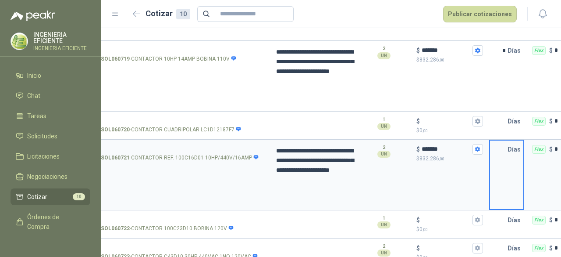
click at [506, 150] on input "text" at bounding box center [499, 149] width 18 height 18
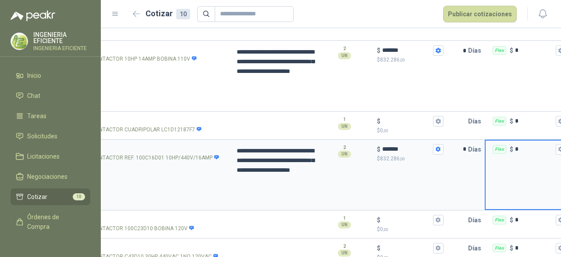
scroll to position [0, 159]
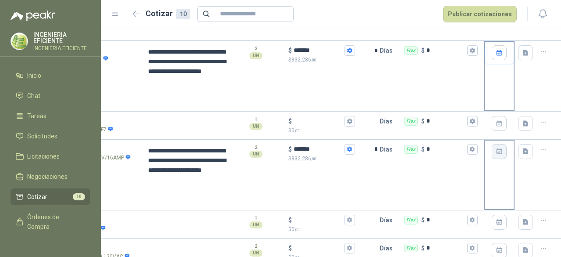
click at [493, 154] on button "button" at bounding box center [499, 151] width 15 height 15
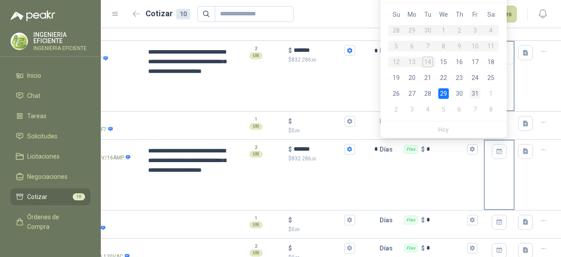
click at [474, 91] on div "31" at bounding box center [475, 93] width 11 height 11
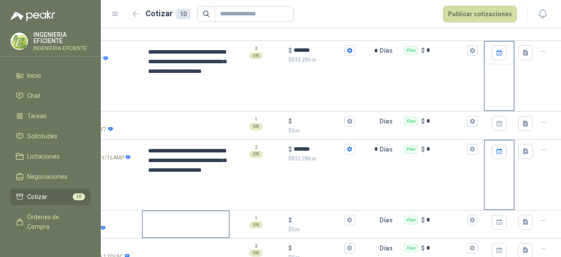
click at [177, 226] on textarea at bounding box center [186, 221] width 86 height 20
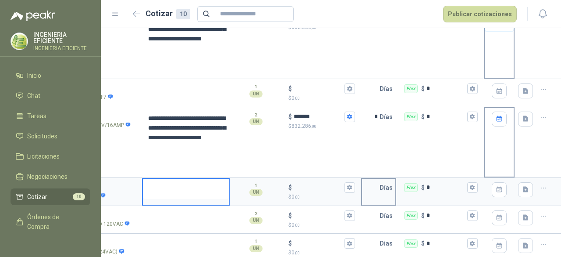
scroll to position [381, 0]
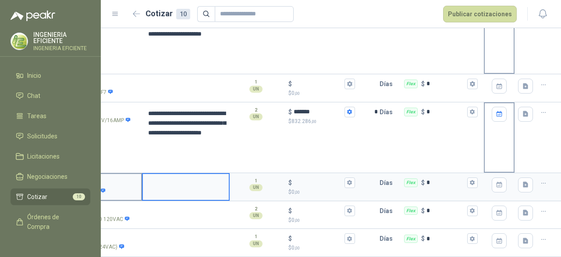
click at [116, 187] on div "SOL060722 - CONTACTOR 100C23D10 BOBINA 120V" at bounding box center [54, 191] width 163 height 8
click at [116, 186] on input "SOL060722 - CONTACTOR 100C23D10 BOBINA 120V" at bounding box center [54, 182] width 163 height 7
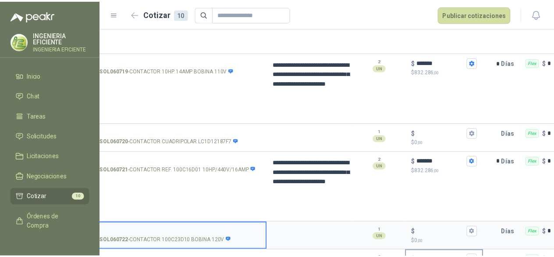
scroll to position [337, 0]
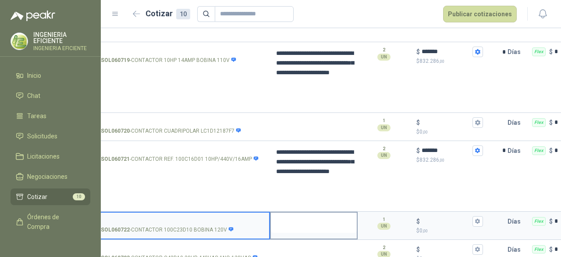
click at [311, 226] on textarea at bounding box center [314, 222] width 86 height 20
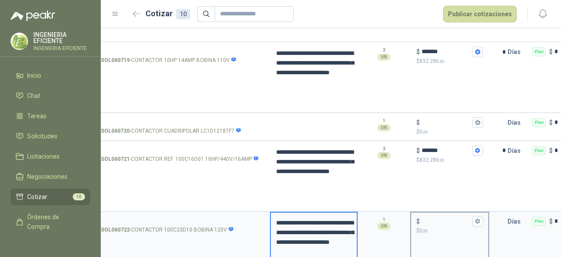
click at [431, 221] on input "$ $ 0 ,00" at bounding box center [446, 221] width 49 height 7
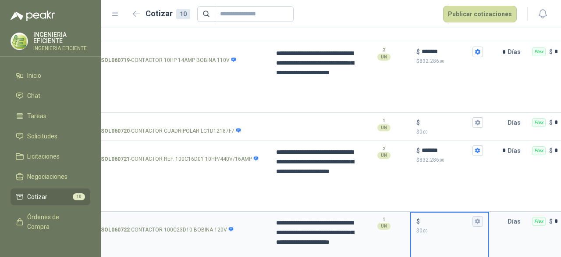
click at [477, 218] on icon "button" at bounding box center [477, 220] width 5 height 5
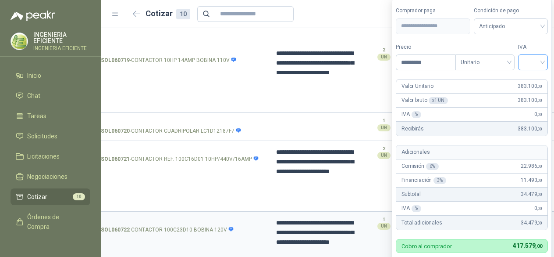
click at [536, 61] on input "search" at bounding box center [533, 61] width 19 height 13
click at [537, 78] on div "19%" at bounding box center [535, 82] width 16 height 10
click at [536, 17] on div "Condición de pago Anticipado" at bounding box center [512, 21] width 75 height 28
click at [532, 25] on span "Anticipado" at bounding box center [512, 26] width 65 height 13
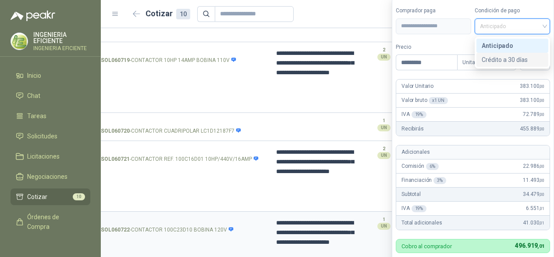
click at [507, 61] on div "Crédito a 30 días" at bounding box center [512, 60] width 61 height 10
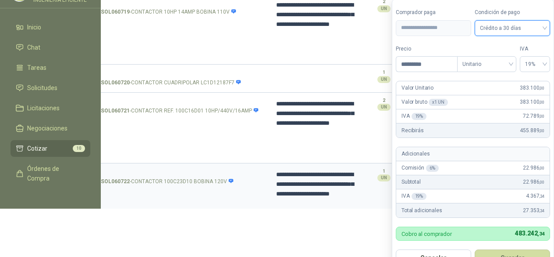
scroll to position [50, 0]
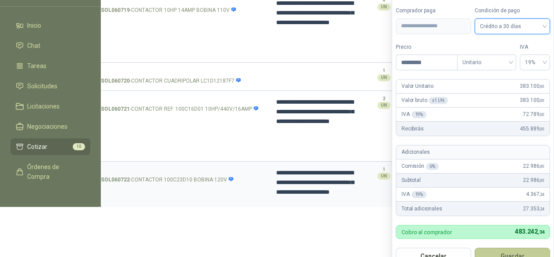
click at [505, 249] on button "Guardar" at bounding box center [512, 255] width 75 height 17
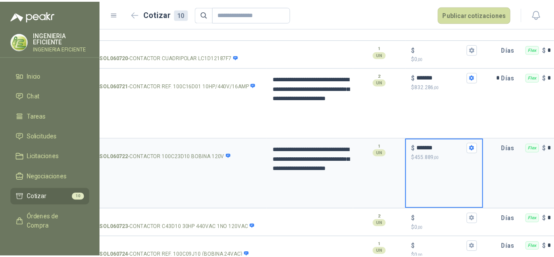
scroll to position [424, 0]
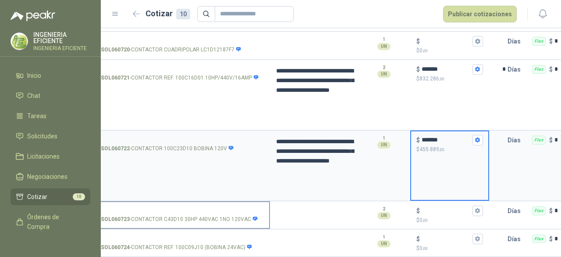
click at [215, 215] on p "SOL060723 - CONTACTOR C43D10 30HP 440VAC 1NO 120VAC" at bounding box center [179, 219] width 157 height 8
click at [215, 214] on input "SOL060723 - CONTACTOR C43D10 30HP 440VAC 1NO 120VAC" at bounding box center [182, 210] width 163 height 7
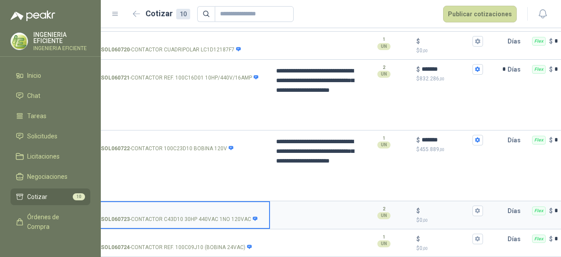
click at [134, 215] on p "SOL060723 - CONTACTOR C43D10 30HP 440VAC 1NO 120VAC" at bounding box center [179, 219] width 157 height 8
click at [134, 210] on input "SOL060723 - CONTACTOR C43D10 30HP 440VAC 1NO 120VAC" at bounding box center [182, 210] width 163 height 7
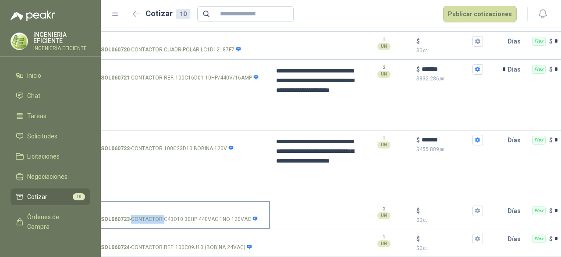
click at [134, 215] on p "SOL060723 - CONTACTOR C43D10 30HP 440VAC 1NO 120VAC" at bounding box center [179, 219] width 157 height 8
click at [134, 210] on input "SOL060723 - CONTACTOR C43D10 30HP 440VAC 1NO 120VAC" at bounding box center [182, 210] width 163 height 7
click at [169, 215] on p "SOL060723 - CONTACTOR C43D10 30HP 440VAC 1NO 120VAC" at bounding box center [179, 219] width 157 height 8
click at [169, 213] on input "SOL060723 - CONTACTOR C43D10 30HP 440VAC 1NO 120VAC" at bounding box center [182, 210] width 163 height 7
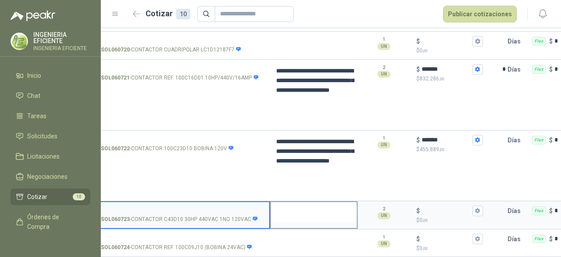
click at [314, 208] on textarea at bounding box center [314, 212] width 86 height 20
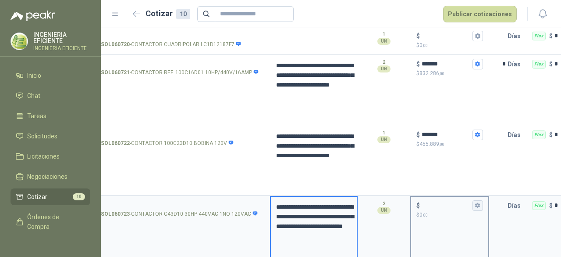
click at [477, 205] on icon "button" at bounding box center [478, 205] width 6 height 6
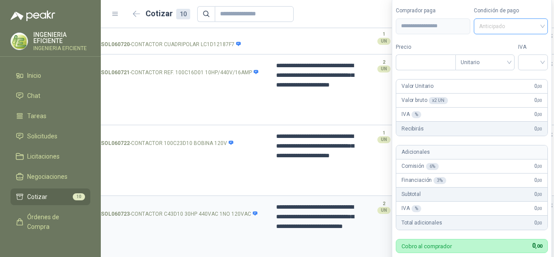
click at [502, 22] on span "Anticipado" at bounding box center [511, 26] width 64 height 13
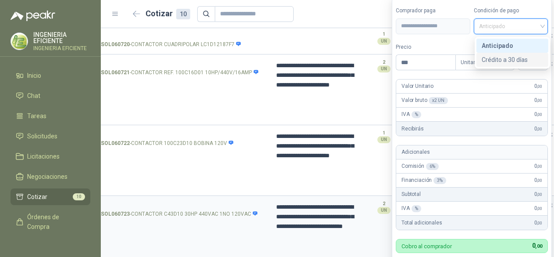
drag, startPoint x: 524, startPoint y: 64, endPoint x: 517, endPoint y: 63, distance: 8.1
click at [524, 64] on div "Crédito a 30 días" at bounding box center [513, 60] width 72 height 14
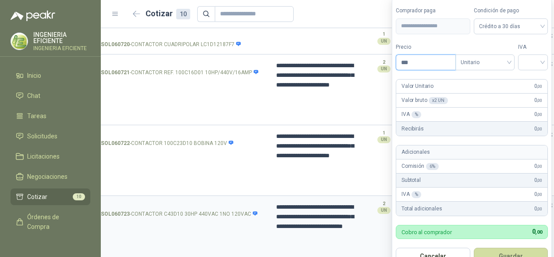
click at [443, 59] on input "***" at bounding box center [425, 62] width 59 height 15
click at [540, 59] on input "search" at bounding box center [533, 61] width 19 height 13
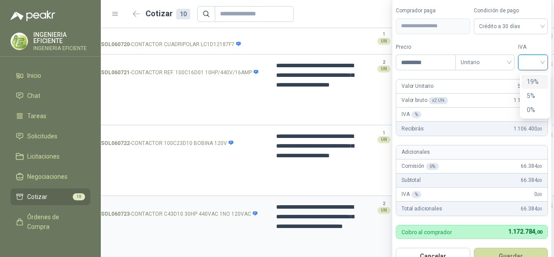
click at [544, 80] on div "19%" at bounding box center [535, 82] width 27 height 14
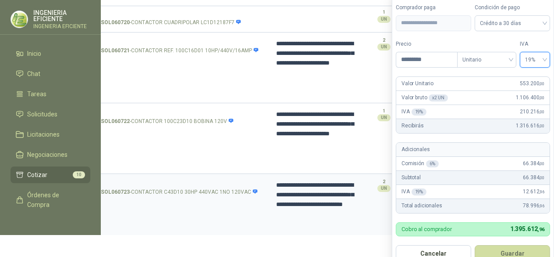
scroll to position [24, 0]
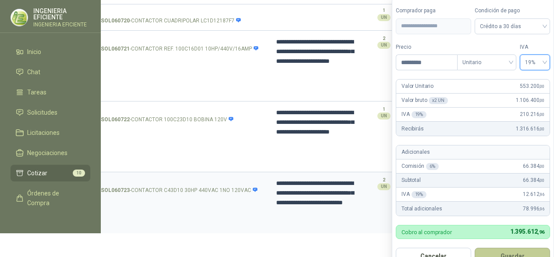
click at [504, 250] on button "Guardar" at bounding box center [512, 255] width 75 height 17
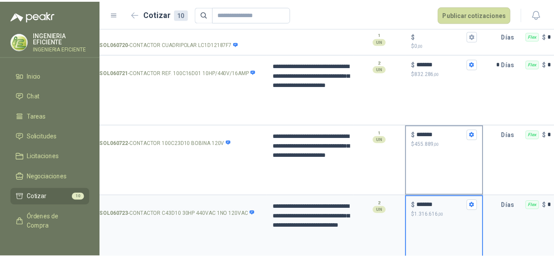
scroll to position [467, 0]
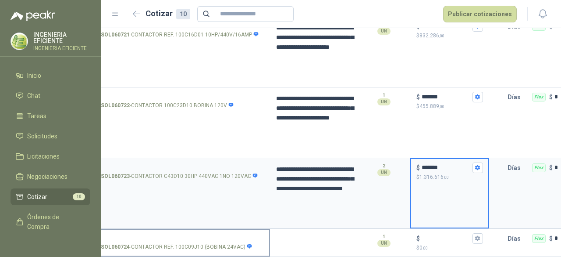
click at [174, 243] on p "SOL060724 - CONTACTOR REF. 100C09J10 (BOBINA 24VAC)" at bounding box center [177, 247] width 152 height 8
click at [174, 236] on input "SOL060724 - CONTACTOR REF. 100C09J10 (BOBINA 24VAC)" at bounding box center [182, 238] width 163 height 7
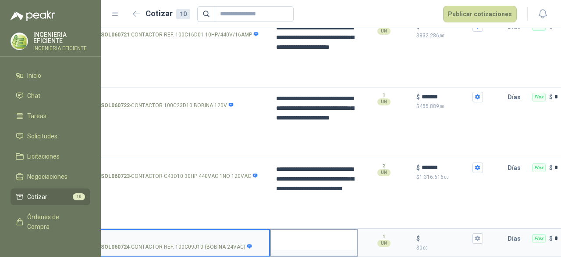
click at [289, 239] on textarea at bounding box center [314, 239] width 86 height 20
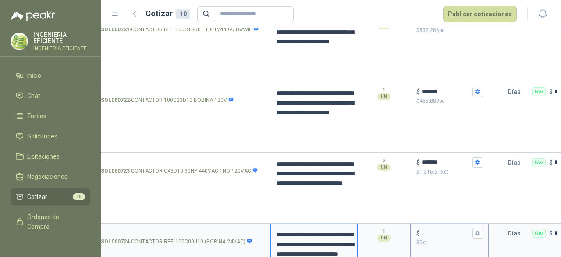
click at [446, 224] on div "$ $ 0 ,00" at bounding box center [449, 237] width 77 height 26
click at [446, 229] on input "$ $ 0 ,00" at bounding box center [446, 232] width 49 height 7
click at [478, 233] on icon "button" at bounding box center [477, 232] width 5 height 5
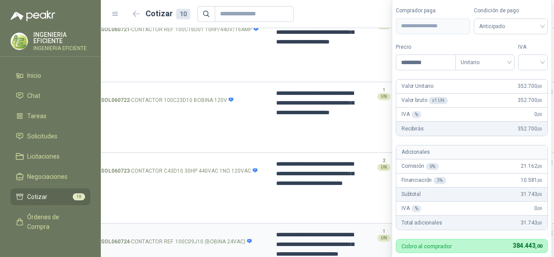
click at [531, 54] on div "IVA" at bounding box center [533, 57] width 30 height 28
click at [532, 67] on input "search" at bounding box center [533, 61] width 19 height 13
click at [539, 82] on div "19%" at bounding box center [535, 82] width 16 height 10
click at [523, 25] on span "Anticipado" at bounding box center [512, 26] width 65 height 13
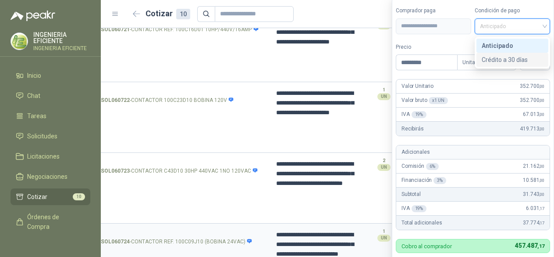
click at [503, 62] on div "Crédito a 30 días" at bounding box center [512, 60] width 61 height 10
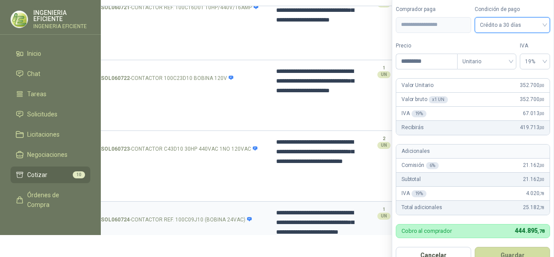
scroll to position [40, 0]
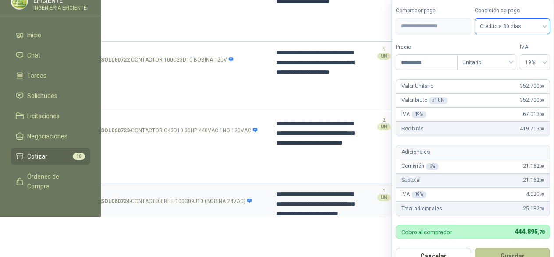
click at [495, 251] on button "Guardar" at bounding box center [512, 255] width 75 height 17
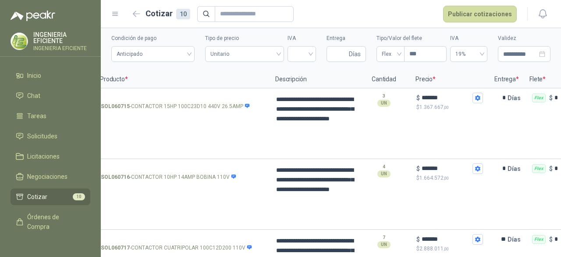
scroll to position [0, 0]
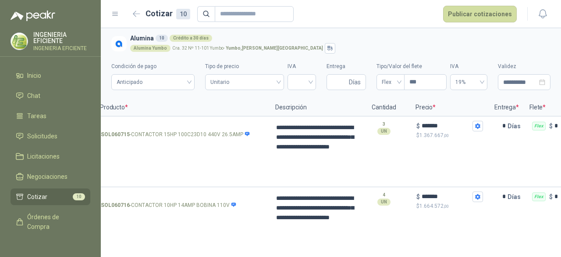
click at [478, 125] on icon "button" at bounding box center [478, 126] width 6 height 6
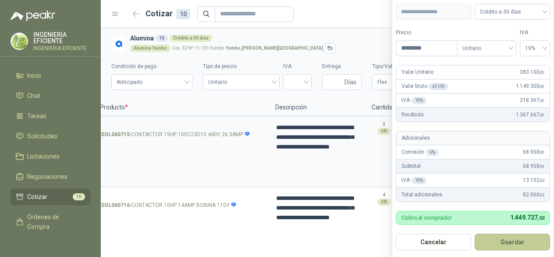
click at [502, 240] on button "Guardar" at bounding box center [512, 241] width 75 height 17
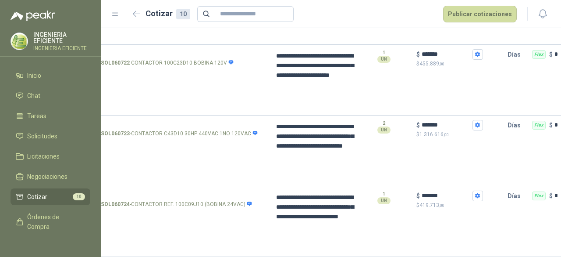
scroll to position [509, 0]
click at [466, 11] on button "Publicar cotizaciones" at bounding box center [480, 14] width 74 height 17
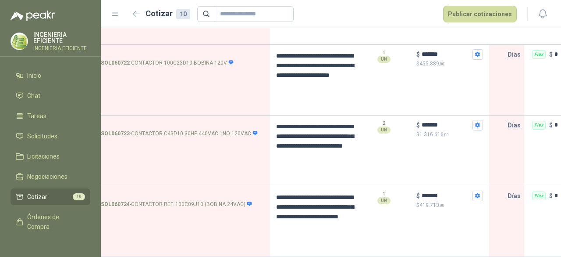
scroll to position [0, 0]
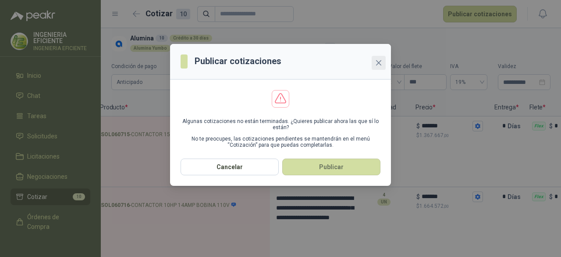
click at [378, 60] on icon "close" at bounding box center [378, 62] width 7 height 7
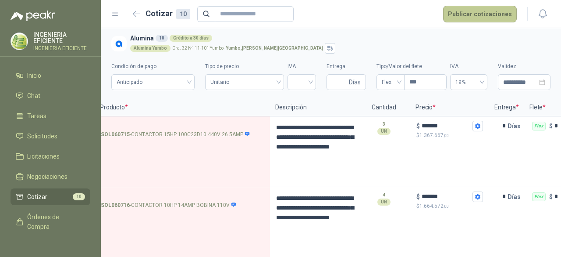
click at [467, 18] on button "Publicar cotizaciones" at bounding box center [480, 14] width 74 height 17
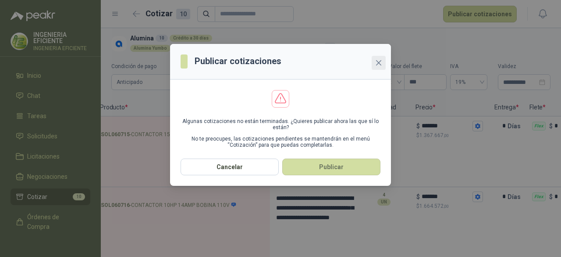
click at [382, 64] on icon "close" at bounding box center [378, 62] width 7 height 7
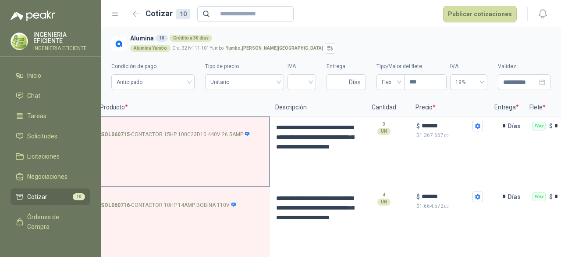
click at [177, 123] on input "SOL060715 - CONTACTOR 15HP 100C23D10 440V 26.5AMP" at bounding box center [182, 126] width 163 height 7
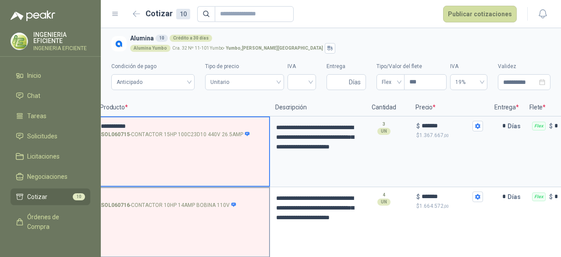
click at [177, 196] on input "SOL060716 - CONTACTOR 10HP 14AMP BOBINA 110V" at bounding box center [182, 196] width 163 height 7
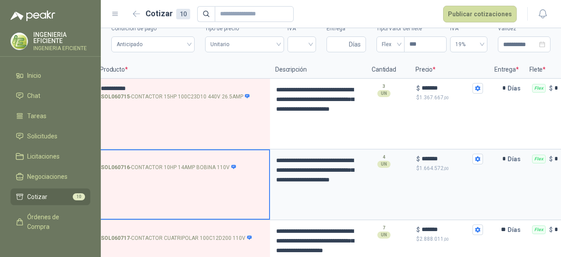
scroll to position [88, 0]
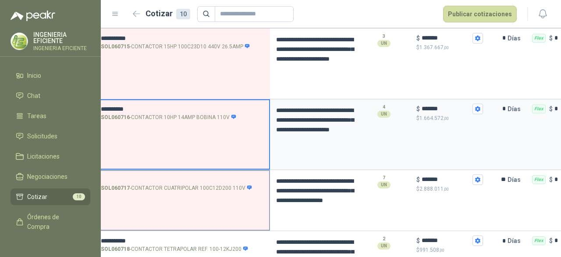
click at [142, 181] on input "SOL060717 - CONTACTOR CUATRIPOLAR 100C12D200 110V" at bounding box center [182, 179] width 163 height 7
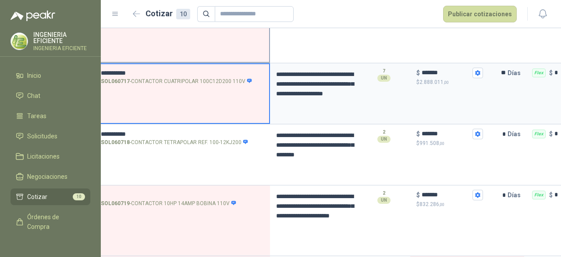
scroll to position [219, 0]
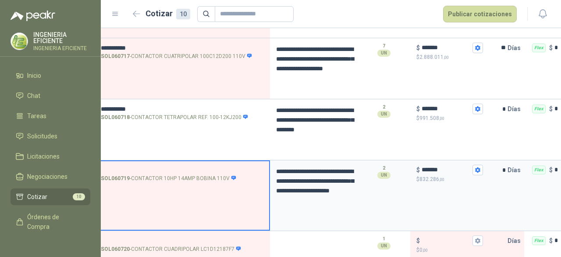
click at [163, 167] on input "SOL060719 - CONTACTOR 10HP 14AMP BOBINA 110V" at bounding box center [182, 170] width 163 height 7
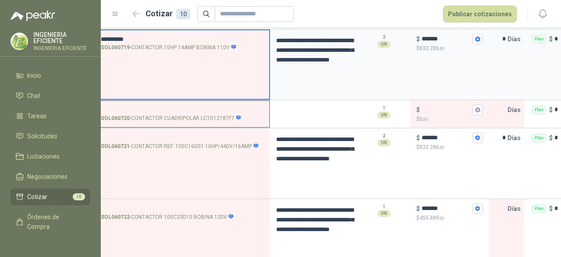
scroll to position [351, 0]
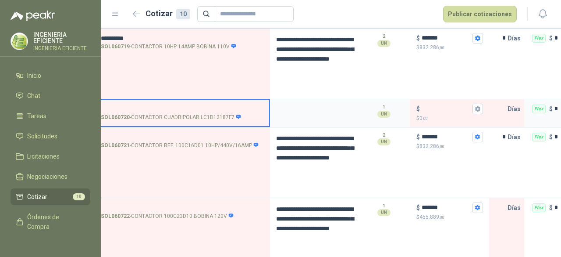
click at [139, 107] on input "SOL060720 - CONTACTOR CUADRIPOLAR LC1D12187F7" at bounding box center [182, 109] width 163 height 7
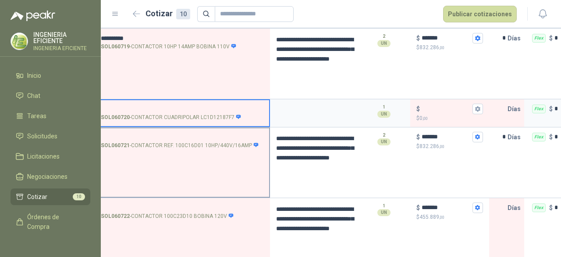
click at [152, 137] on input "SOL060721 - CONTACTOR REF. 100C16D01 10HP/440V/16AMP" at bounding box center [182, 137] width 163 height 7
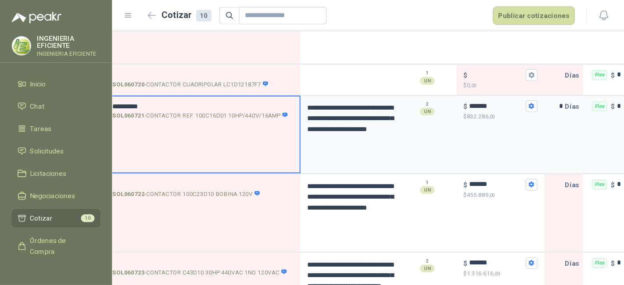
scroll to position [439, 0]
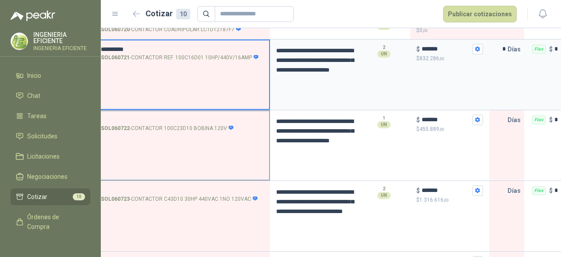
click at [122, 121] on input "SOL060722 - CONTACTOR 100C23D10 BOBINA 120V" at bounding box center [182, 120] width 163 height 7
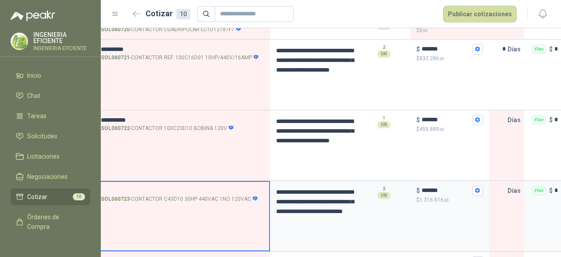
click at [139, 187] on input "SOL060723 - CONTACTOR C43D10 30HP 440VAC 1NO 120VAC" at bounding box center [182, 190] width 163 height 7
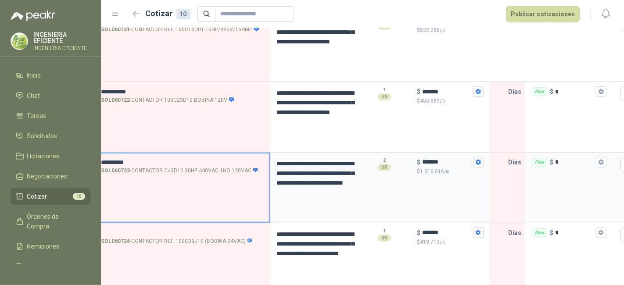
scroll to position [480, 0]
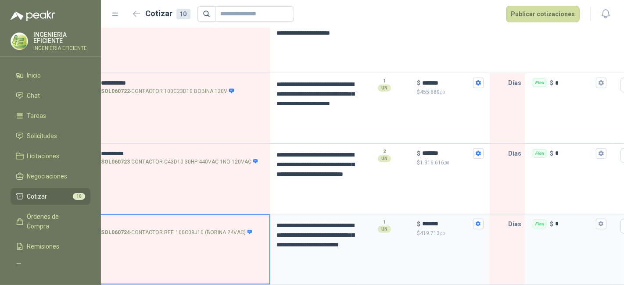
click at [139, 221] on input "SOL060724 - CONTACTOR REF. 100C09J10 (BOBINA 24VAC)" at bounding box center [182, 224] width 163 height 7
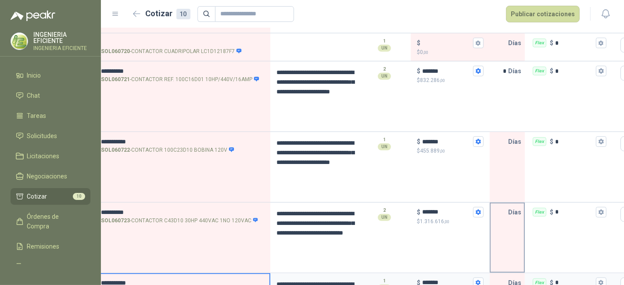
scroll to position [432, 0]
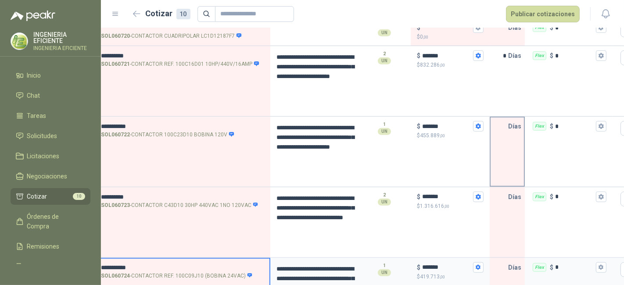
click at [491, 143] on div "Días" at bounding box center [506, 152] width 35 height 71
click at [501, 130] on input "text" at bounding box center [499, 127] width 18 height 18
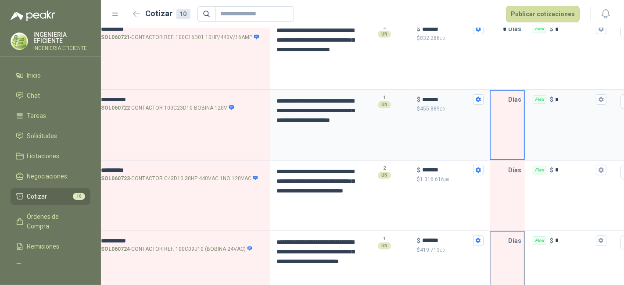
scroll to position [480, 0]
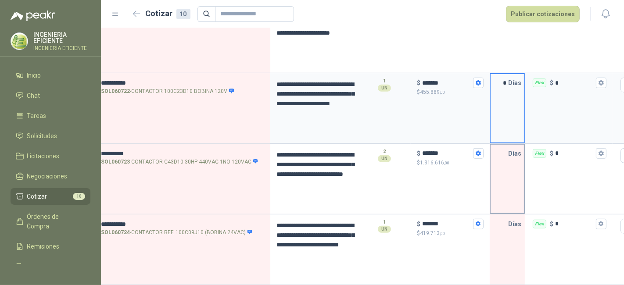
click at [502, 146] on input "text" at bounding box center [499, 154] width 18 height 18
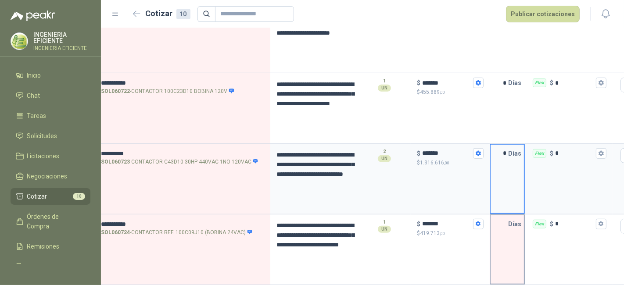
click at [505, 219] on input "text" at bounding box center [499, 224] width 18 height 18
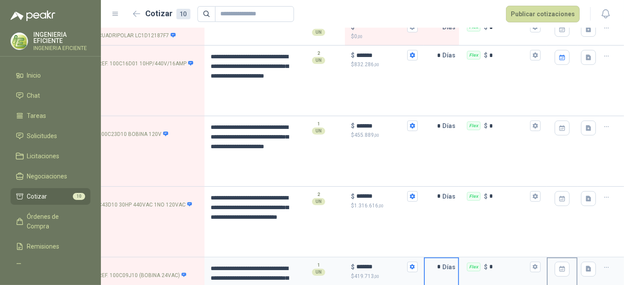
scroll to position [285, 0]
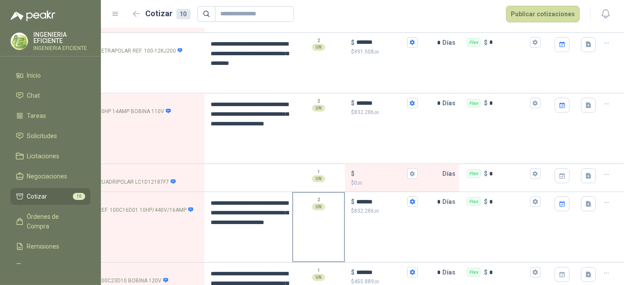
click at [293, 210] on div "2 UN" at bounding box center [318, 203] width 51 height 21
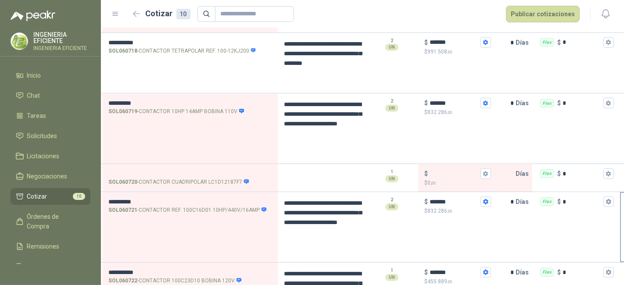
scroll to position [0, 0]
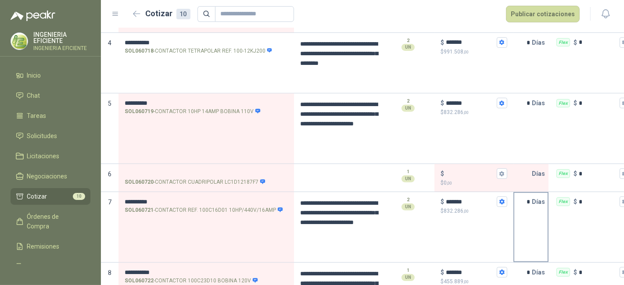
click at [534, 201] on p "Días" at bounding box center [539, 202] width 17 height 18
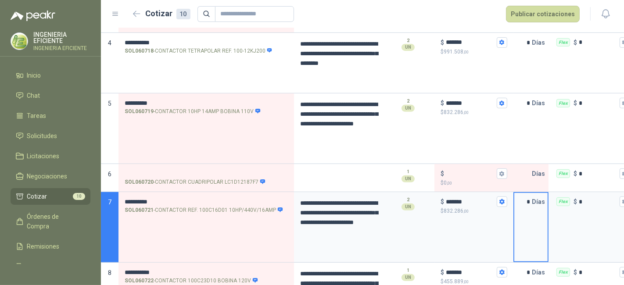
click at [530, 201] on input "*" at bounding box center [523, 202] width 18 height 18
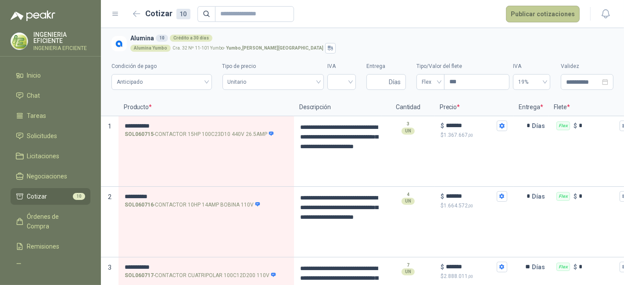
click at [540, 12] on button "Publicar cotizaciones" at bounding box center [543, 14] width 74 height 17
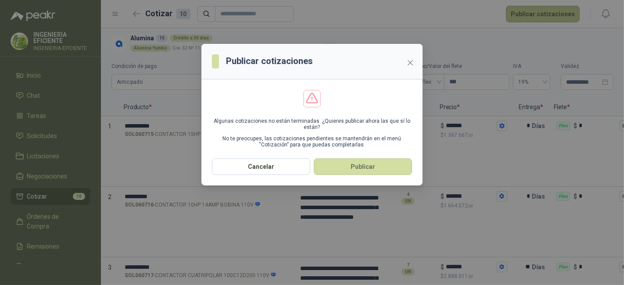
scroll to position [302, 0]
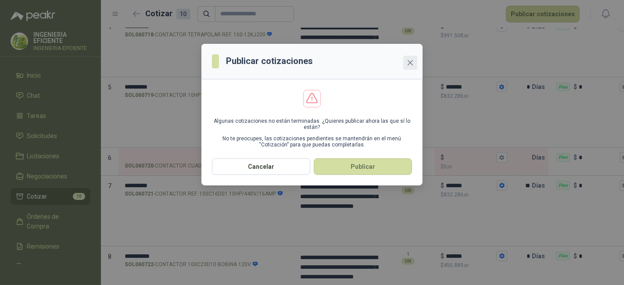
click at [408, 58] on button "Close" at bounding box center [410, 63] width 14 height 14
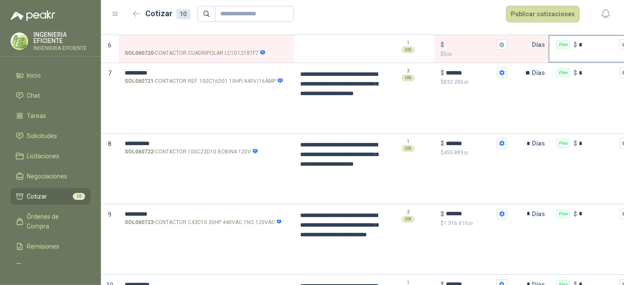
scroll to position [480, 0]
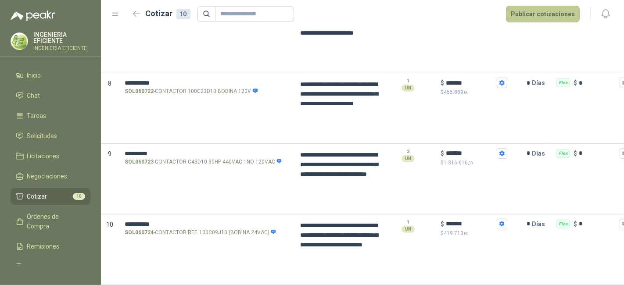
click at [531, 17] on button "Publicar cotizaciones" at bounding box center [543, 14] width 74 height 17
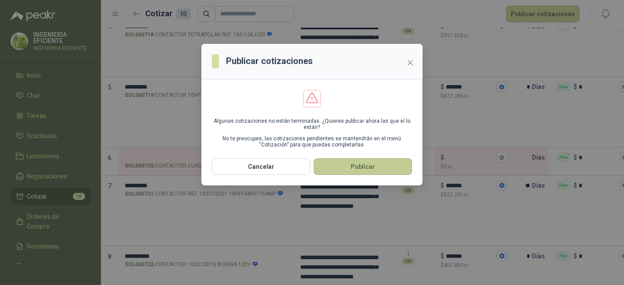
click at [401, 164] on button "Publicar" at bounding box center [363, 166] width 98 height 17
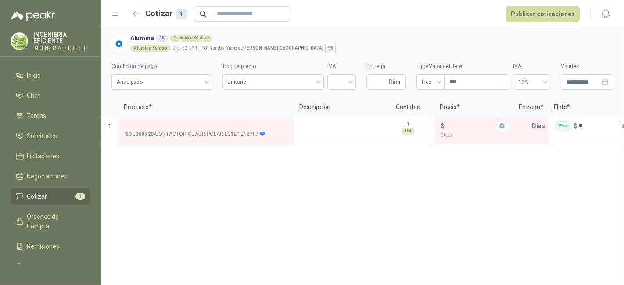
scroll to position [0, 0]
click at [63, 191] on link "Cotizar 1" at bounding box center [51, 196] width 80 height 17
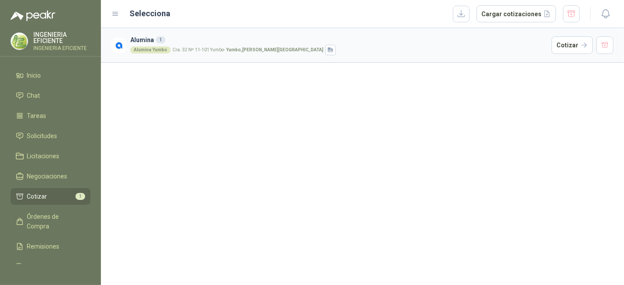
click at [237, 42] on h3 "Alumina 1" at bounding box center [338, 40] width 417 height 10
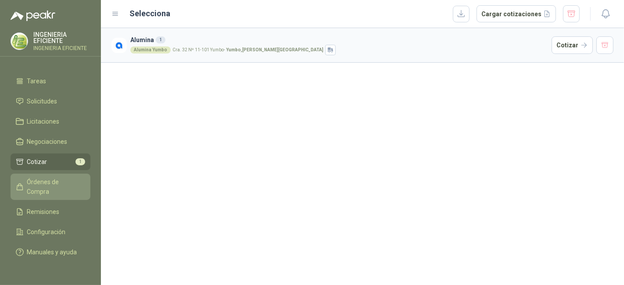
click at [55, 177] on span "Órdenes de Compra" at bounding box center [54, 186] width 55 height 19
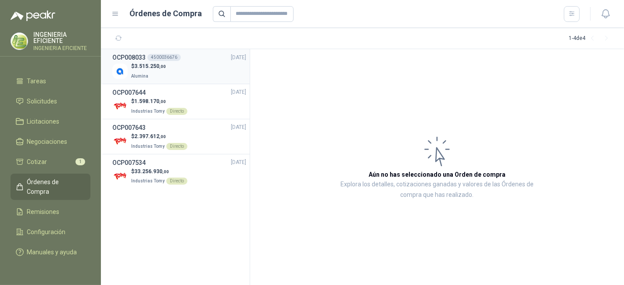
click at [209, 81] on li "OCP008033 4500036676 [DATE] $ 3.515.250 ,00 Alumina" at bounding box center [175, 66] width 149 height 35
click at [212, 72] on div "$ 3.515.250 ,00 Alumina" at bounding box center [179, 71] width 134 height 18
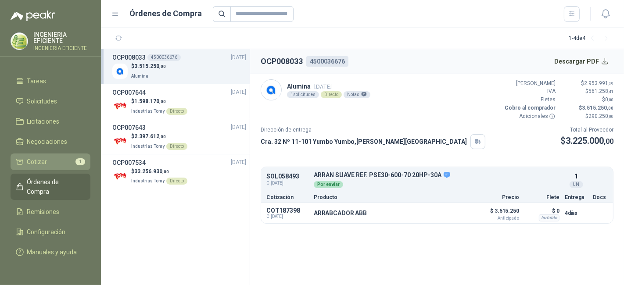
click at [46, 157] on li "Cotizar 1" at bounding box center [50, 162] width 69 height 10
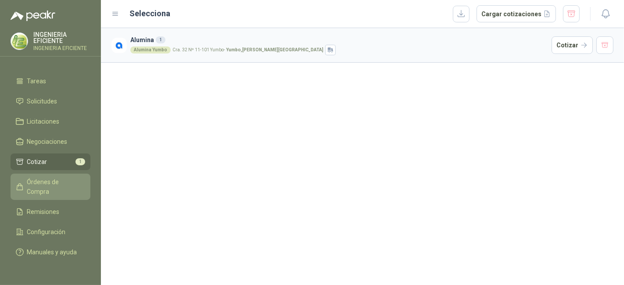
click at [44, 178] on span "Órdenes de Compra" at bounding box center [54, 186] width 55 height 19
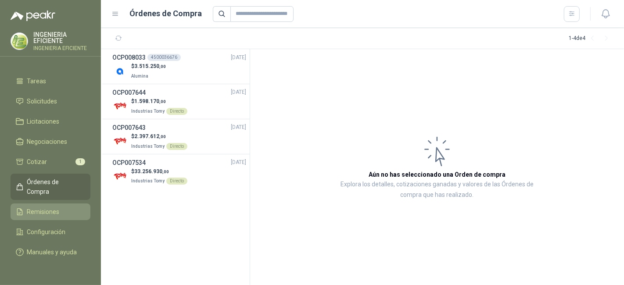
click at [46, 207] on span "Remisiones" at bounding box center [43, 212] width 32 height 10
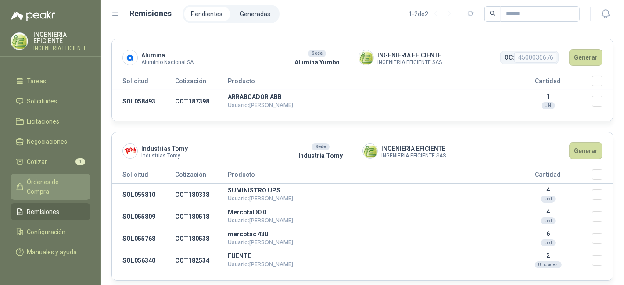
click at [50, 177] on span "Órdenes de Compra" at bounding box center [54, 186] width 55 height 19
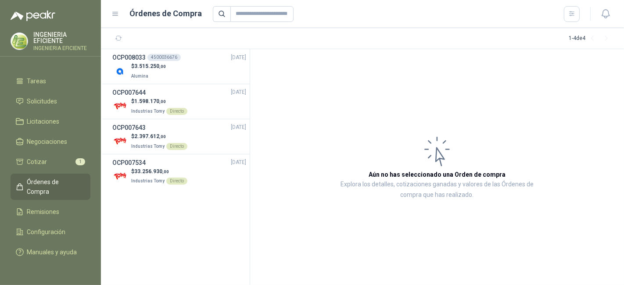
click at [65, 232] on ul "Inicio Chat Tareas Solicitudes Licitaciones Negociaciones Cotizar 1 Órdenes de …" at bounding box center [50, 165] width 101 height 197
click at [51, 227] on span "Configuración" at bounding box center [46, 232] width 39 height 10
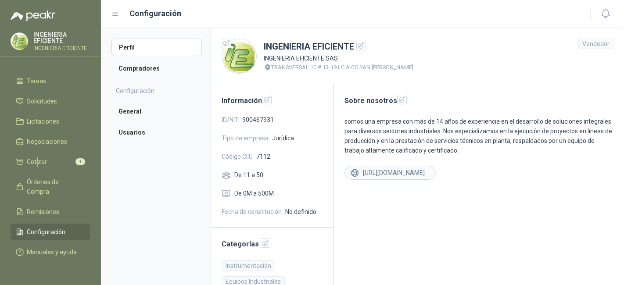
click at [37, 141] on ul "Inicio Chat Tareas Solicitudes Licitaciones Negociaciones Cotizar 1 Órdenes de …" at bounding box center [50, 165] width 101 height 197
click at [44, 133] on link "Negociaciones" at bounding box center [51, 141] width 80 height 17
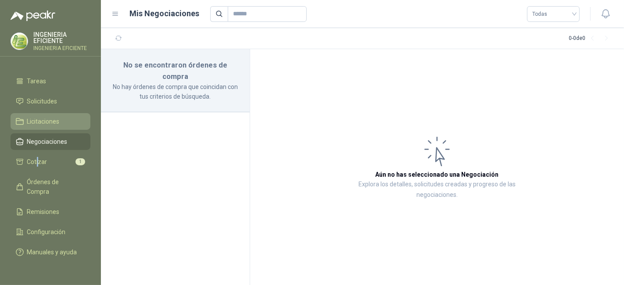
click at [68, 117] on li "Licitaciones" at bounding box center [50, 122] width 69 height 10
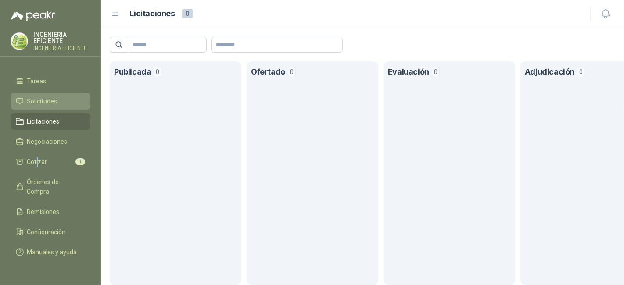
click at [48, 96] on span "Solicitudes" at bounding box center [42, 101] width 30 height 10
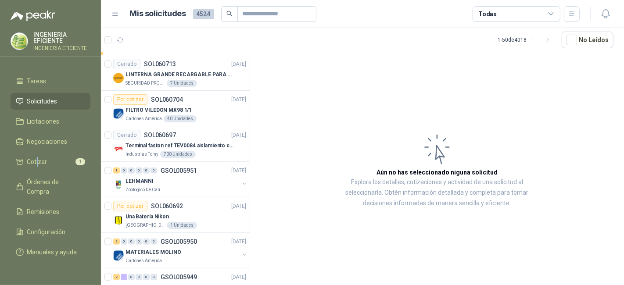
scroll to position [439, 0]
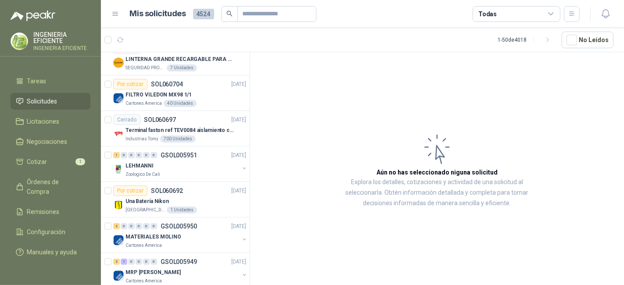
click at [546, 10] on div "Todas" at bounding box center [516, 14] width 88 height 16
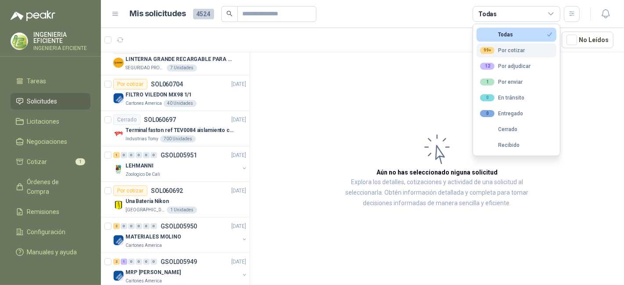
click at [512, 52] on div "99+ Por cotizar" at bounding box center [502, 50] width 45 height 7
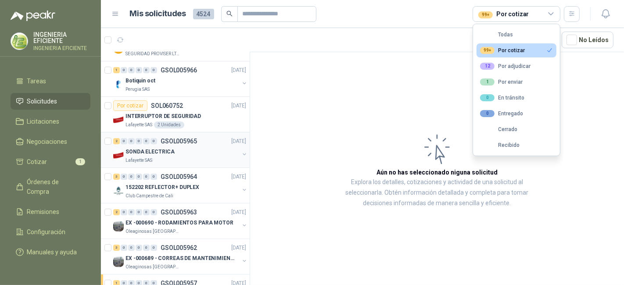
scroll to position [195, 0]
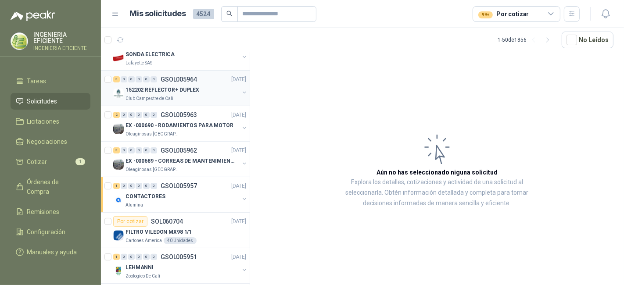
click at [205, 98] on div "Club Campestre de Cali" at bounding box center [182, 98] width 114 height 7
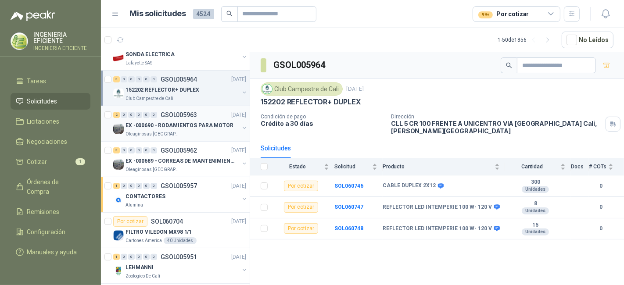
click at [202, 137] on div "2 0 0 0 0 0 GSOL005963 [DATE] EX -000690 - RODAMIENTOS PARA MOTOR Oleaginosas […" at bounding box center [175, 124] width 149 height 36
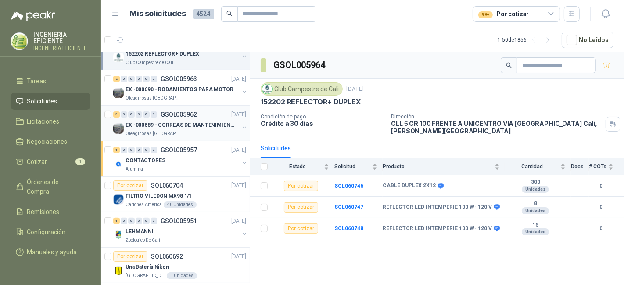
scroll to position [243, 0]
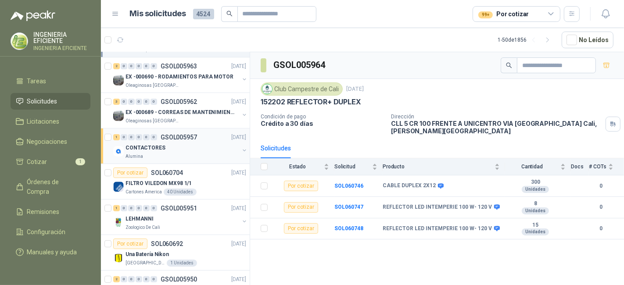
click at [198, 148] on div "CONTACTORES" at bounding box center [182, 148] width 114 height 11
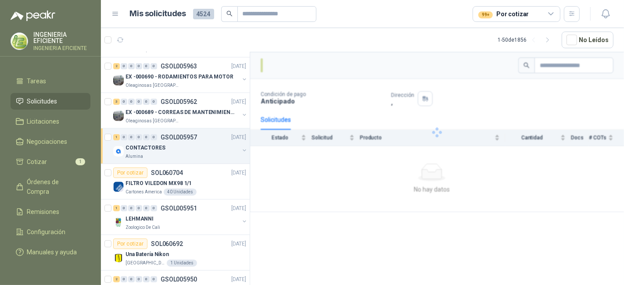
scroll to position [341, 0]
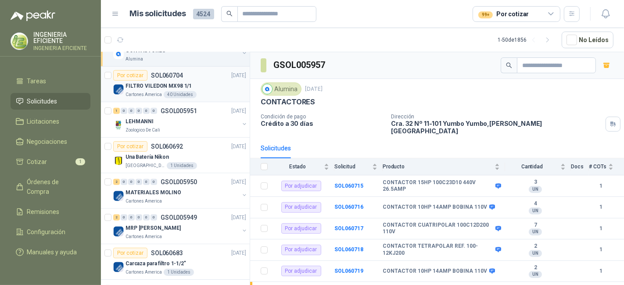
click at [205, 85] on div "FILTRO VILEDON MX98 1/1" at bounding box center [185, 86] width 121 height 11
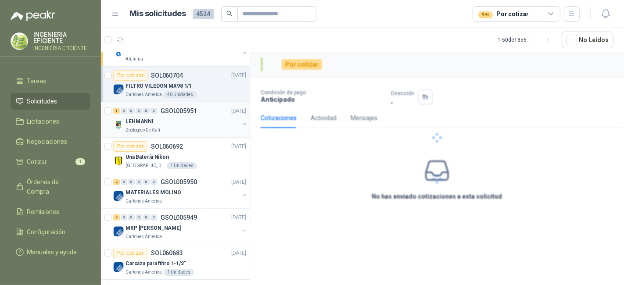
click at [204, 130] on div "Zoologico De Cali" at bounding box center [182, 130] width 114 height 7
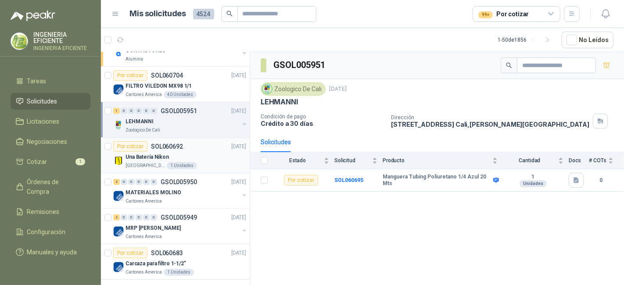
click at [199, 157] on div "Una Batería Nikon" at bounding box center [185, 157] width 121 height 11
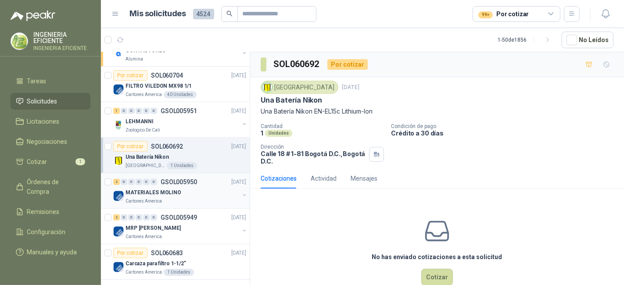
click at [198, 187] on div "MATERIALES MOLINO" at bounding box center [182, 192] width 114 height 11
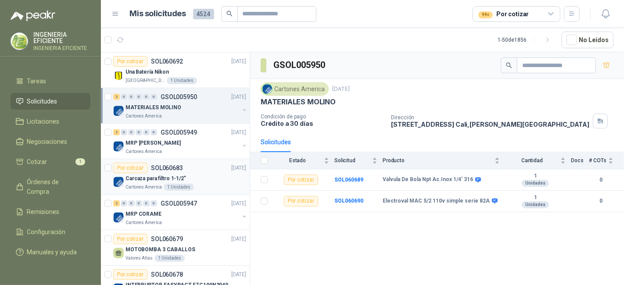
scroll to position [439, 0]
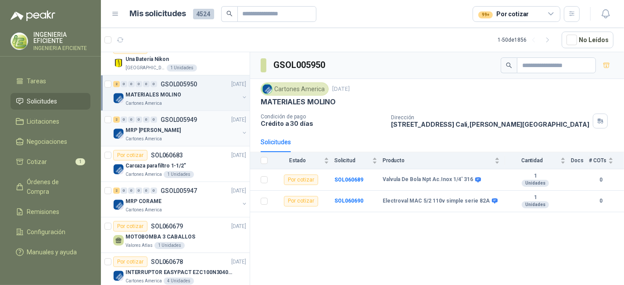
click at [182, 133] on div "MRP [PERSON_NAME]" at bounding box center [182, 130] width 114 height 11
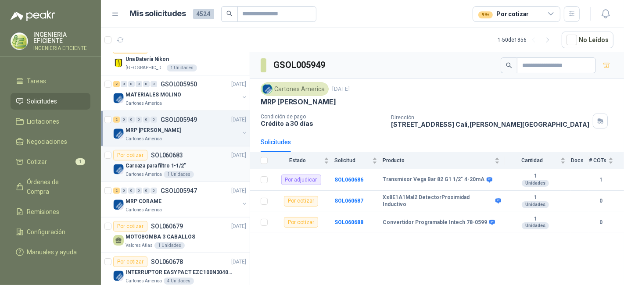
click at [188, 164] on div "Carcaza para filtro 1-1/2"" at bounding box center [185, 165] width 121 height 11
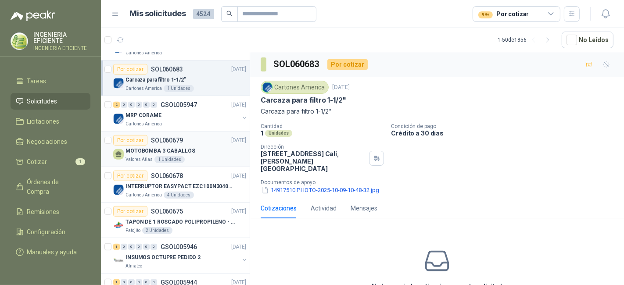
scroll to position [536, 0]
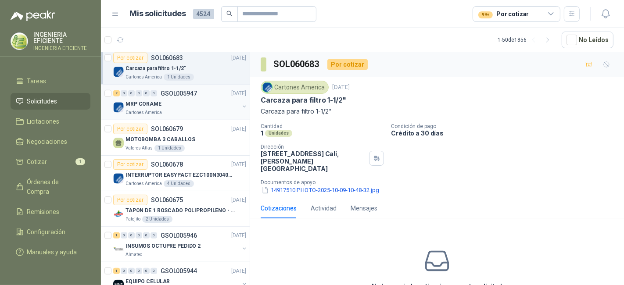
click at [193, 112] on div "Cartones America" at bounding box center [182, 112] width 114 height 7
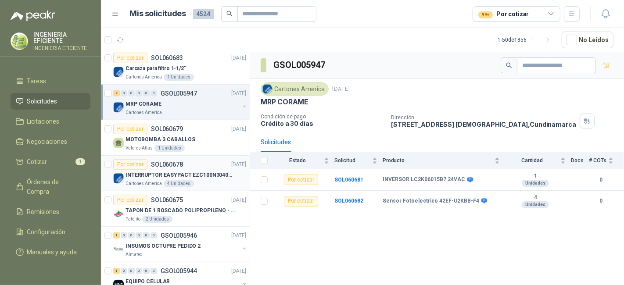
click at [203, 164] on div "Por cotizar SOL060678 [DATE]" at bounding box center [179, 164] width 133 height 11
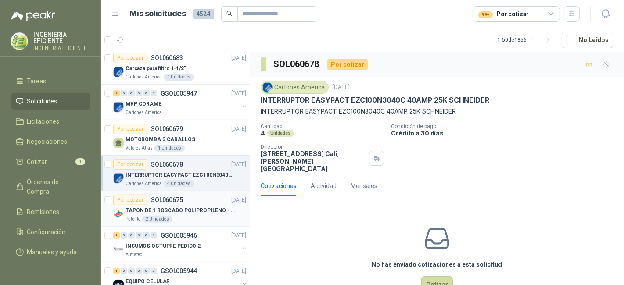
click at [204, 216] on div "Patojito 2 Unidades" at bounding box center [185, 219] width 121 height 7
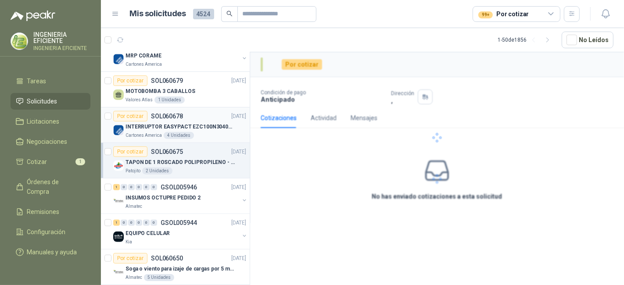
scroll to position [585, 0]
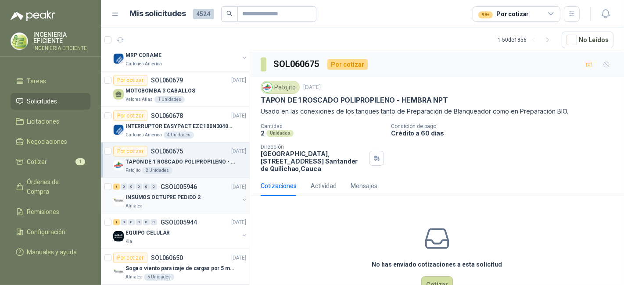
click at [191, 193] on p "INSUMOS OCTUPRE PEDIDO 2" at bounding box center [162, 197] width 75 height 8
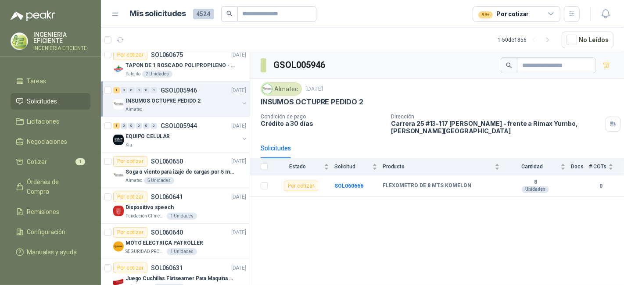
scroll to position [682, 0]
click at [218, 181] on article "Por cotizar SOL060650 [DATE] Soga o viento para izaje de cargas por 5 metros Al…" at bounding box center [175, 170] width 149 height 36
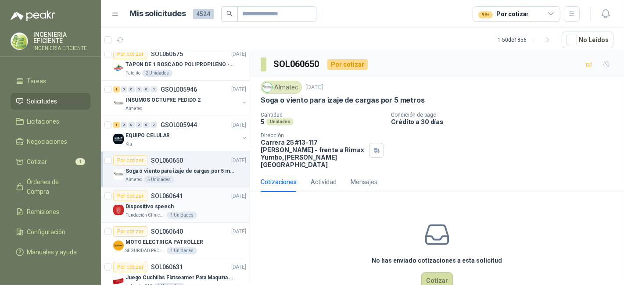
click at [218, 212] on div "Fundación Clínica Shaio 1 Unidades" at bounding box center [185, 215] width 121 height 7
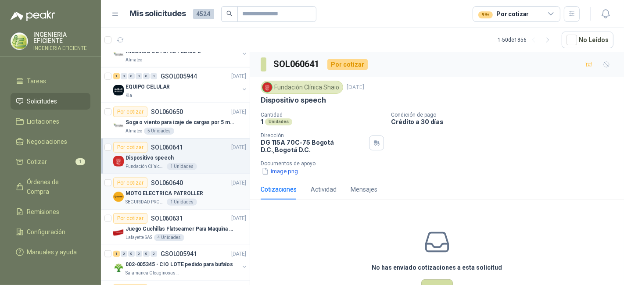
click at [216, 202] on div "SEGURIDAD PROVISER LTDA 1 Unidades" at bounding box center [185, 202] width 121 height 7
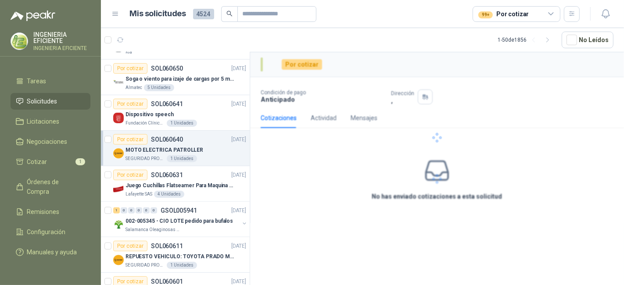
scroll to position [779, 0]
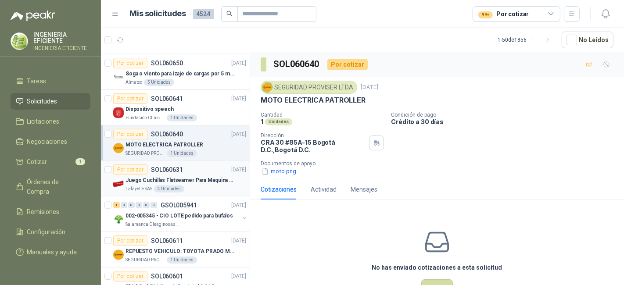
click at [203, 188] on div "Lafayette SAS 4 Unidades" at bounding box center [185, 188] width 121 height 7
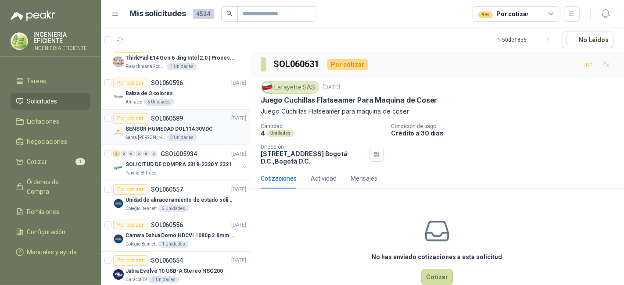
scroll to position [1023, 0]
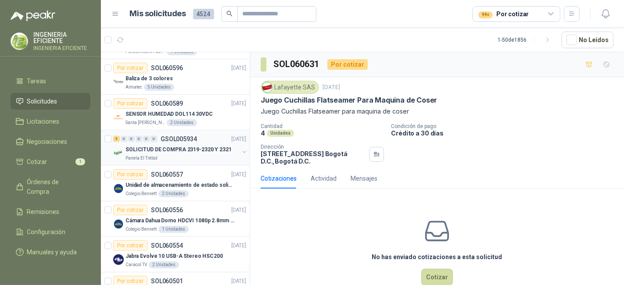
click at [205, 155] on div "Panela El Trébol" at bounding box center [182, 158] width 114 height 7
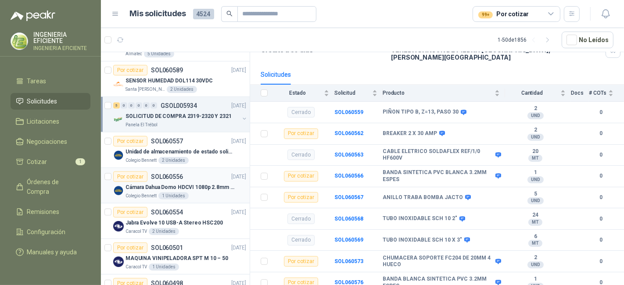
scroll to position [1072, 0]
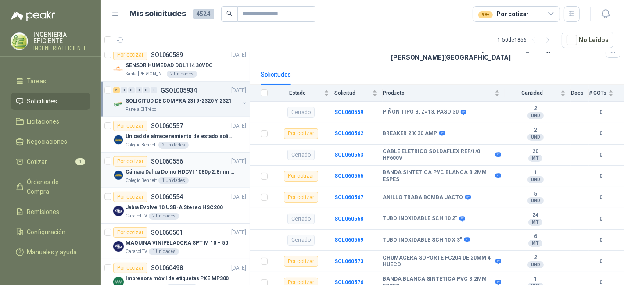
click at [192, 168] on p "Cámara Dahua Domo HDCVI 1080p 2.8mm IP67 Led IR 30m mts nocturnos" at bounding box center [179, 172] width 109 height 8
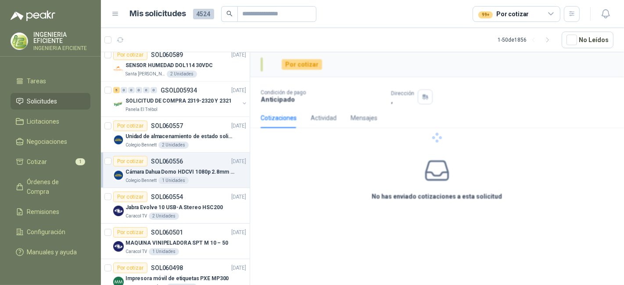
scroll to position [1169, 0]
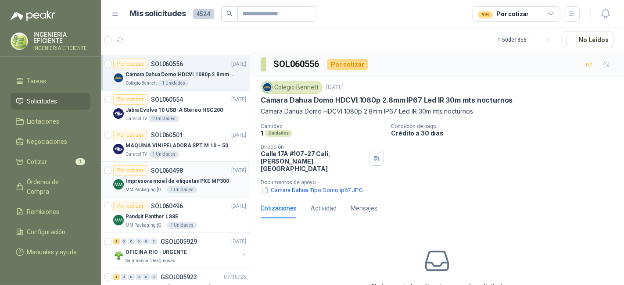
click at [205, 180] on div "Impresora móvil de etiquetas PXE MP300" at bounding box center [185, 181] width 121 height 11
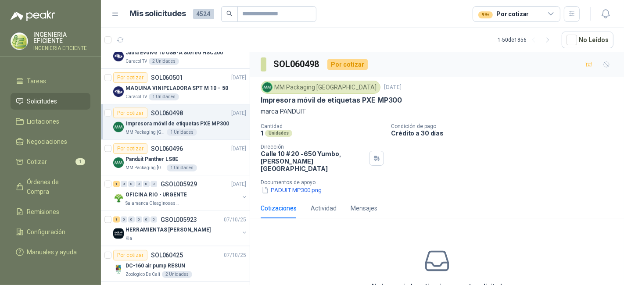
scroll to position [1316, 0]
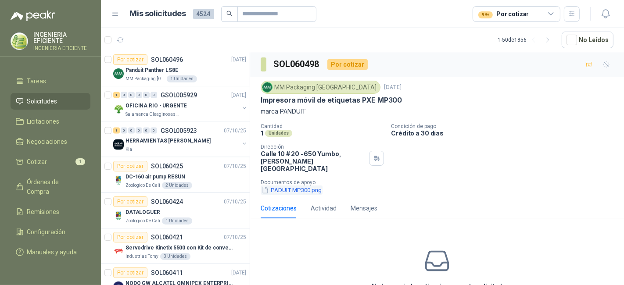
click at [316, 185] on button "PADUIT MP300.png" at bounding box center [291, 189] width 62 height 9
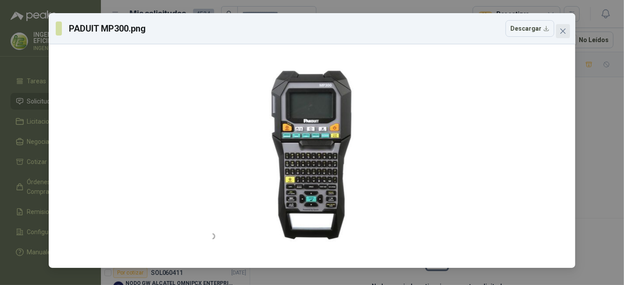
click at [561, 32] on icon "close" at bounding box center [562, 31] width 7 height 7
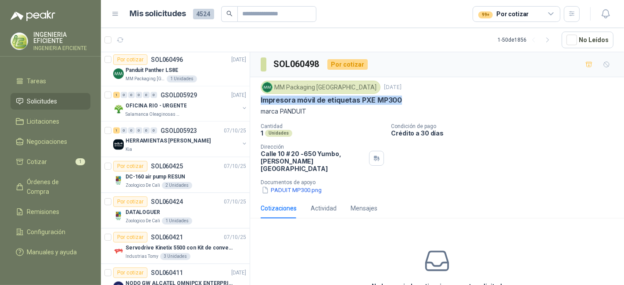
drag, startPoint x: 260, startPoint y: 99, endPoint x: 424, endPoint y: 98, distance: 164.9
click at [424, 98] on div "MM Packaging [GEOGRAPHIC_DATA] [DATE] Impresora móvil de etiquetas PXE MP300 ma…" at bounding box center [437, 137] width 374 height 121
copy p "Impresora móvil de etiquetas PXE MP300"
drag, startPoint x: 53, startPoint y: 152, endPoint x: 62, endPoint y: 158, distance: 11.1
click at [53, 157] on li "Cotizar 1" at bounding box center [50, 162] width 69 height 10
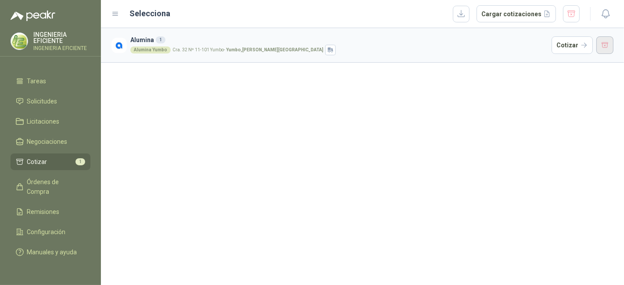
click at [561, 49] on button "button" at bounding box center [605, 45] width 18 height 18
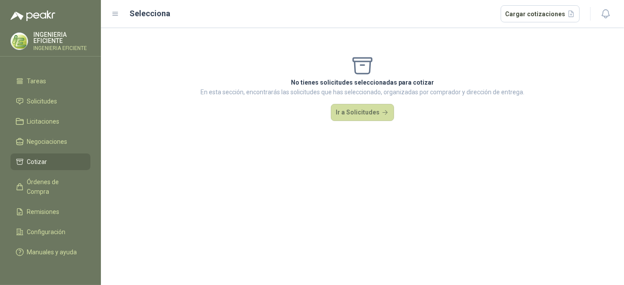
click at [368, 224] on div "No tienes solicitudes seleccionadas para cotizar En esta sección, encontrarás l…" at bounding box center [362, 156] width 523 height 257
click at [52, 247] on span "Manuales y ayuda" at bounding box center [52, 252] width 50 height 10
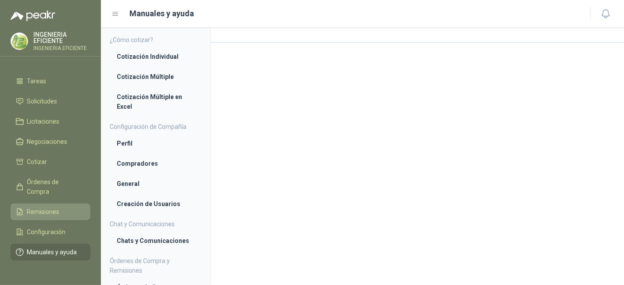
click at [53, 207] on span "Remisiones" at bounding box center [43, 212] width 32 height 10
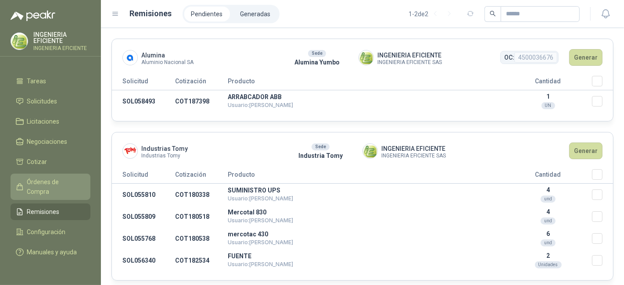
click at [48, 179] on span "Órdenes de Compra" at bounding box center [54, 186] width 55 height 19
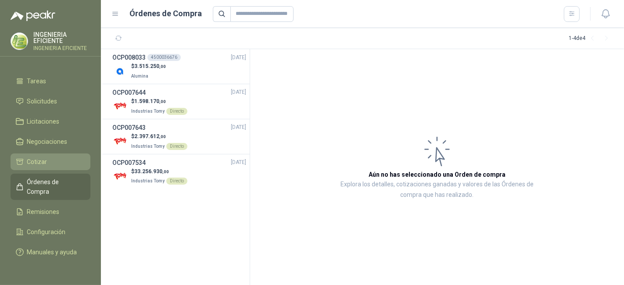
click at [58, 157] on li "Cotizar" at bounding box center [50, 162] width 69 height 10
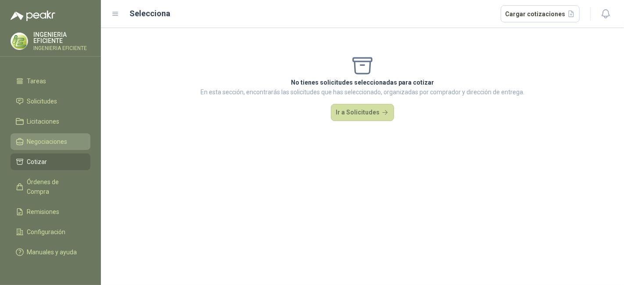
click at [60, 137] on span "Negociaciones" at bounding box center [47, 142] width 40 height 10
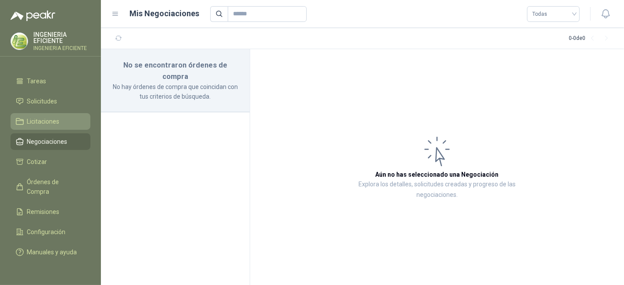
click at [62, 113] on link "Licitaciones" at bounding box center [51, 121] width 80 height 17
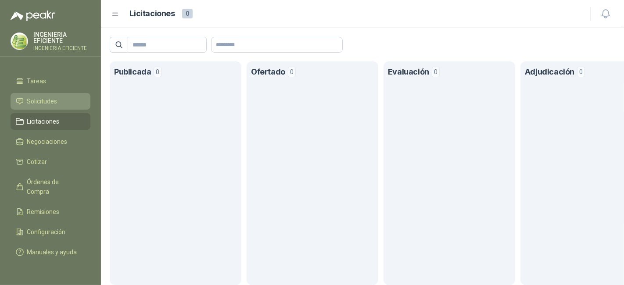
click at [59, 96] on li "Solicitudes" at bounding box center [50, 101] width 69 height 10
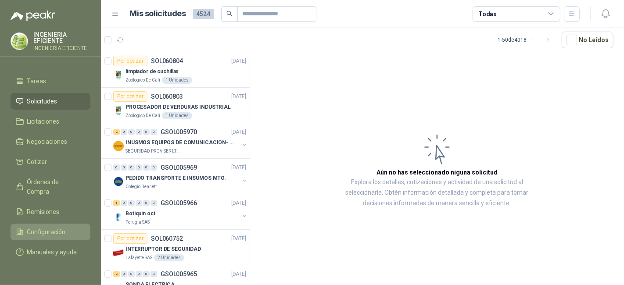
click at [62, 227] on span "Configuración" at bounding box center [46, 232] width 39 height 10
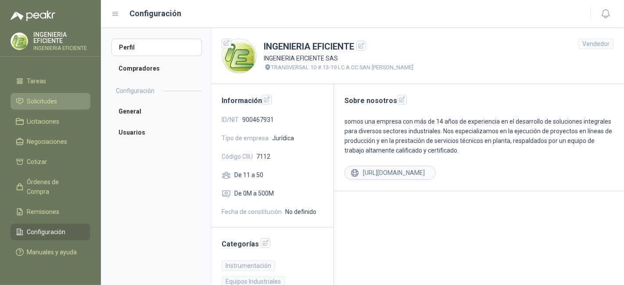
click at [56, 96] on span "Solicitudes" at bounding box center [42, 101] width 30 height 10
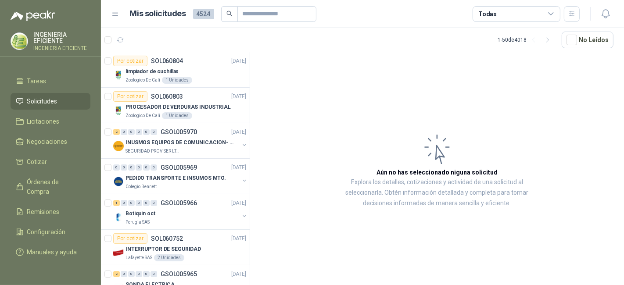
click at [535, 14] on div "Todas" at bounding box center [516, 14] width 88 height 16
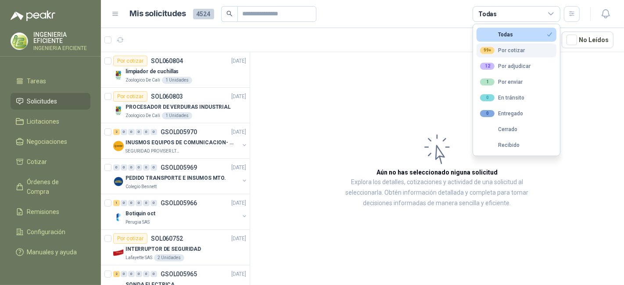
click at [495, 51] on div "99+ Por cotizar" at bounding box center [502, 50] width 45 height 7
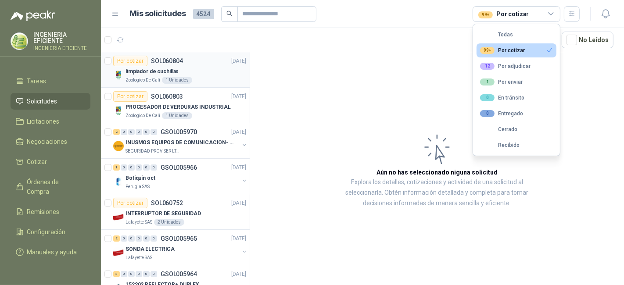
click at [232, 85] on article "Por cotizar SOL060804 [DATE] limpiador de cuchillas Zoologico De Cali 1 Unidades" at bounding box center [175, 70] width 149 height 36
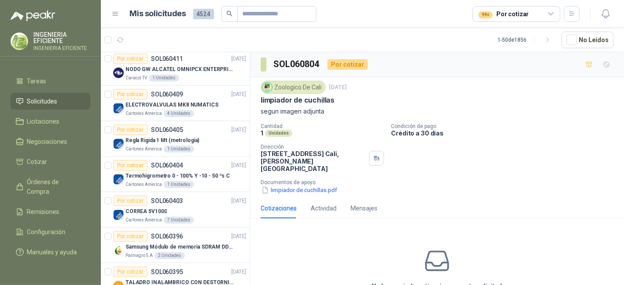
scroll to position [1552, 0]
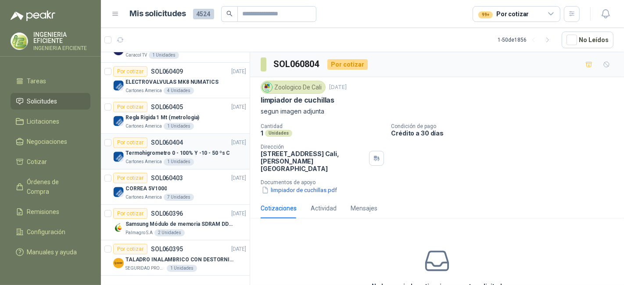
click at [189, 158] on div "1 Unidades" at bounding box center [179, 161] width 30 height 7
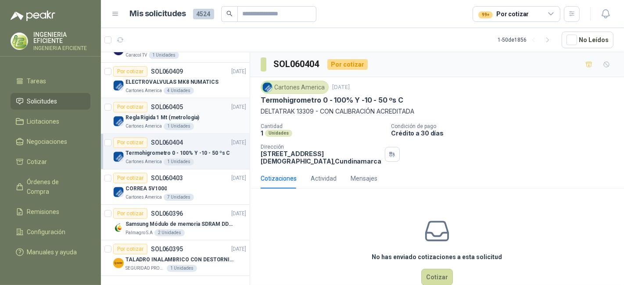
click at [195, 123] on div "Cartones America 1 Unidades" at bounding box center [185, 126] width 121 height 7
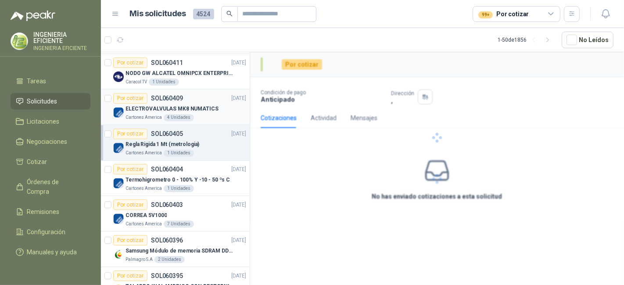
scroll to position [1504, 0]
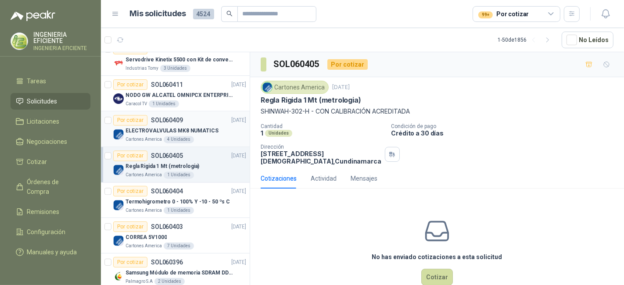
click at [201, 136] on div "Cartones America 4 Unidades" at bounding box center [185, 139] width 121 height 7
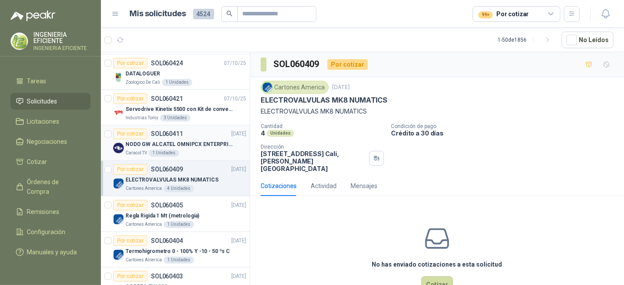
scroll to position [1406, 0]
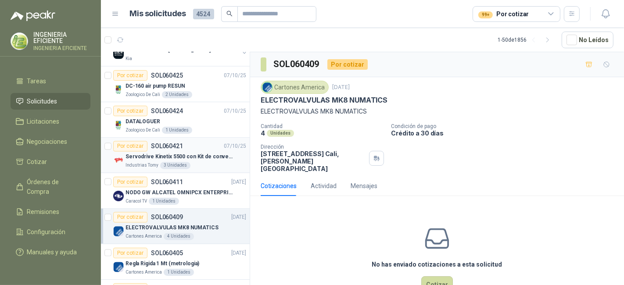
click at [199, 153] on p "Servodrive Kinetix 5500 con Kit de conversión y filtro (Ref 41350505)" at bounding box center [179, 157] width 109 height 8
